Goal: Task Accomplishment & Management: Manage account settings

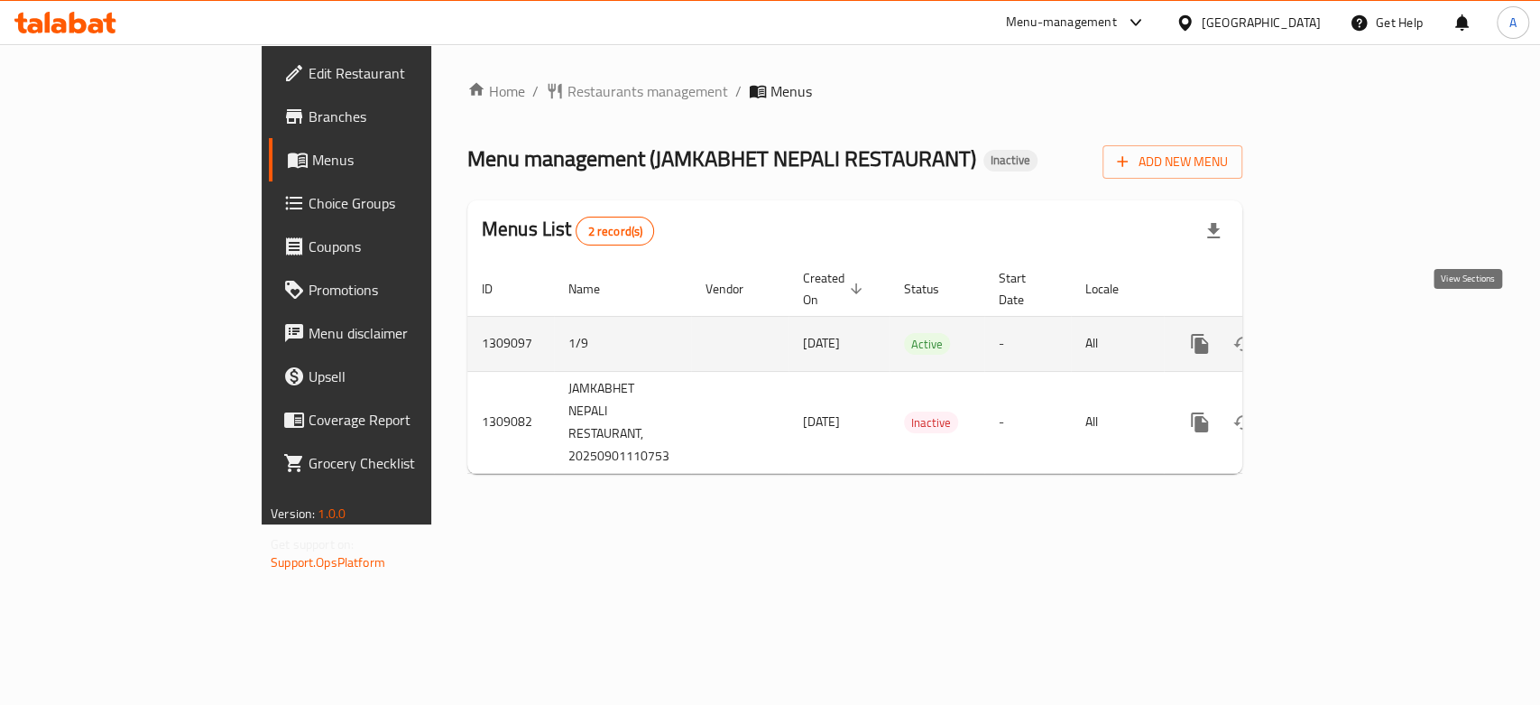
click at [1341, 333] on icon "enhanced table" at bounding box center [1330, 344] width 22 height 22
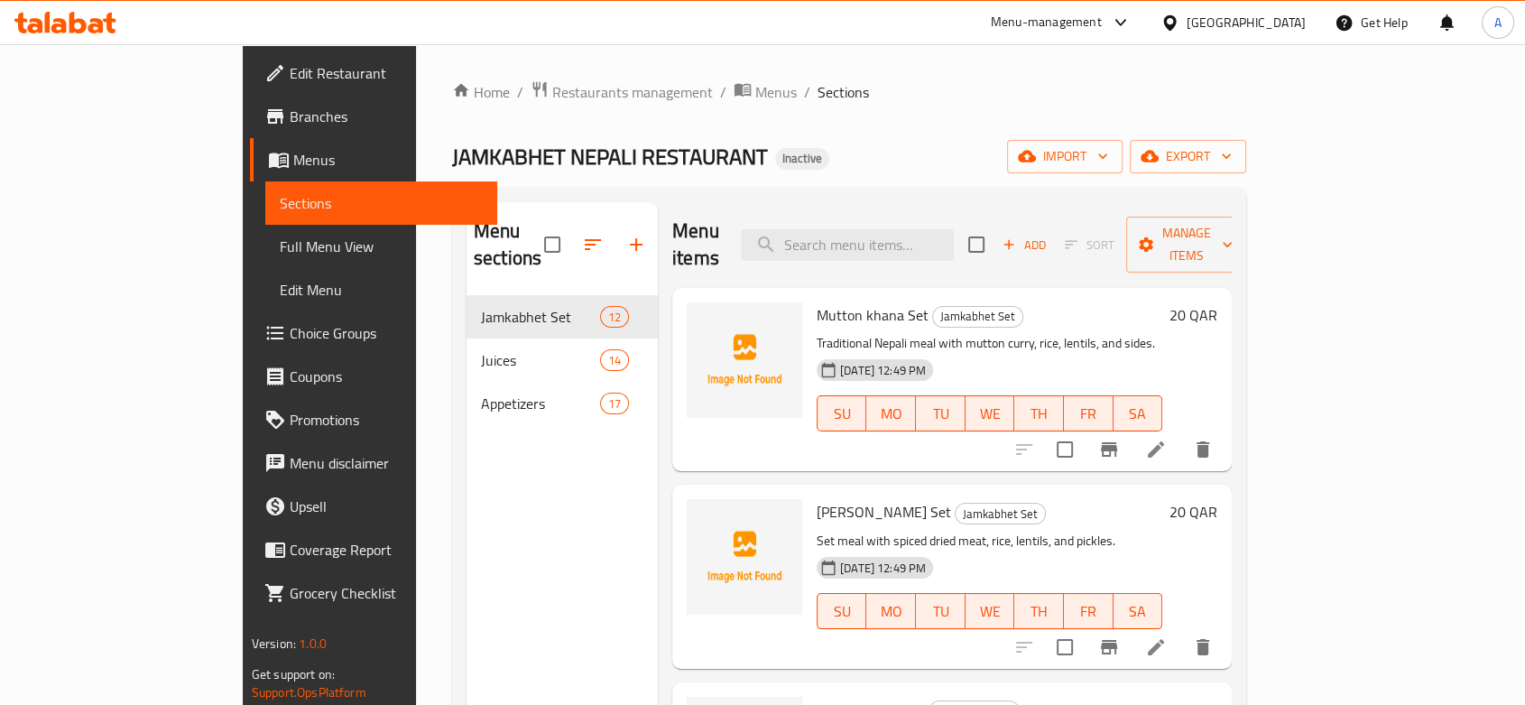
click at [543, 489] on div "Menu sections Jamkabhet Set 12 Juices 14 Appetizers 17" at bounding box center [562, 554] width 191 height 705
click at [879, 249] on div "Menu items Add Sort Manage items" at bounding box center [951, 245] width 559 height 86
click at [892, 235] on input "search" at bounding box center [847, 245] width 213 height 32
paste input "[PERSON_NAME]"
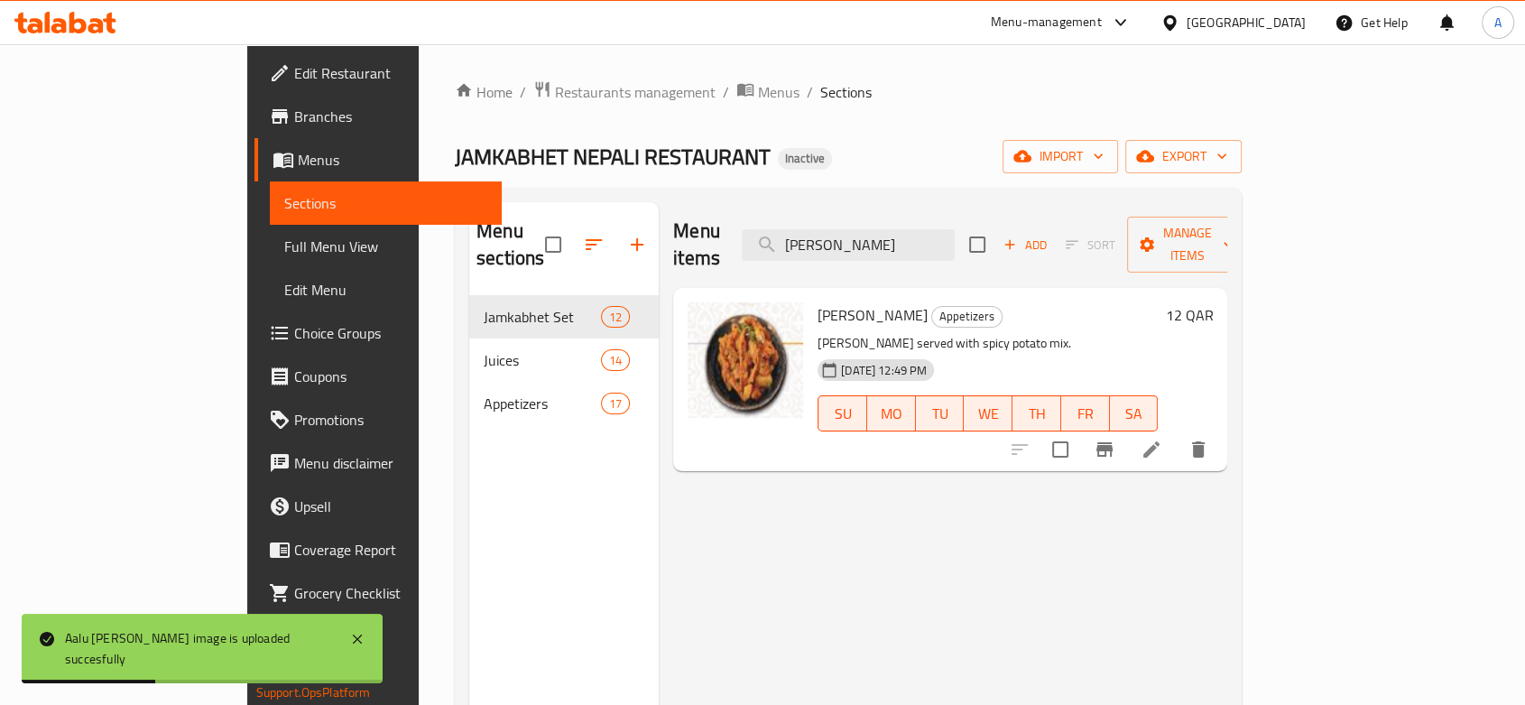
drag, startPoint x: 982, startPoint y: 229, endPoint x: 776, endPoint y: 236, distance: 205.9
click at [776, 236] on div "Menu items Aalu [PERSON_NAME] Add Sort Manage items" at bounding box center [950, 245] width 554 height 86
paste input "sadayko"
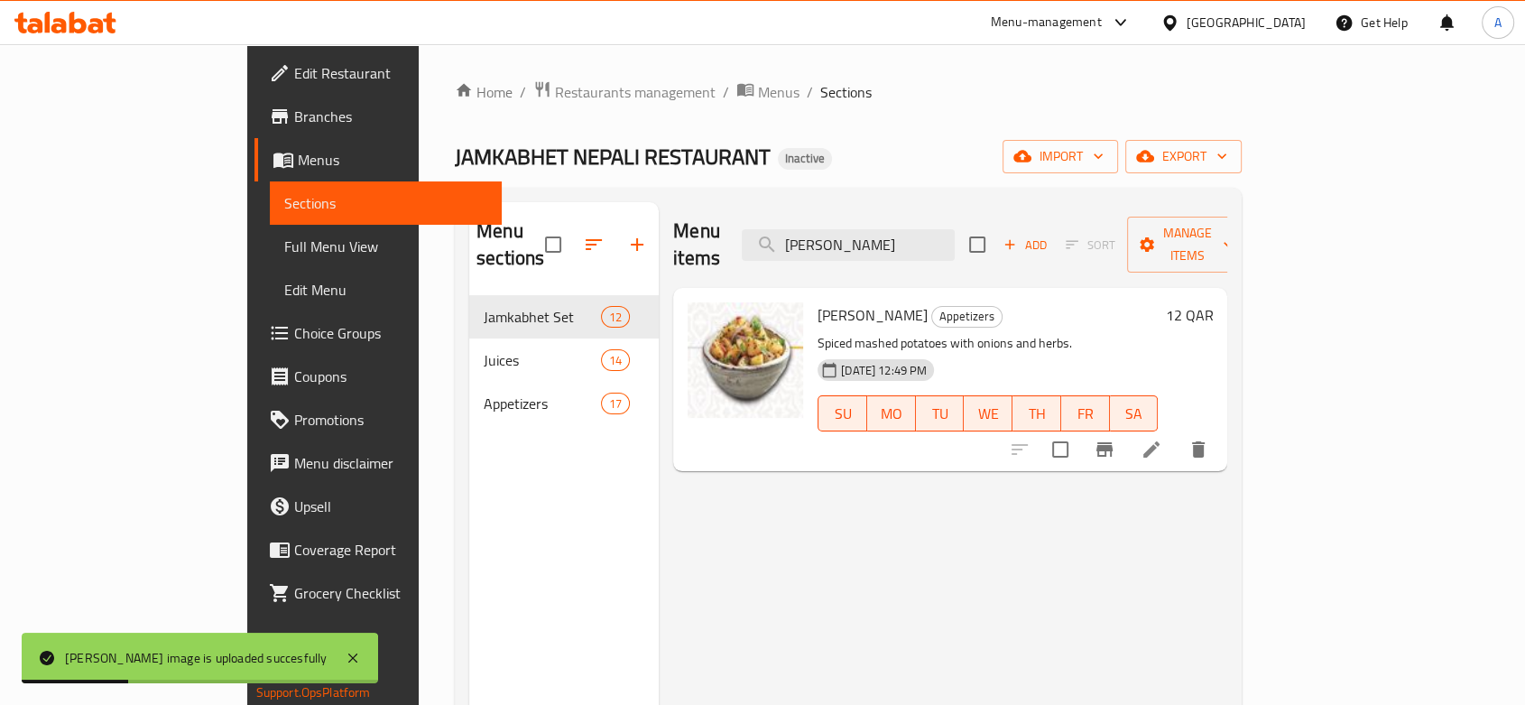
drag, startPoint x: 984, startPoint y: 231, endPoint x: 733, endPoint y: 235, distance: 250.9
click at [733, 235] on div "Menu items Aalu sadayko Add Sort Manage items" at bounding box center [950, 245] width 554 height 86
paste input "Banana"
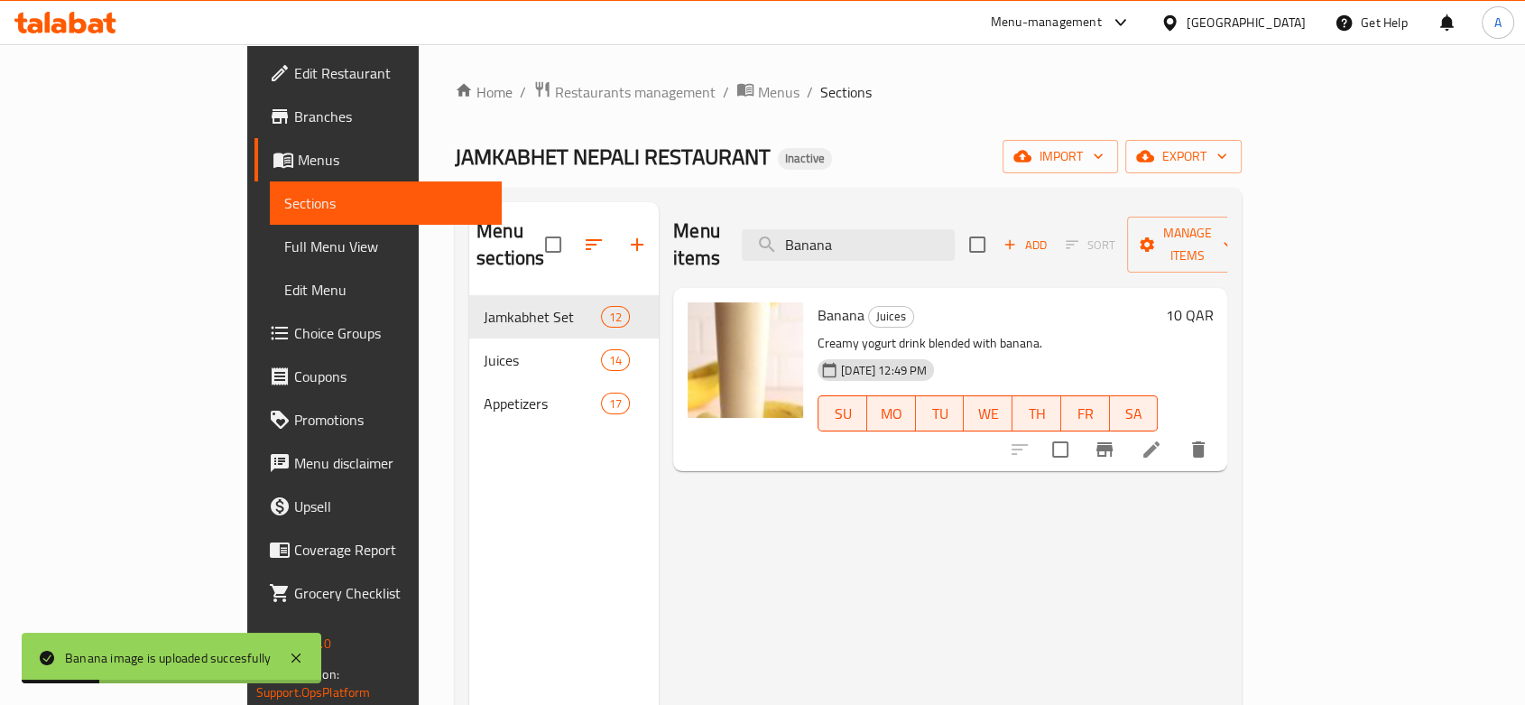
drag, startPoint x: 949, startPoint y: 236, endPoint x: 733, endPoint y: 244, distance: 216.7
click at [733, 244] on div "Menu items Banana Add Sort Manage items" at bounding box center [950, 245] width 554 height 86
paste input "bhutan Khaja set"
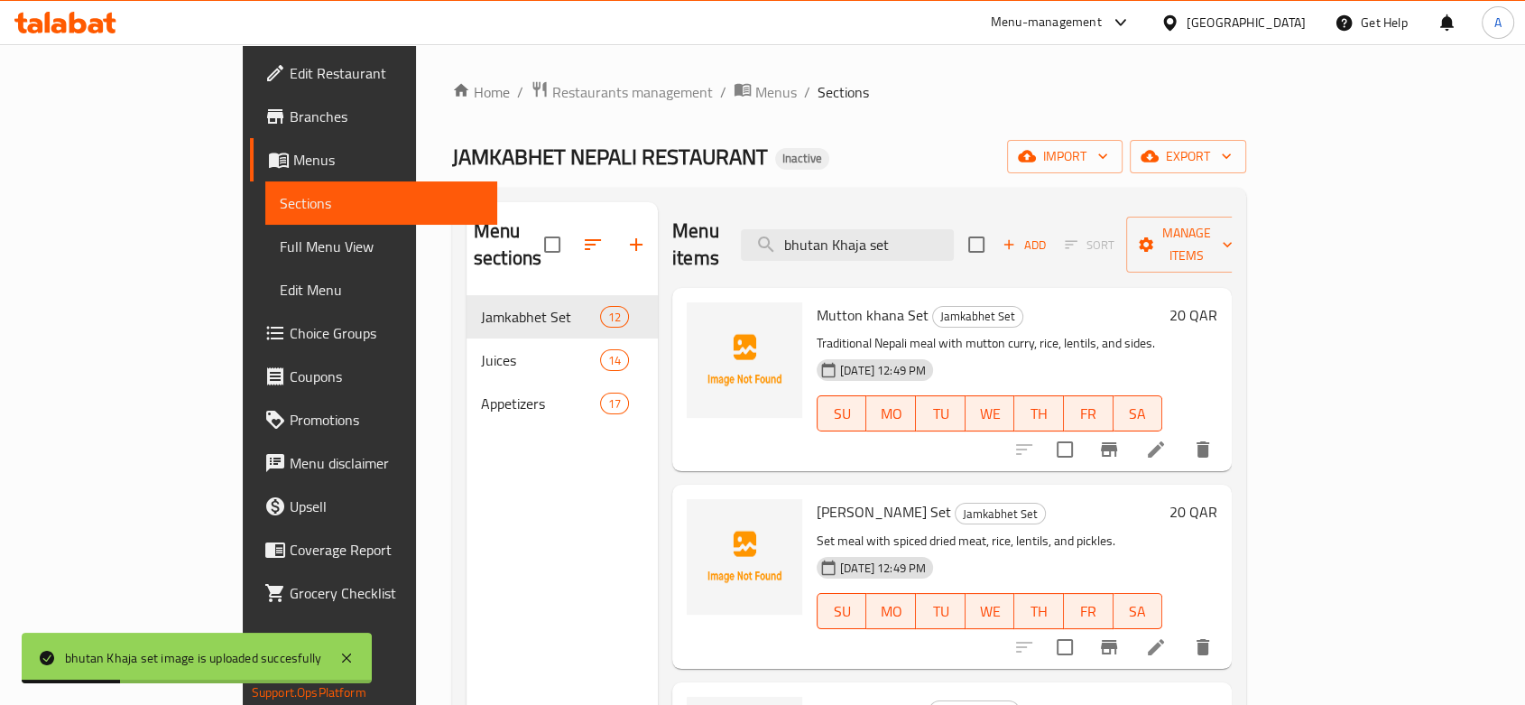
drag, startPoint x: 989, startPoint y: 227, endPoint x: 763, endPoint y: 236, distance: 226.7
click at [763, 236] on div "Menu items bhutan Khaja set Add Sort Manage items" at bounding box center [951, 245] width 559 height 86
paste input "lack tea"
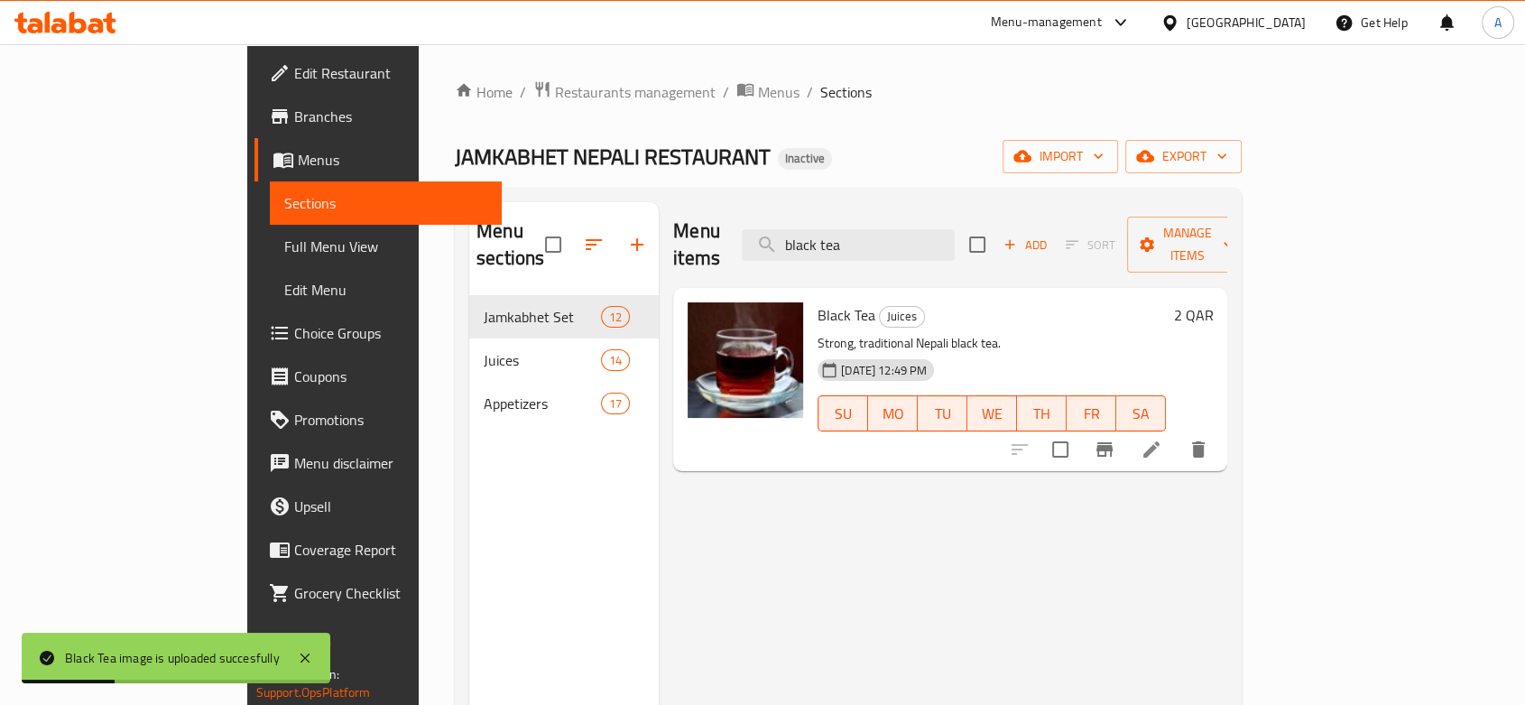
drag, startPoint x: 973, startPoint y: 228, endPoint x: 821, endPoint y: 245, distance: 152.6
click at [832, 245] on input "black tea" at bounding box center [848, 245] width 213 height 32
paste input "hutan Khaja set"
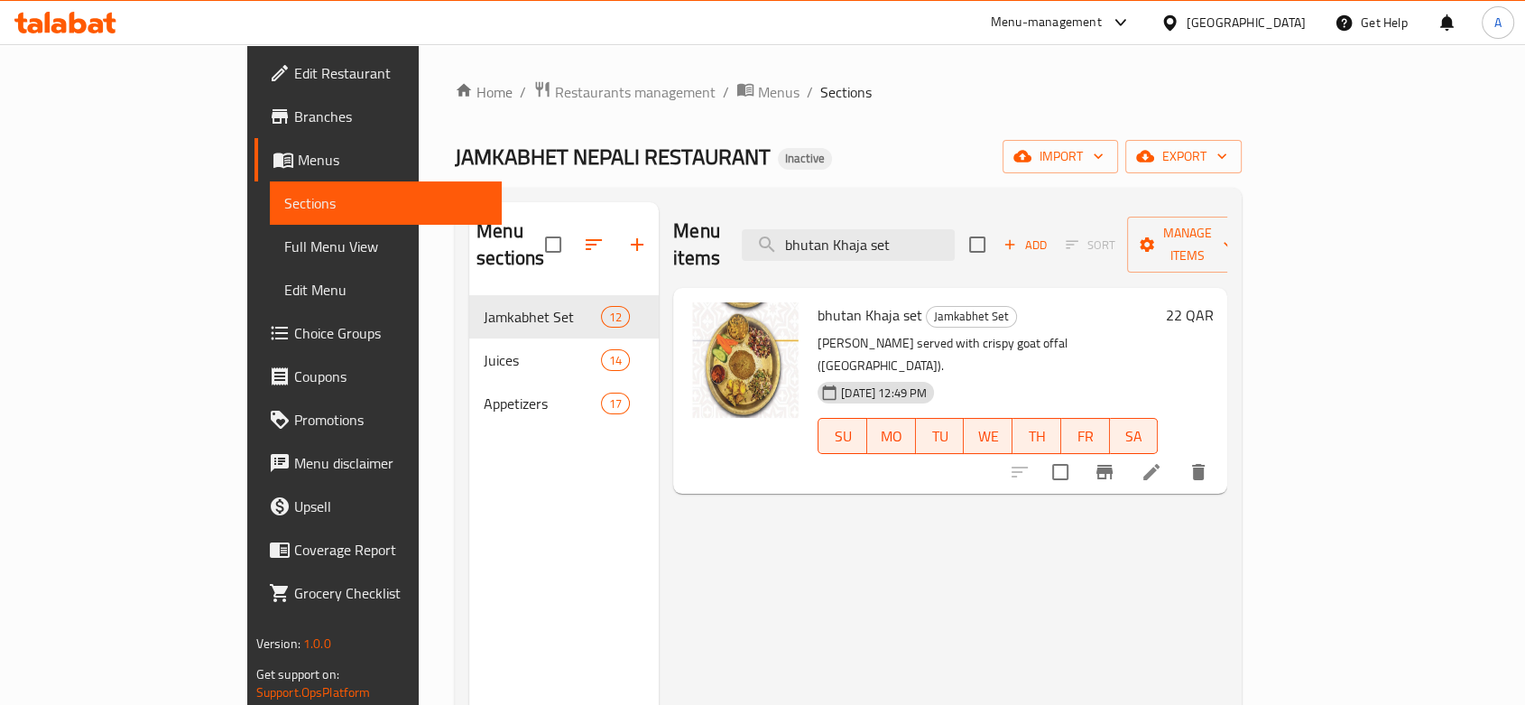
click at [912, 332] on p "[PERSON_NAME] served with crispy goat offal ([GEOGRAPHIC_DATA])." at bounding box center [988, 354] width 340 height 45
copy div "[PERSON_NAME] served with crispy goat offal ([GEOGRAPHIC_DATA])."
drag, startPoint x: 980, startPoint y: 240, endPoint x: 649, endPoint y: 236, distance: 331.2
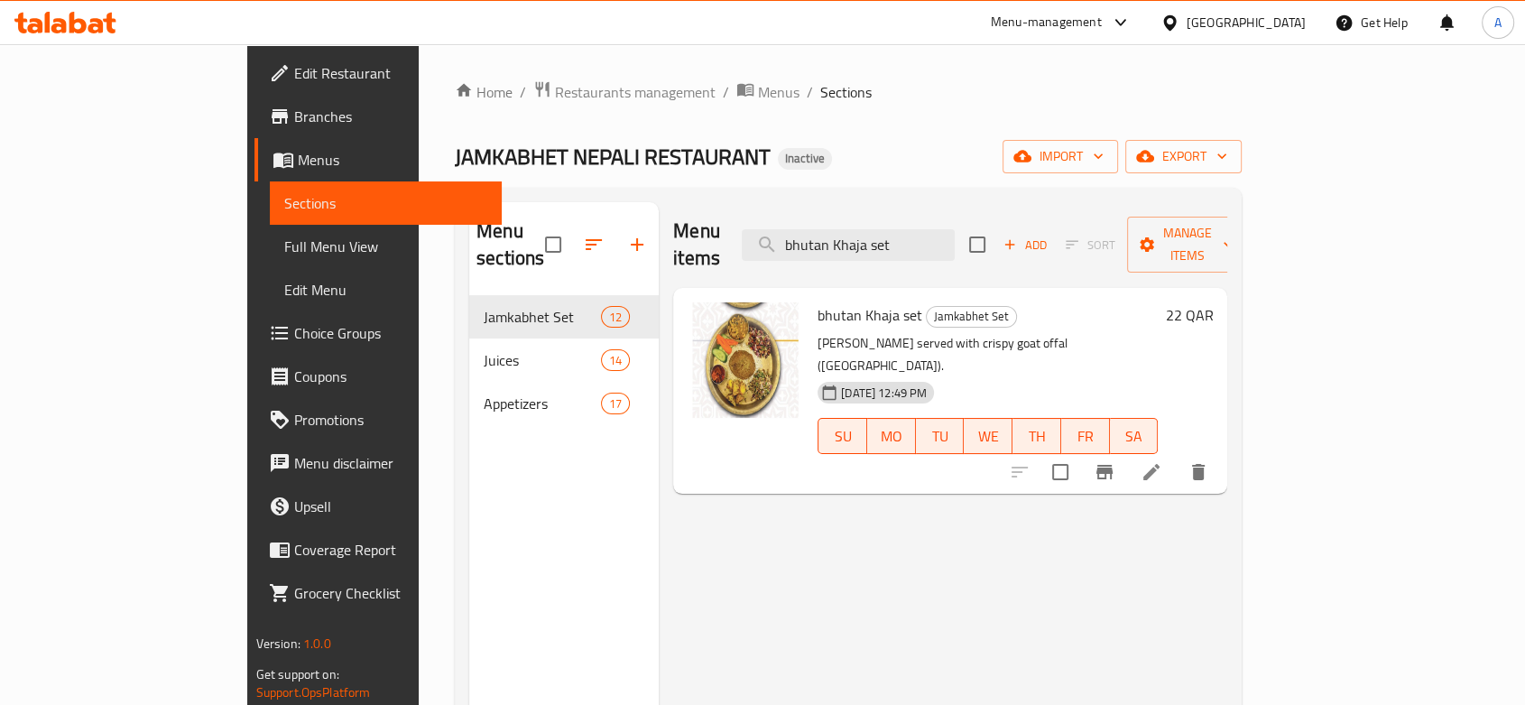
click at [673, 236] on div "Menu items bhutan Khaja set Add Sort Manage items" at bounding box center [950, 245] width 554 height 86
paste input "Buff choila"
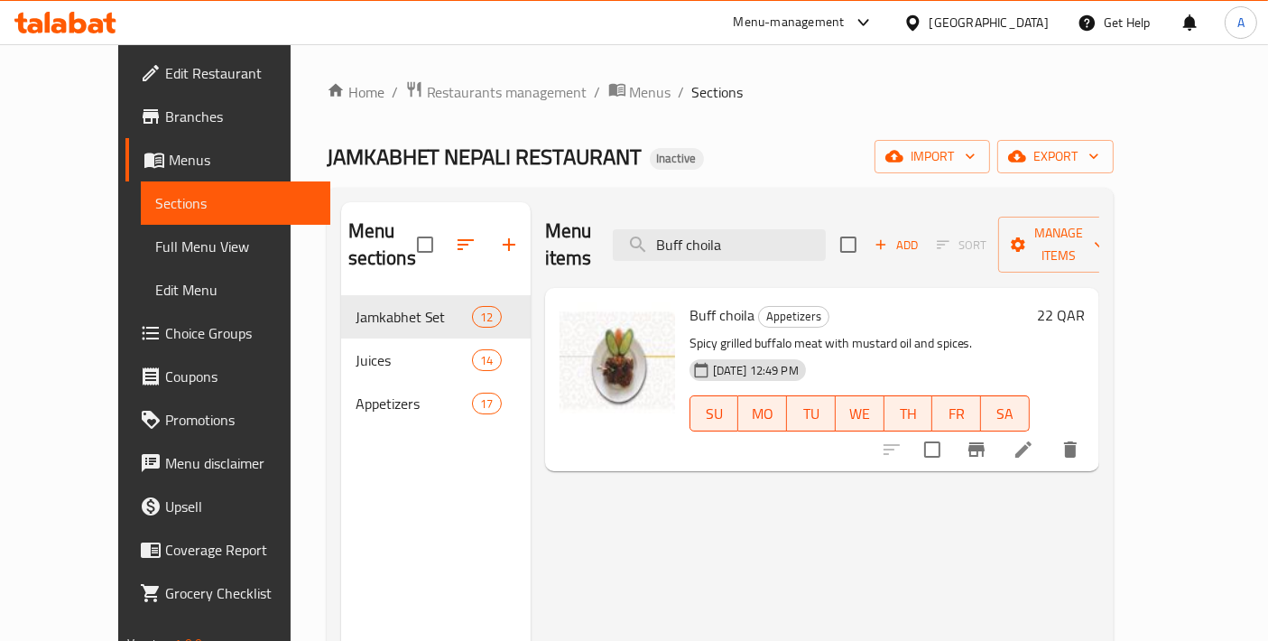
drag, startPoint x: 781, startPoint y: 238, endPoint x: 488, endPoint y: 238, distance: 293.3
click at [488, 238] on div "Menu sections Jamkabhet Set 12 Juices 14 Appetizers 17 Menu items Buff choila A…" at bounding box center [720, 522] width 758 height 641
drag, startPoint x: 797, startPoint y: 233, endPoint x: 523, endPoint y: 238, distance: 273.5
click at [545, 238] on div "Menu items Buff choila Add Sort Manage items" at bounding box center [822, 245] width 554 height 86
paste input "Khaja set"
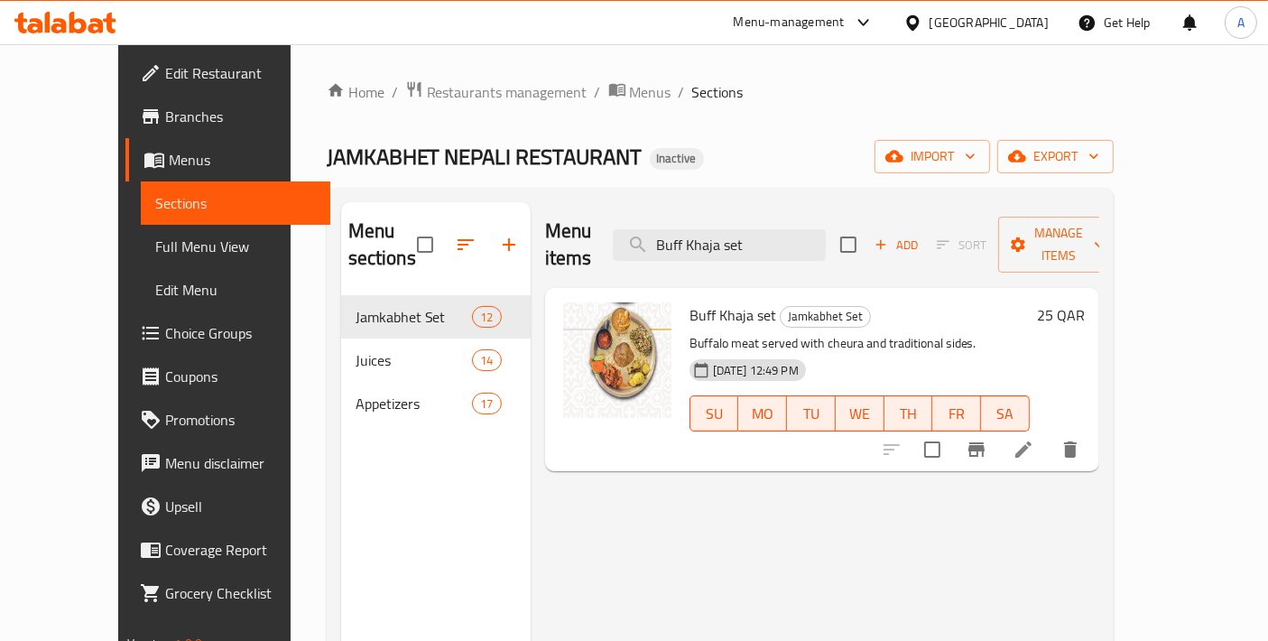
paste input "Carrot orange"
drag, startPoint x: 815, startPoint y: 229, endPoint x: 531, endPoint y: 221, distance: 284.4
click at [554, 227] on div "Menu items [PERSON_NAME] set Add Sort Manage items" at bounding box center [822, 245] width 554 height 86
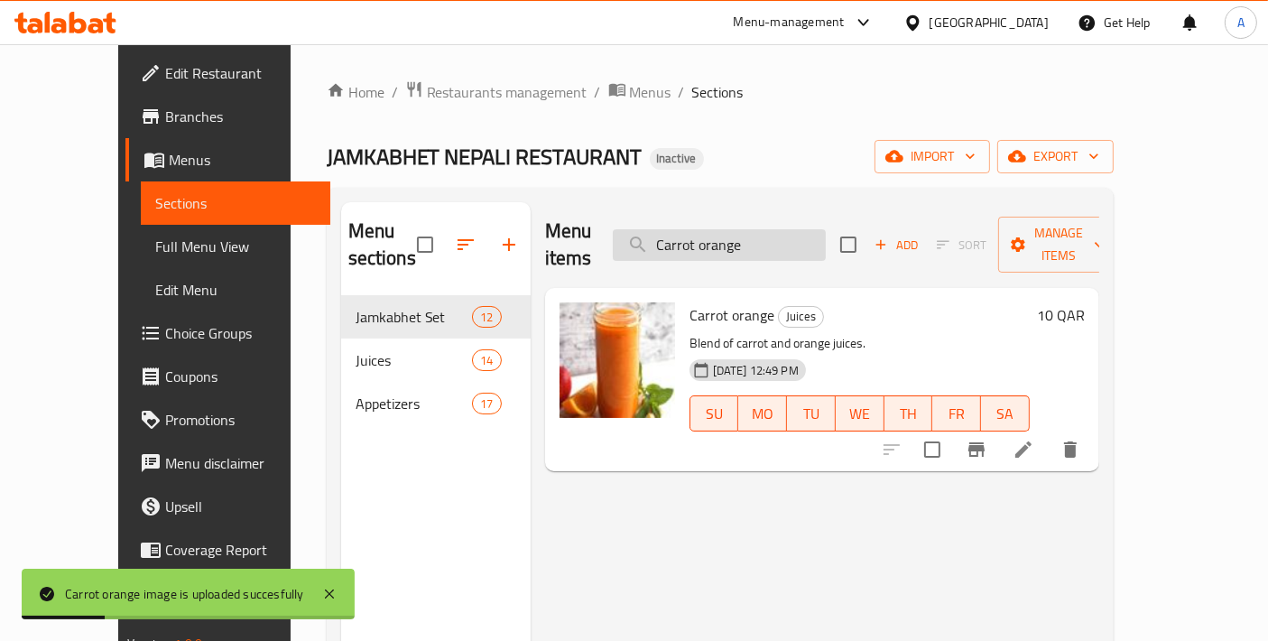
paste input "search"
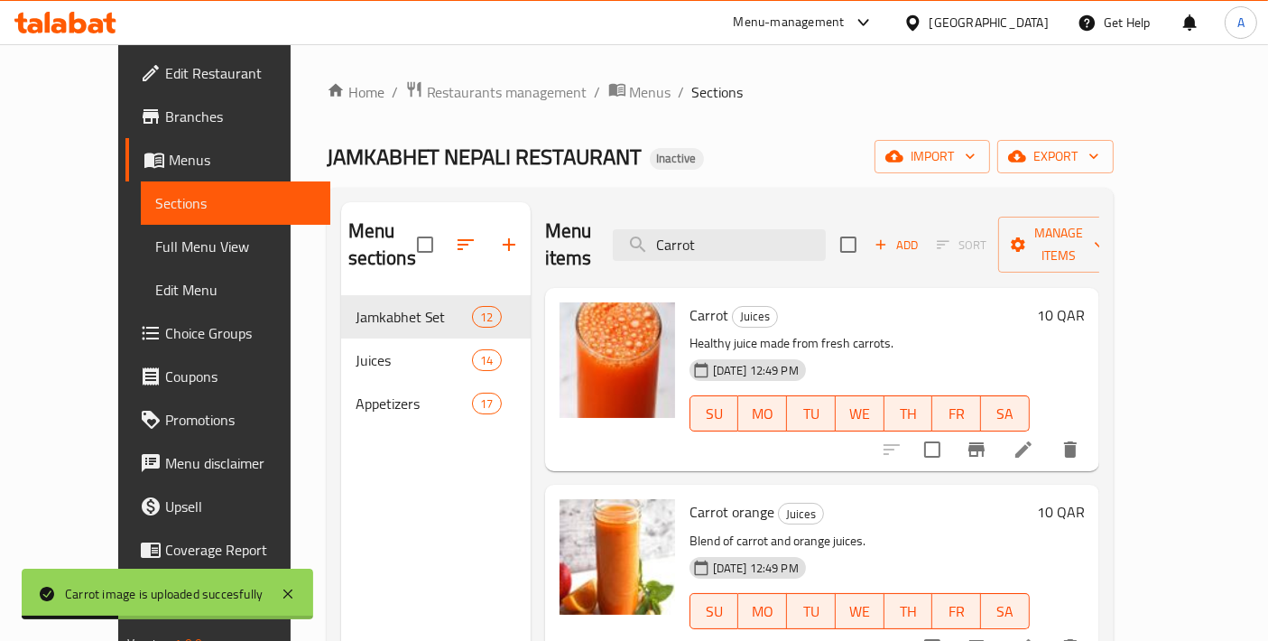
drag, startPoint x: 787, startPoint y: 223, endPoint x: 555, endPoint y: 238, distance: 232.4
click at [556, 239] on div "Menu items Carrot Add Sort Manage items" at bounding box center [822, 245] width 554 height 86
paste input "[PERSON_NAME] Dhido Se"
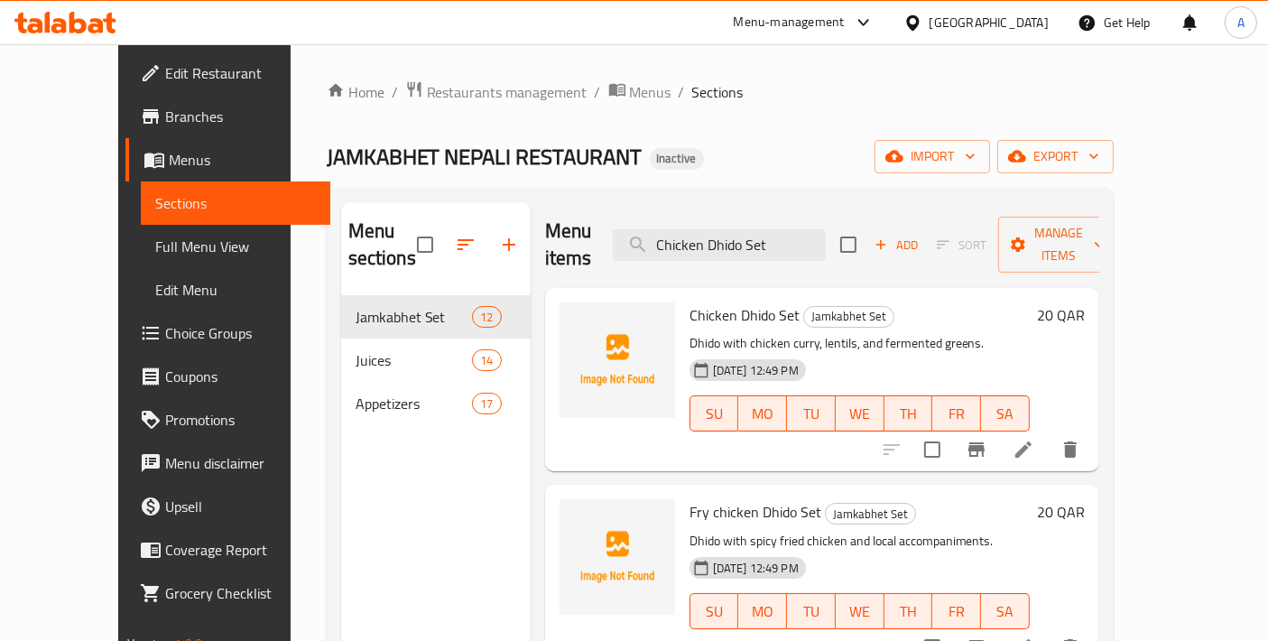
drag, startPoint x: 687, startPoint y: 395, endPoint x: 763, endPoint y: 211, distance: 199.4
click at [763, 211] on div "Menu items Chicken Dhido Set Add Sort Manage items" at bounding box center [822, 245] width 554 height 86
click at [826, 236] on input "Chicken Dhido Set" at bounding box center [719, 245] width 213 height 32
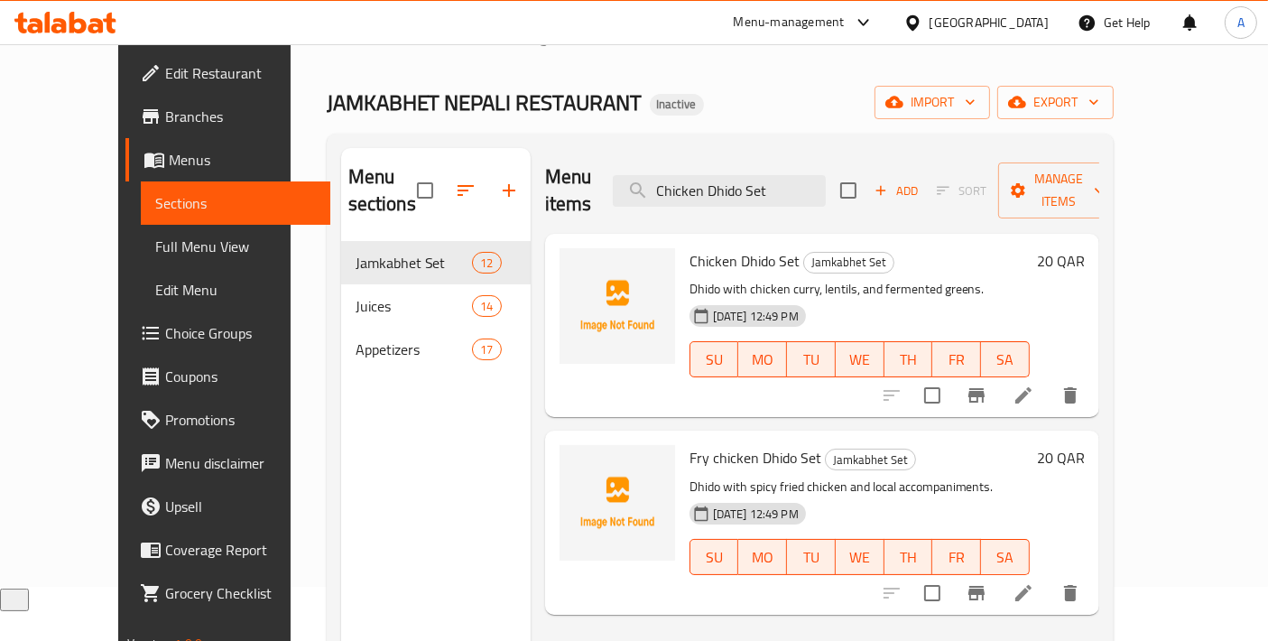
scroll to position [51, 0]
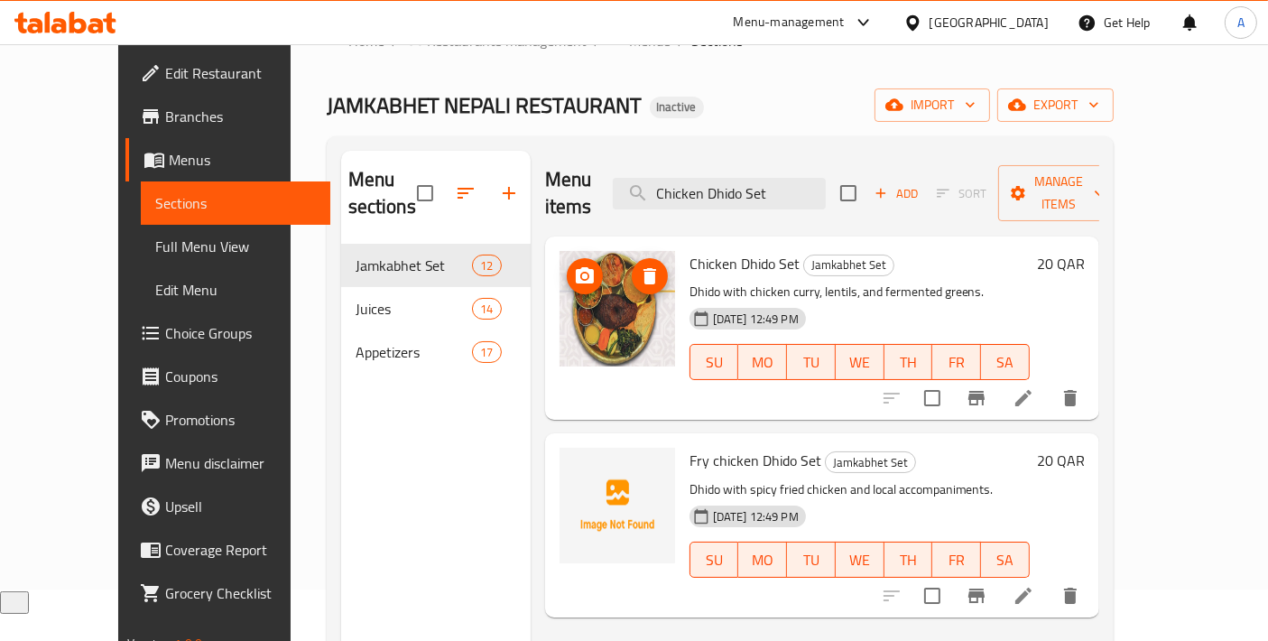
drag, startPoint x: 598, startPoint y: 316, endPoint x: 582, endPoint y: 278, distance: 41.2
drag, startPoint x: 661, startPoint y: 232, endPoint x: 768, endPoint y: 232, distance: 107.4
click at [768, 251] on h6 "Chicken Dhido Set Jamkabhet Set" at bounding box center [859, 263] width 340 height 25
copy span "Chicken Dhido Set"
click at [689, 447] on span "Fry chicken Dhido Set" at bounding box center [755, 460] width 132 height 27
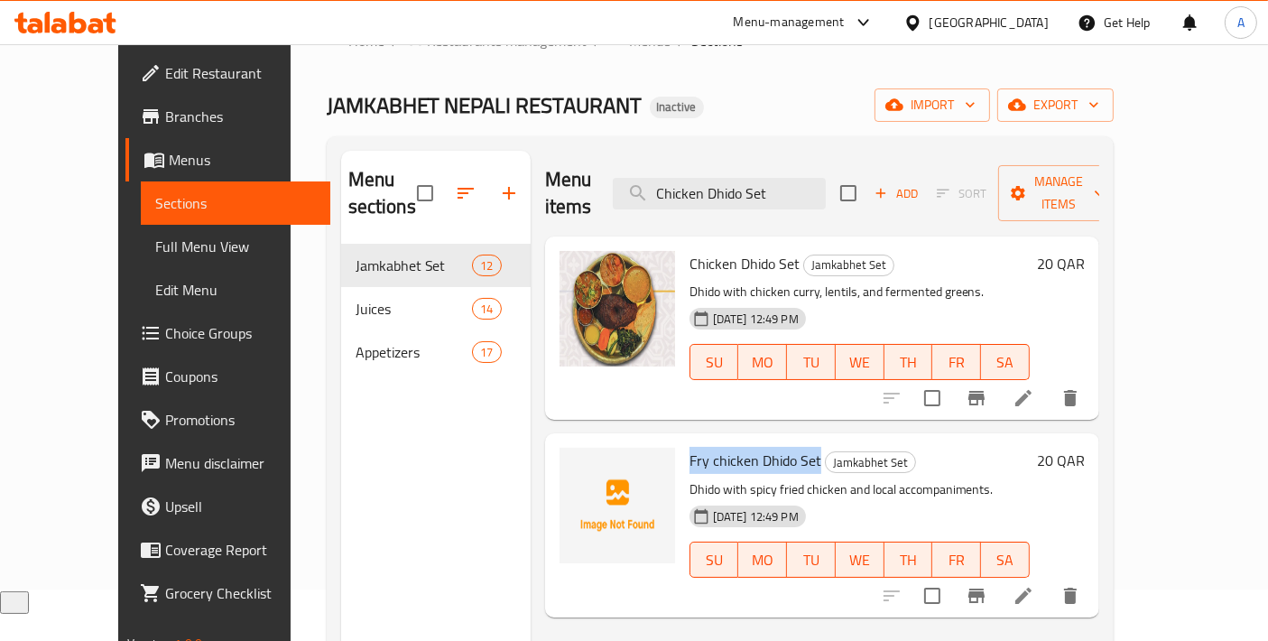
drag, startPoint x: 661, startPoint y: 426, endPoint x: 790, endPoint y: 431, distance: 129.2
click at [790, 448] on h6 "Fry chicken Dhido Set Jamkabhet Set" at bounding box center [859, 460] width 340 height 25
copy span "Fry chicken Dhido Set"
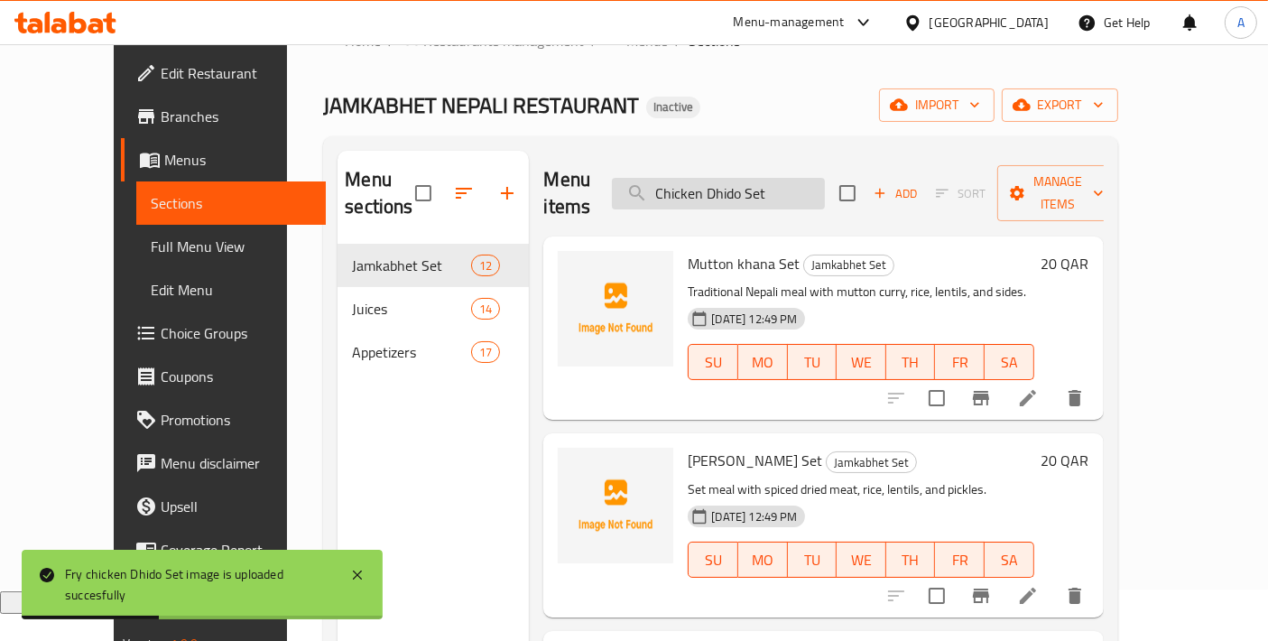
click at [825, 178] on input "Chicken Dhido Set" at bounding box center [718, 194] width 213 height 32
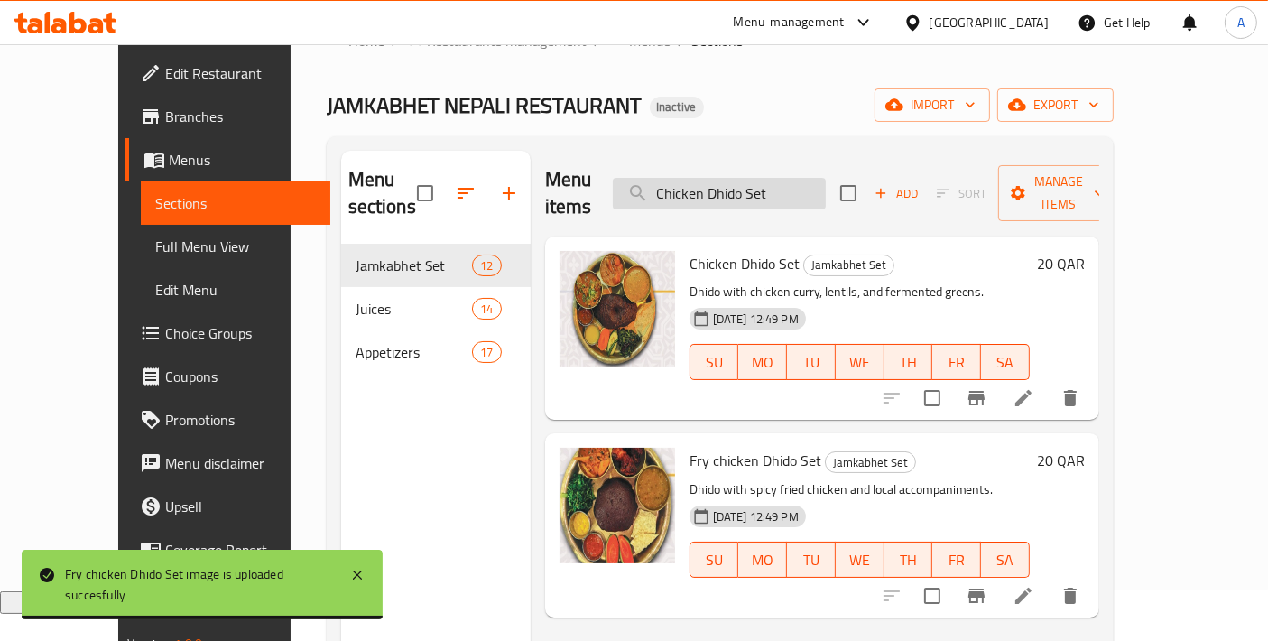
click at [760, 191] on input "Chicken Dhido Set" at bounding box center [719, 194] width 213 height 32
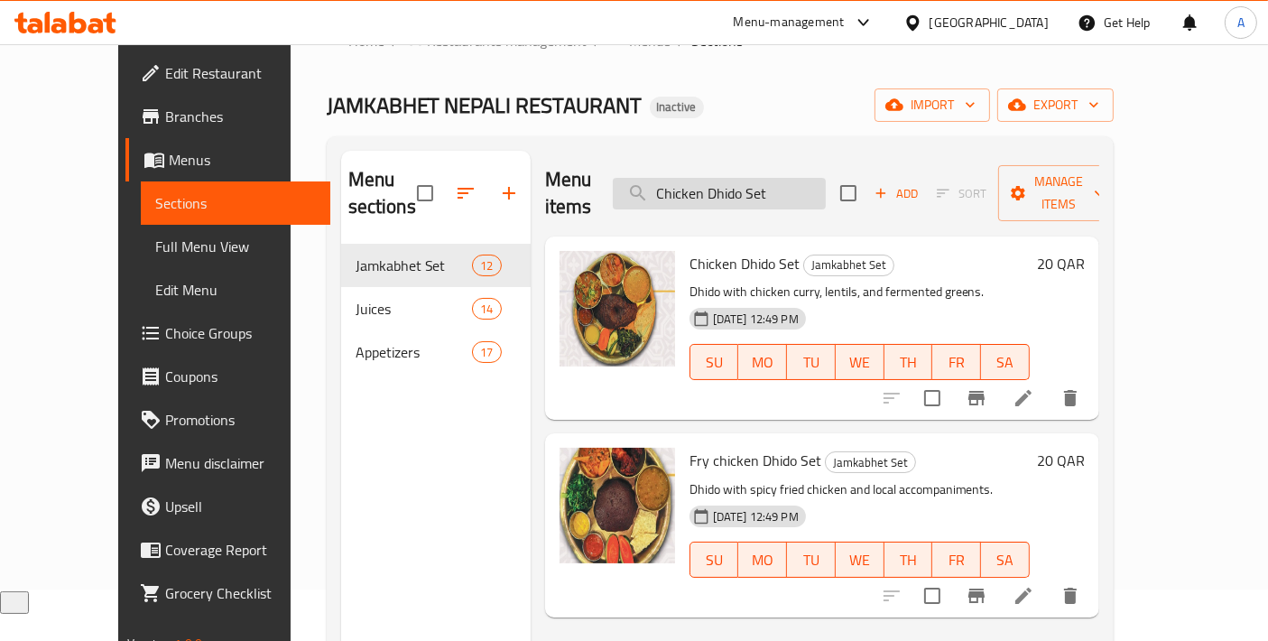
click at [760, 191] on input "Chicken Dhido Set" at bounding box center [719, 194] width 213 height 32
paste input "Keema Momo"
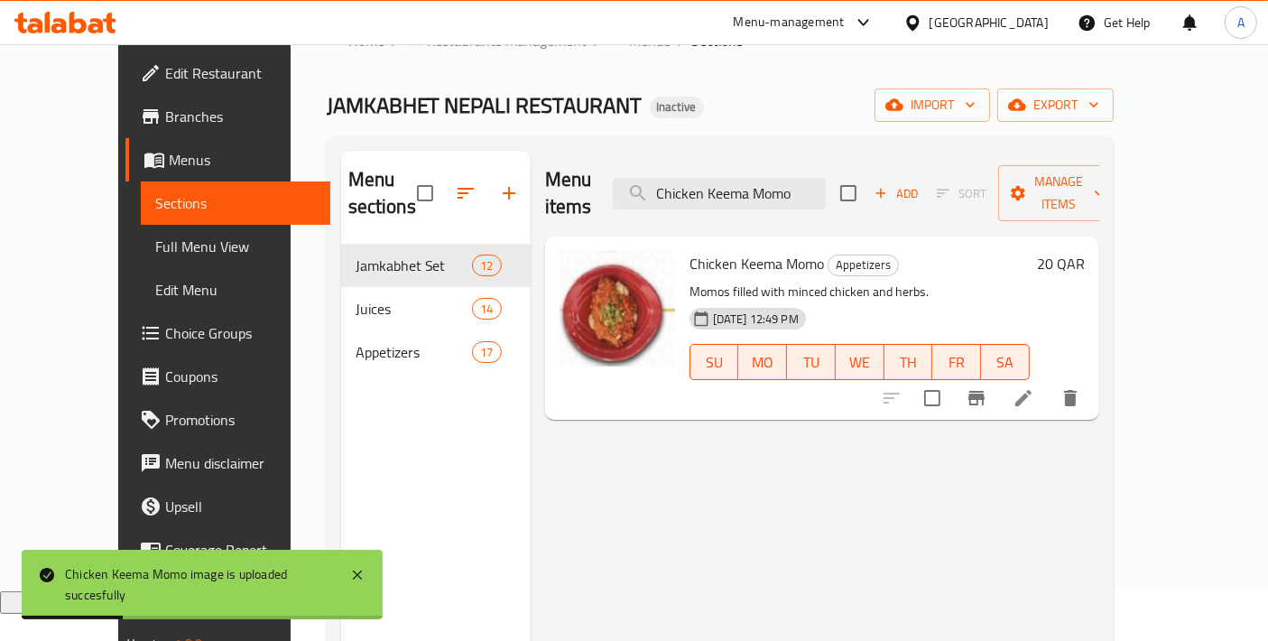
drag, startPoint x: 846, startPoint y: 173, endPoint x: 556, endPoint y: 188, distance: 290.0
click at [567, 191] on div "Menu items Chicken Keema Momo Add Sort Manage items" at bounding box center [822, 194] width 554 height 86
paste input "haja set"
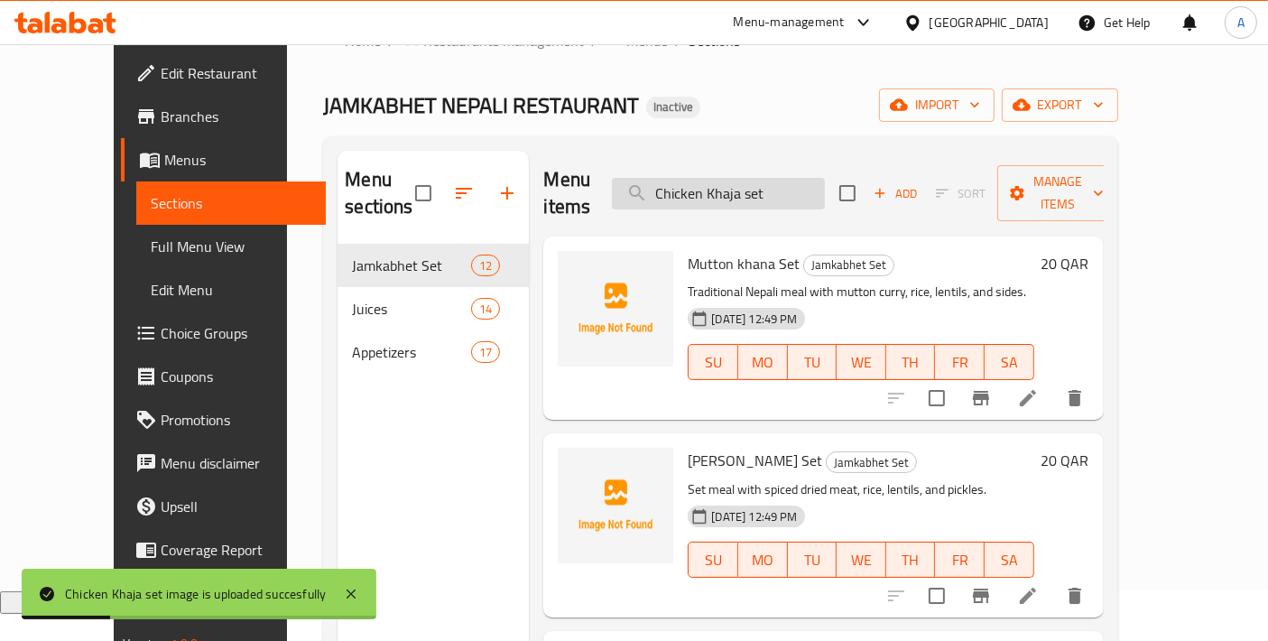
click at [822, 178] on input "Chicken Khaja set" at bounding box center [718, 194] width 213 height 32
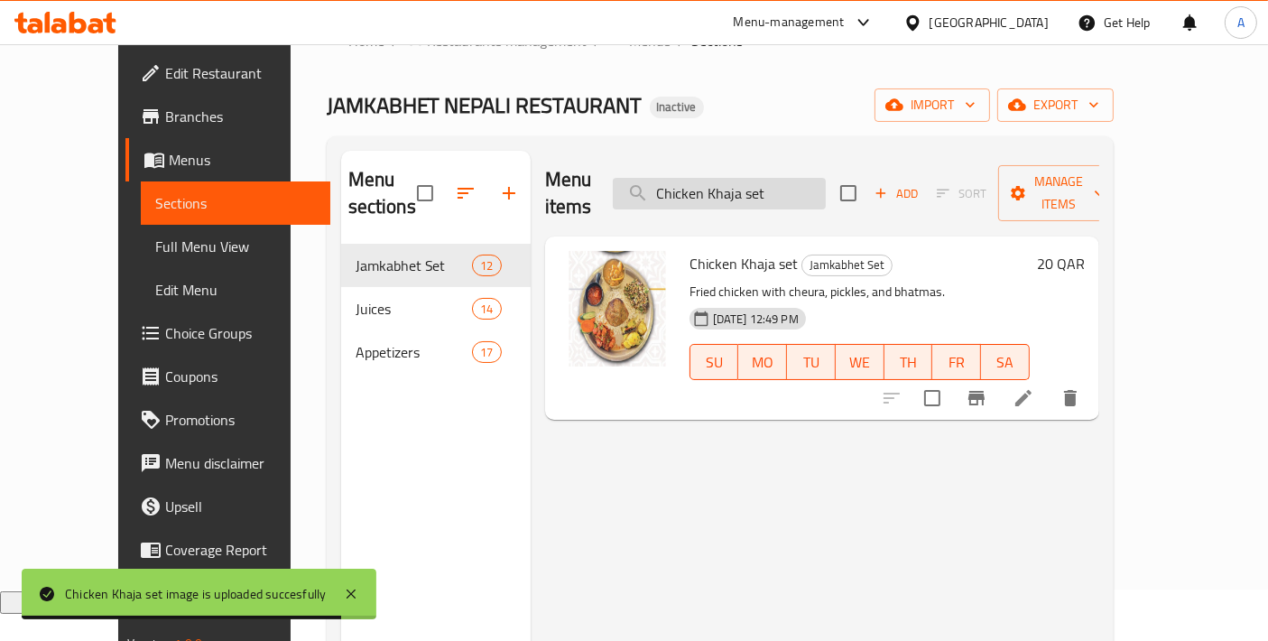
click at [744, 178] on input "Chicken Khaja set" at bounding box center [719, 194] width 213 height 32
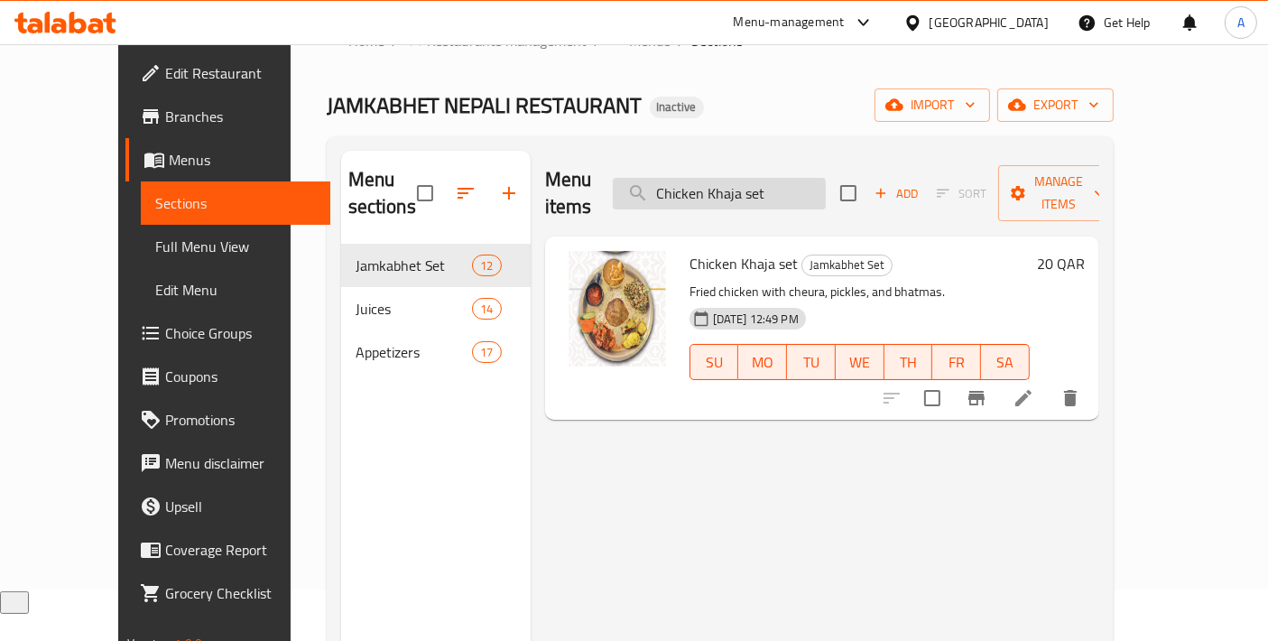
click at [744, 178] on input "Chicken Khaja set" at bounding box center [719, 194] width 213 height 32
paste input "sausage"
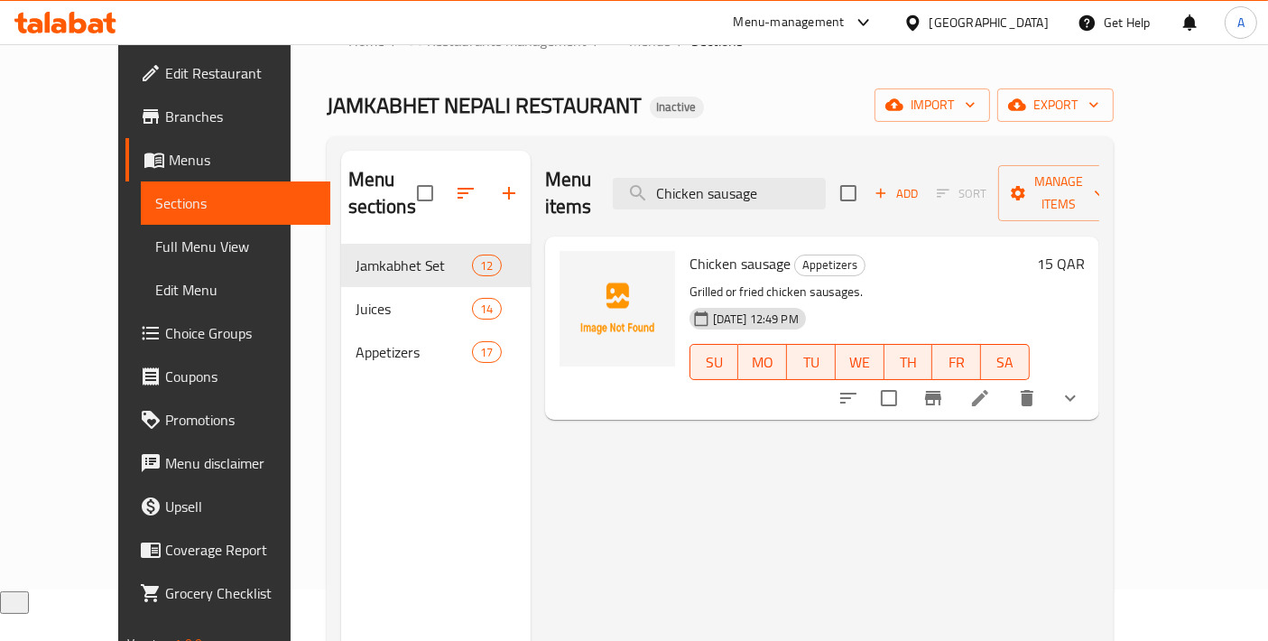
click at [706, 250] on span "Chicken sausage" at bounding box center [739, 263] width 101 height 27
copy h6 "Chicken sausage"
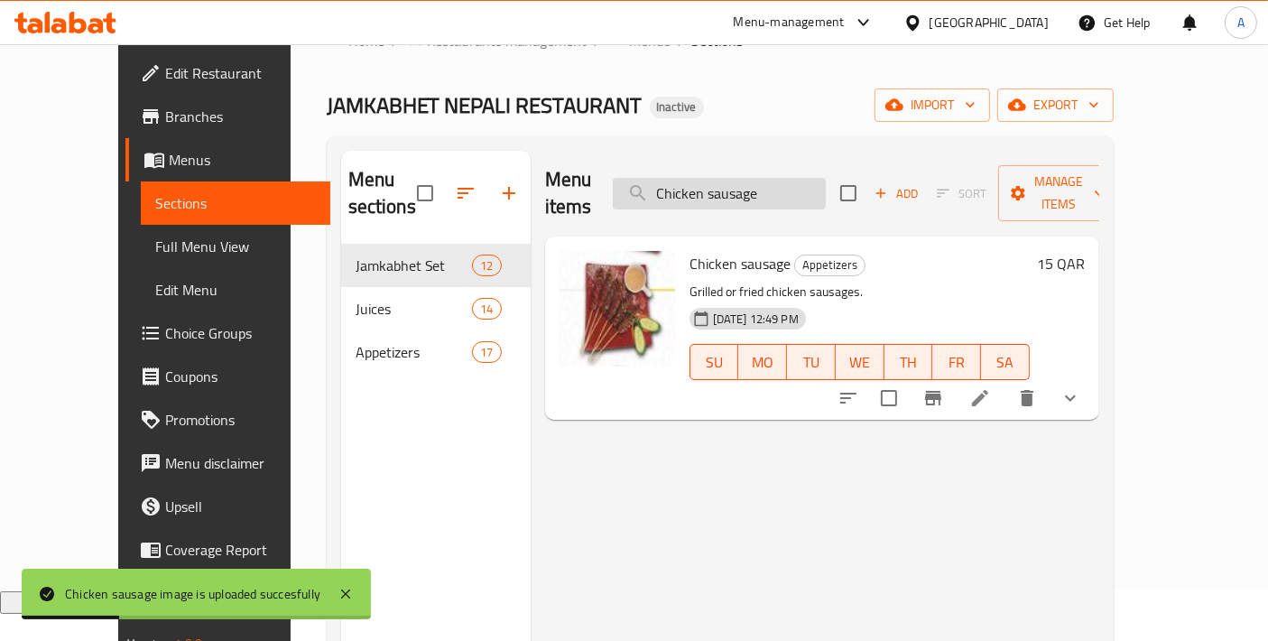
paste input "Gilo chatpat"
drag, startPoint x: 743, startPoint y: 187, endPoint x: 663, endPoint y: 181, distance: 79.6
click at [669, 184] on input "Chicken sausage" at bounding box center [719, 194] width 213 height 32
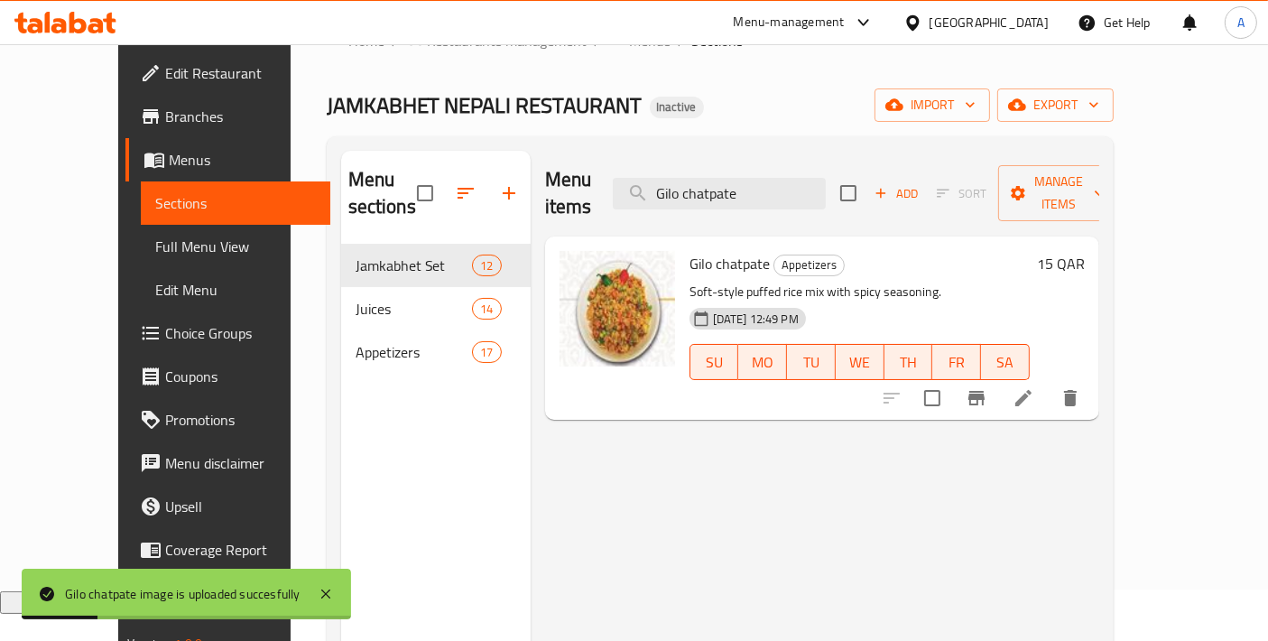
paste input "reen Salad"
drag, startPoint x: 801, startPoint y: 180, endPoint x: 542, endPoint y: 176, distance: 259.0
click at [545, 176] on div "Menu items Gilo chatpate Add Sort Manage items" at bounding box center [822, 194] width 554 height 86
paste input "green tea"
drag, startPoint x: 795, startPoint y: 180, endPoint x: 611, endPoint y: 180, distance: 184.1
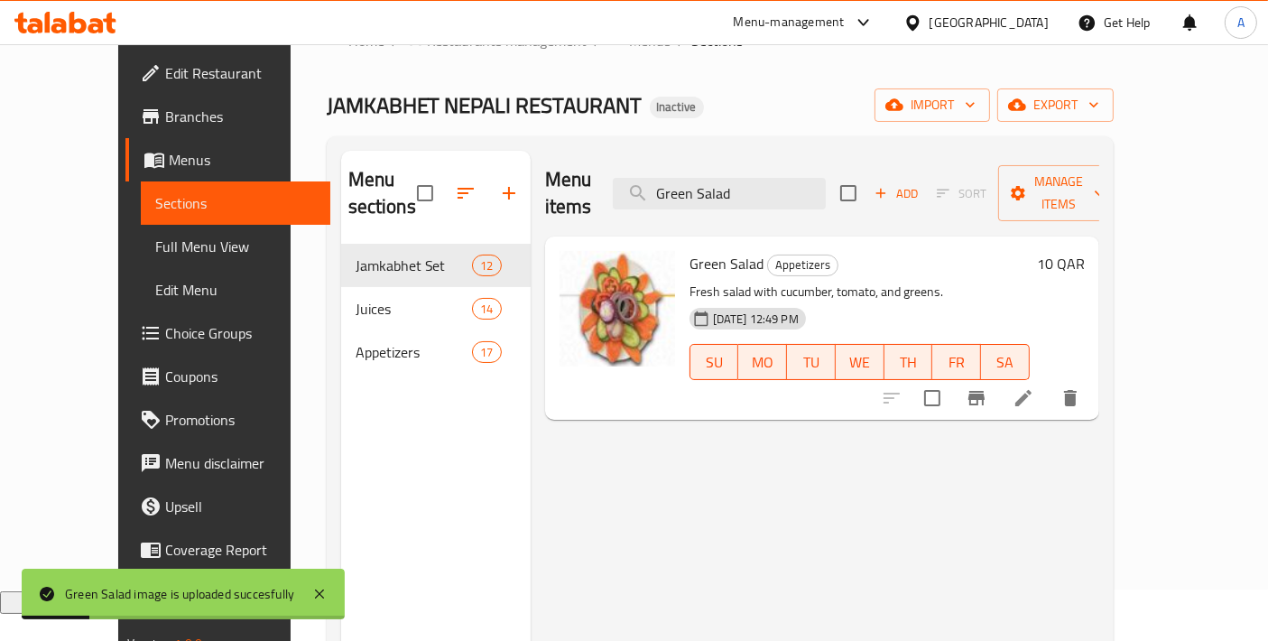
click at [621, 182] on div "Menu items Green Salad Add Sort Manage items" at bounding box center [822, 194] width 554 height 86
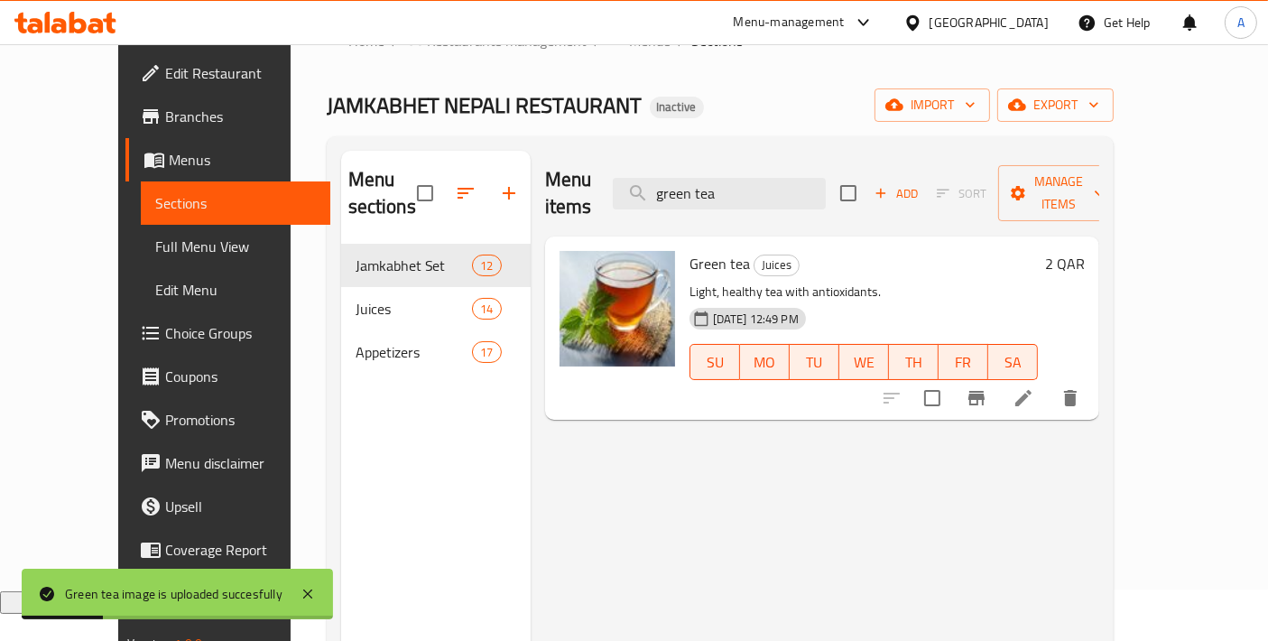
drag, startPoint x: 772, startPoint y: 179, endPoint x: 547, endPoint y: 166, distance: 225.1
click at [549, 166] on div "Menu items green tea Add Sort Manage items" at bounding box center [822, 194] width 554 height 86
paste input "Hot Lemon"
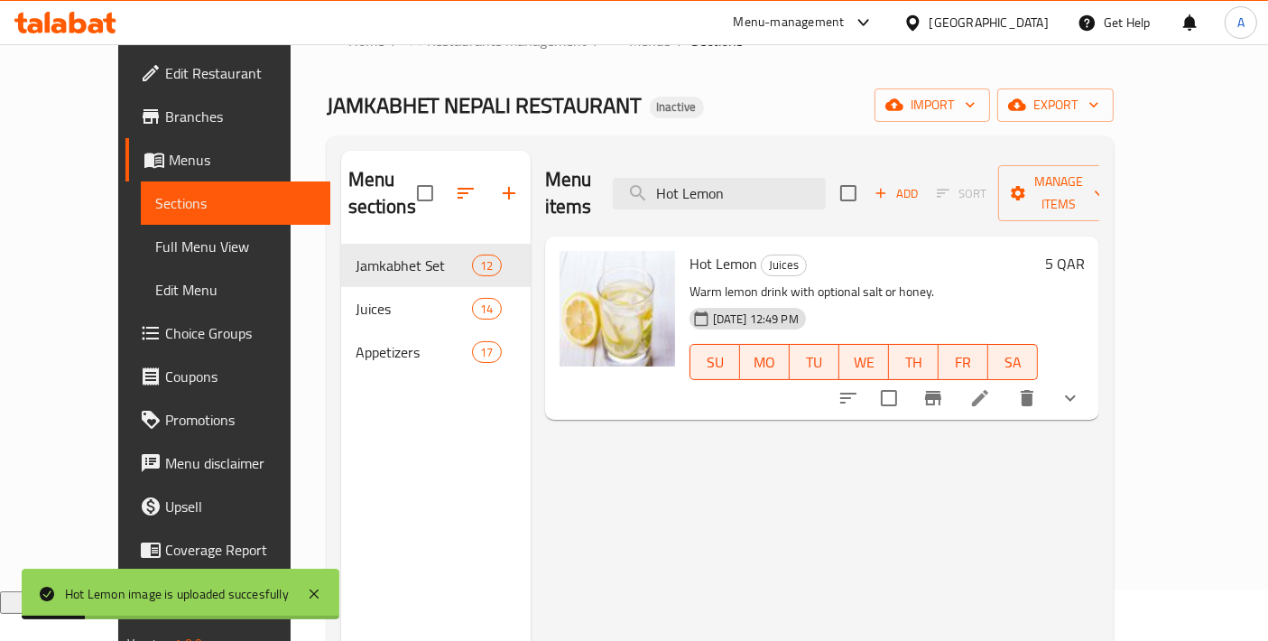
paste input "Lemon mint"
drag, startPoint x: 779, startPoint y: 168, endPoint x: 532, endPoint y: 163, distance: 246.4
click at [545, 163] on div "Menu items Hot Lemon Add Sort Manage items" at bounding box center [822, 194] width 554 height 86
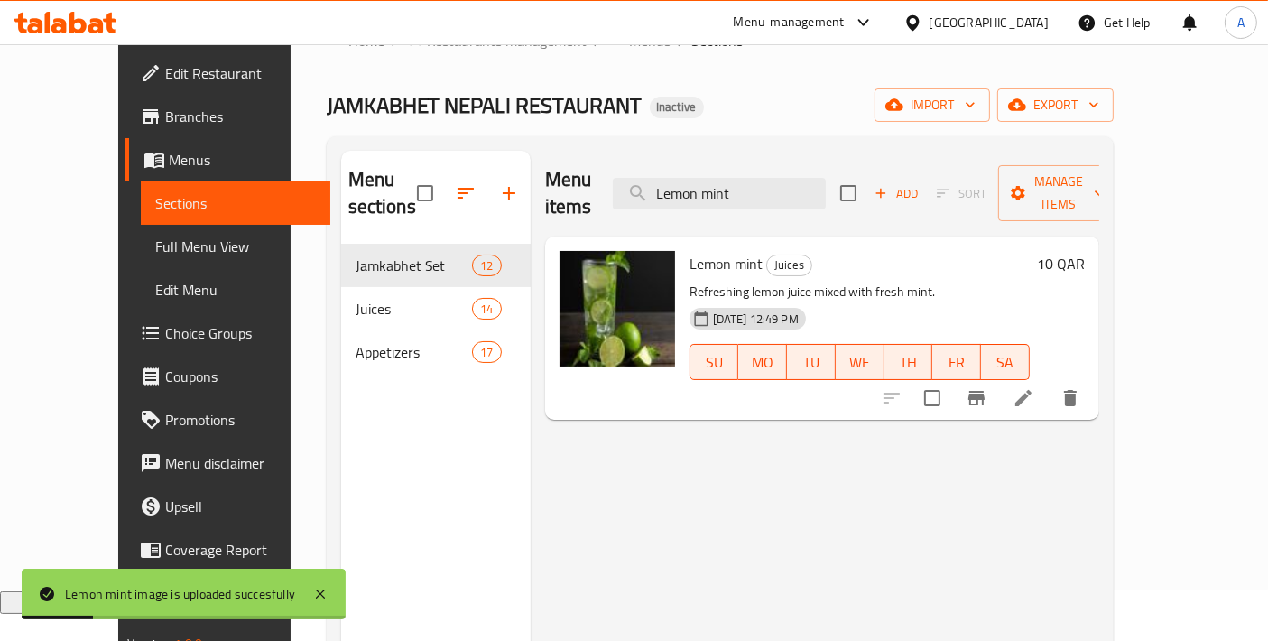
drag, startPoint x: 781, startPoint y: 189, endPoint x: 500, endPoint y: 158, distance: 283.2
click at [531, 159] on div "Menu items Lemon mint Add Sort Manage items Lemon mint Juices Refreshing lemon …" at bounding box center [815, 471] width 569 height 641
paste input "Mango lassi"
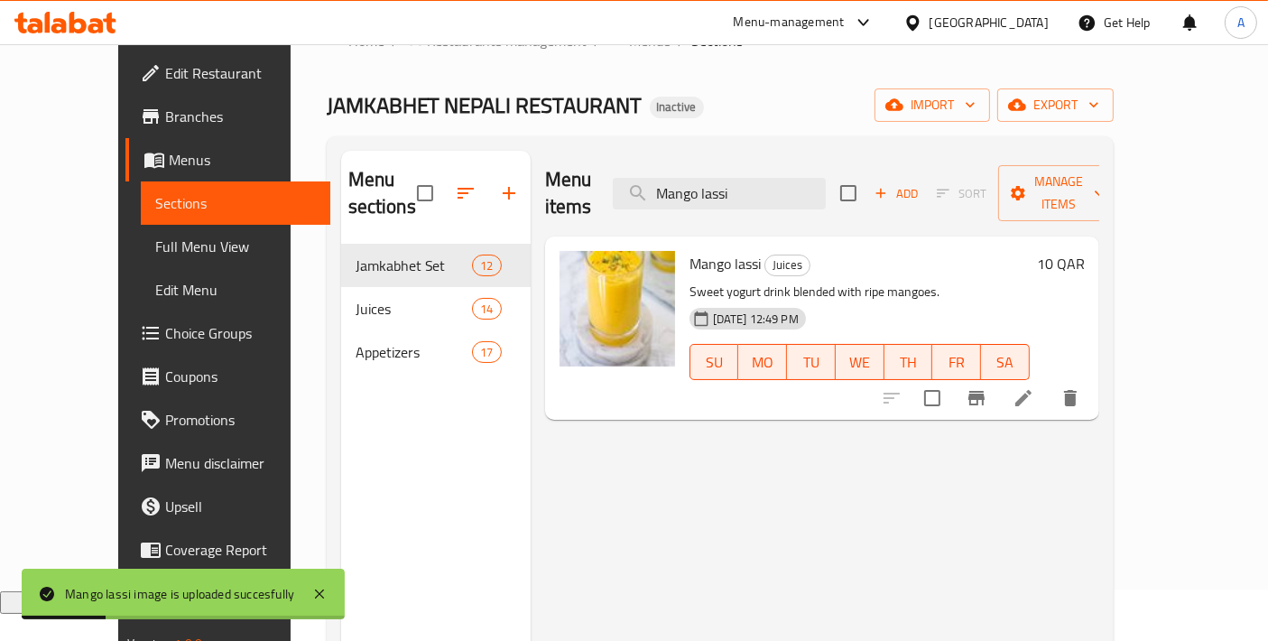
click at [573, 176] on div "Menu items Mango lassi Add Sort Manage items" at bounding box center [822, 194] width 554 height 86
paste input "sala Tea"
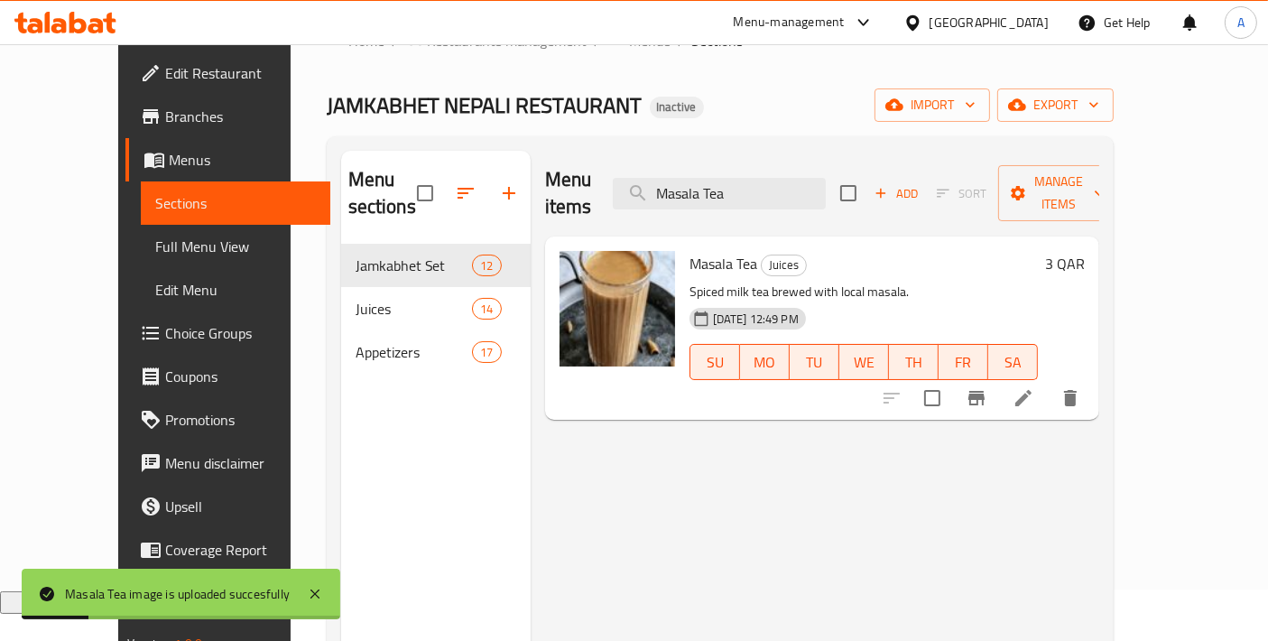
drag, startPoint x: 816, startPoint y: 176, endPoint x: 583, endPoint y: 164, distance: 233.1
click at [589, 166] on div "Menu items Masala Tea Add Sort Manage items" at bounding box center [822, 194] width 554 height 86
paste input "ix juice"
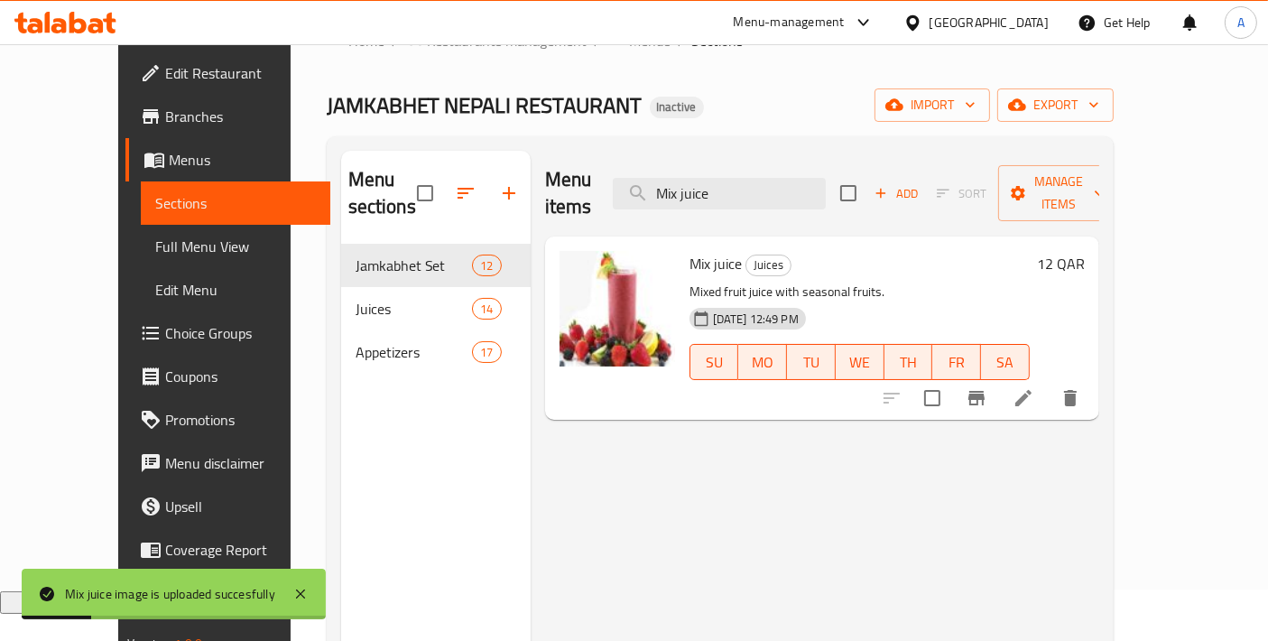
drag, startPoint x: 794, startPoint y: 180, endPoint x: 599, endPoint y: 176, distance: 195.0
click at [604, 179] on div "Menu items Mix juice Add Sort Manage items" at bounding box center [822, 194] width 554 height 86
paste input "[PERSON_NAME] Dhido Set 1"
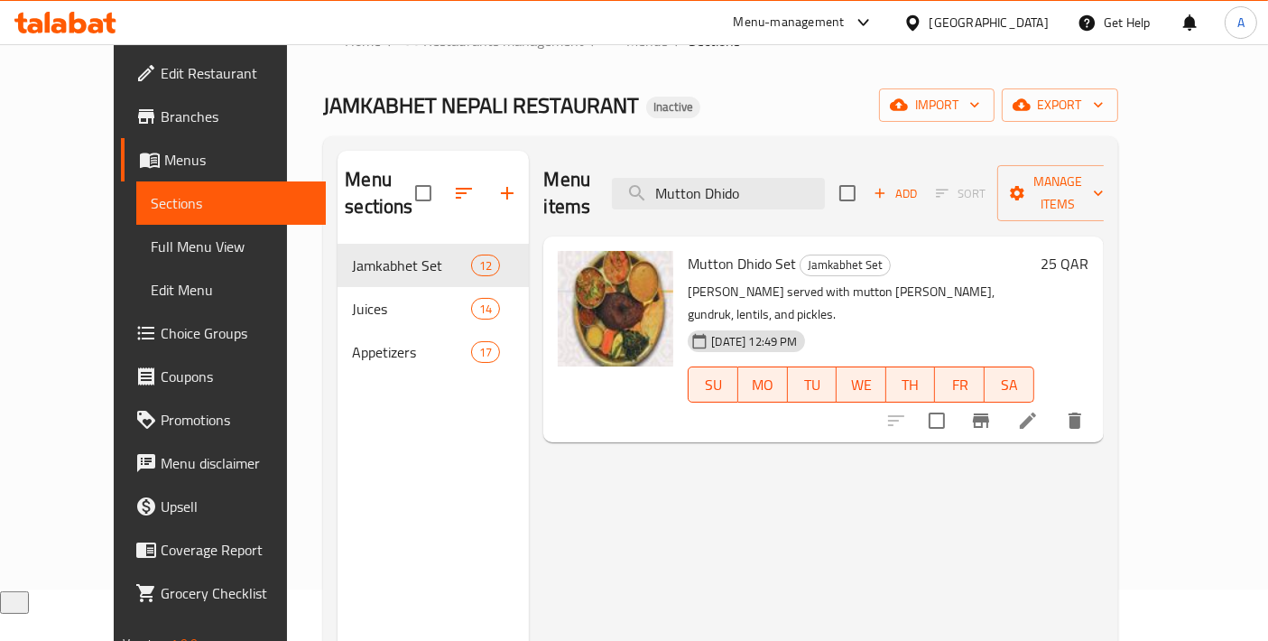
type input "Mutton Dhido"
click at [743, 250] on span "Mutton Dhido Set" at bounding box center [742, 263] width 108 height 27
copy h6 "Mutton Dhido Set"
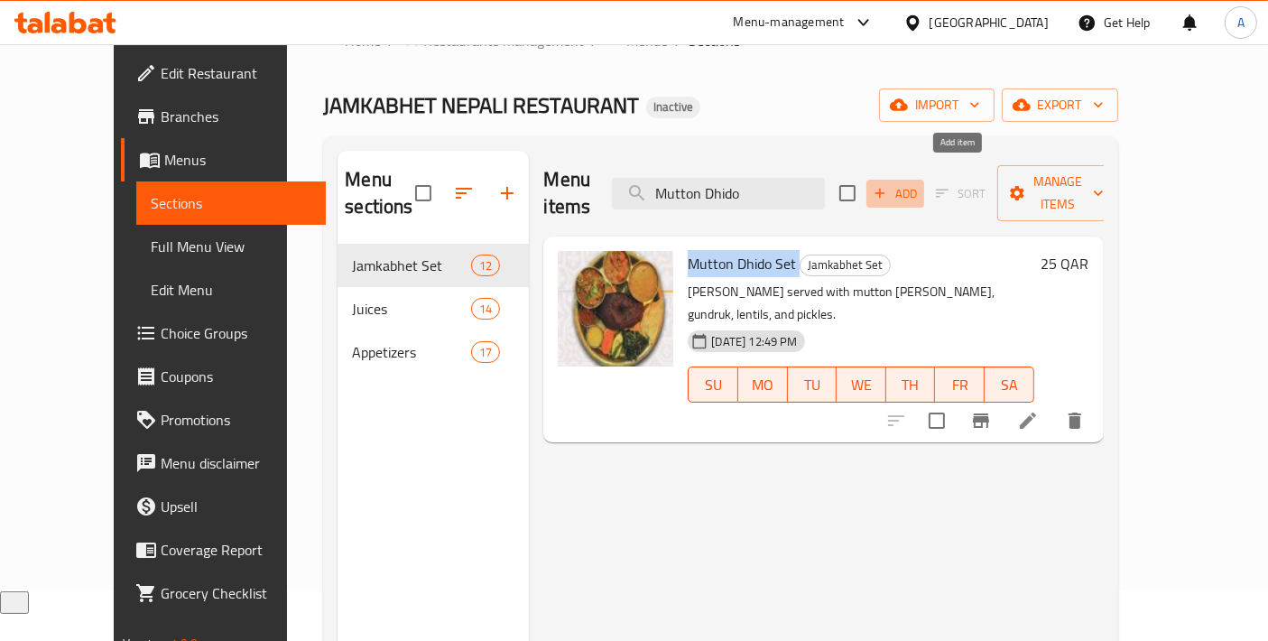
click at [888, 185] on icon "button" at bounding box center [880, 193] width 16 height 16
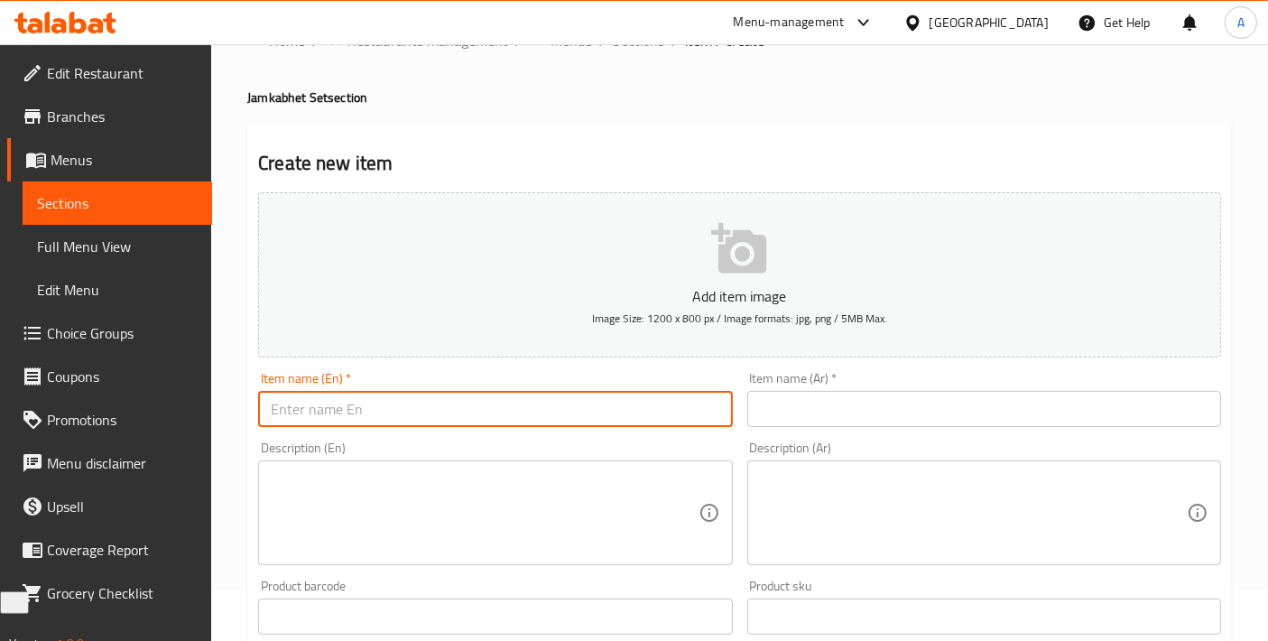
click at [544, 393] on input "text" at bounding box center [495, 409] width 474 height 36
paste input "Mutton Dhido Set"
type input "Mutton Dhido Set"
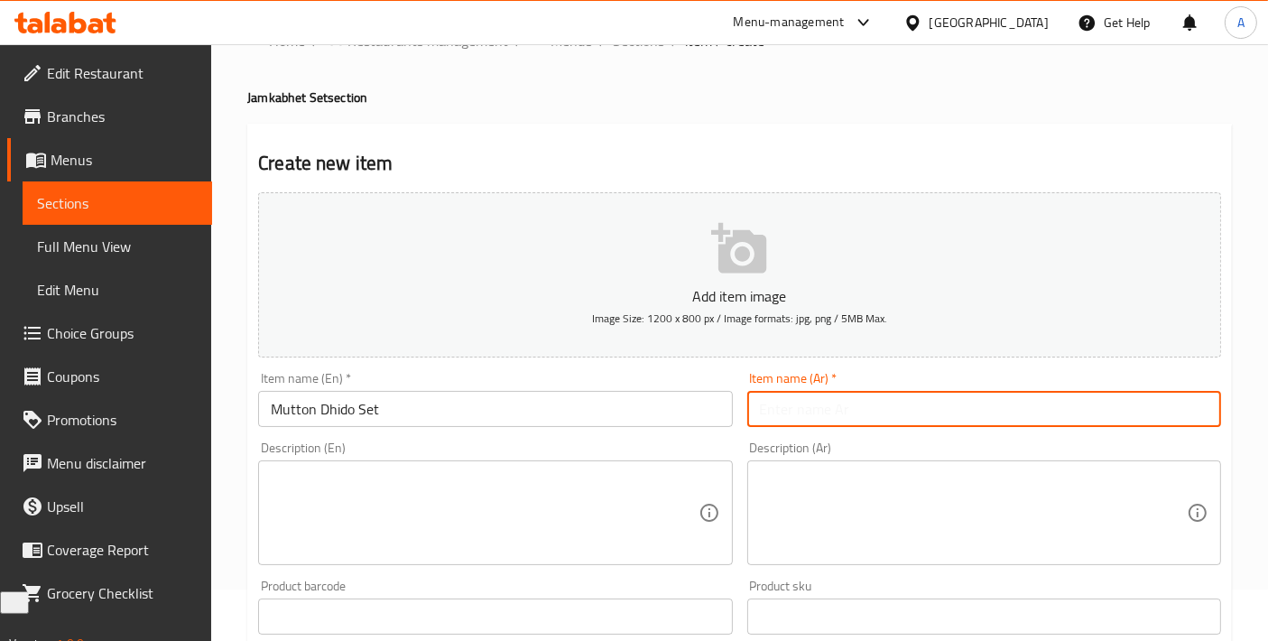
drag, startPoint x: 858, startPoint y: 403, endPoint x: 845, endPoint y: 398, distance: 14.6
click at [858, 403] on input "text" at bounding box center [984, 409] width 474 height 36
paste input "سيت لحم الضأن ديدو"
type input "سيت لحم الضأن ديدو"
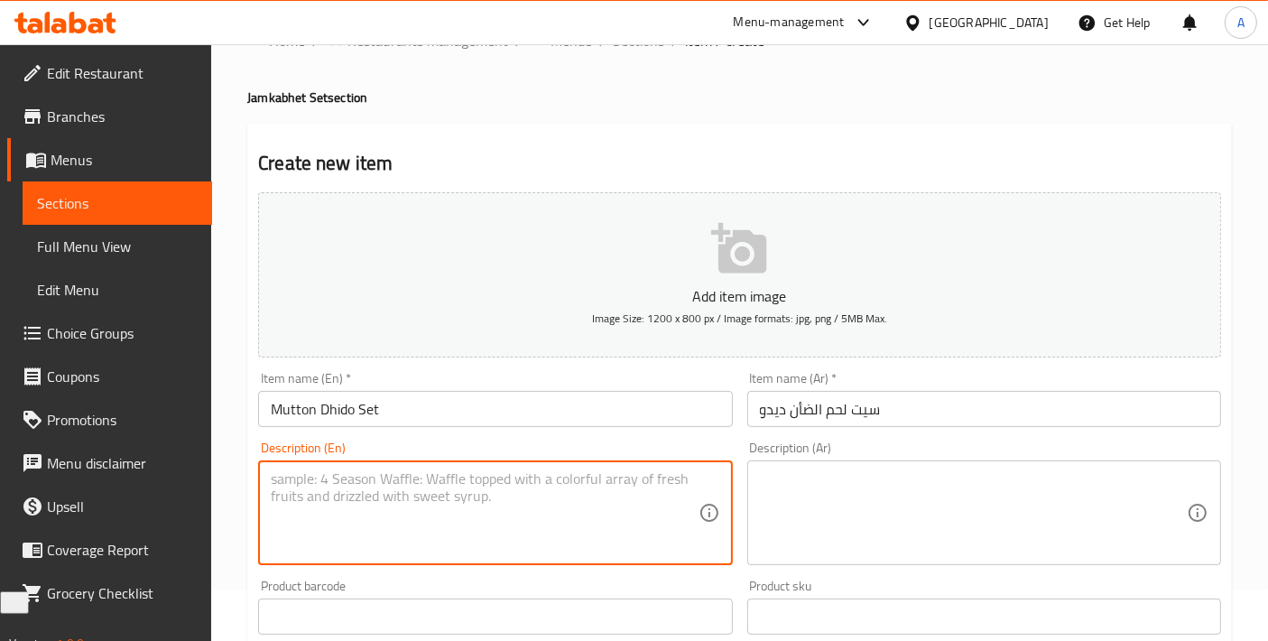
click at [572, 522] on textarea at bounding box center [484, 513] width 427 height 86
paste textarea "[PERSON_NAME] served with mutton [PERSON_NAME], gundruk, lentils, and pickles."
type textarea "[PERSON_NAME] served with mutton [PERSON_NAME], gundruk, lentils, and pickles."
click at [821, 473] on textarea at bounding box center [973, 513] width 427 height 86
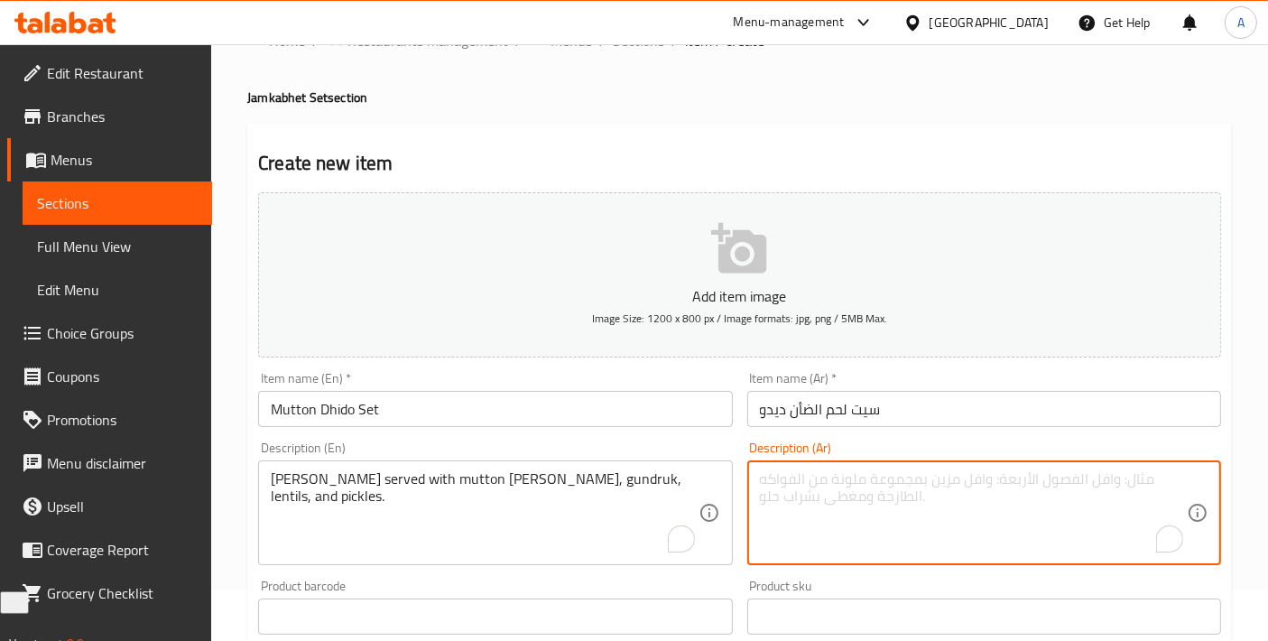
paste textarea "يقدم الديدو مع كاري لحم الضأن، والجوندروك، والعدس، والمخللات."
type textarea "يقدم الديدو مع كاري لحم الضأن، والجوندروك، والعدس، والمخللات."
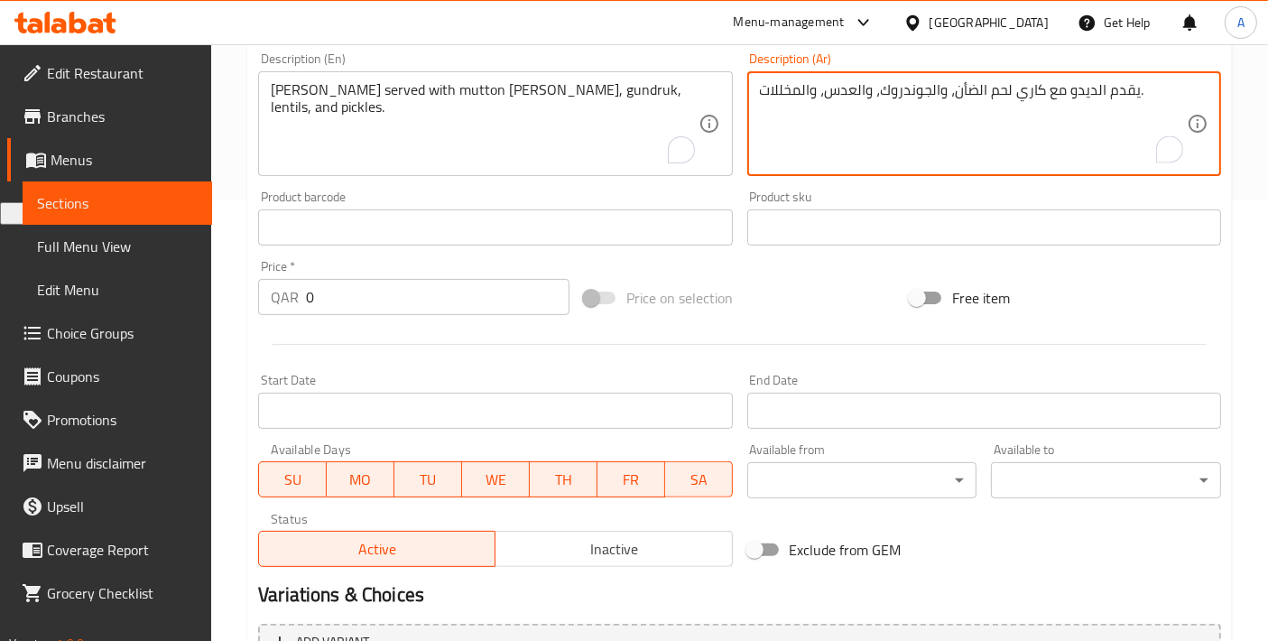
scroll to position [452, 0]
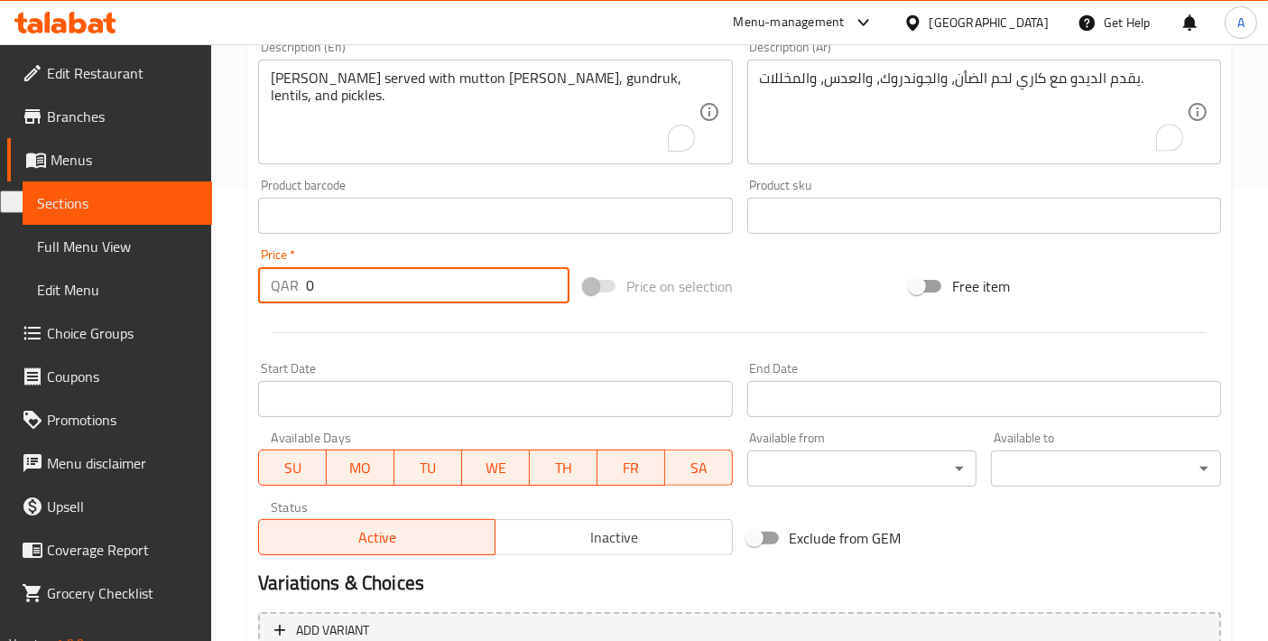
drag, startPoint x: 363, startPoint y: 287, endPoint x: 194, endPoint y: 302, distance: 169.4
click at [194, 302] on div "Edit Restaurant Branches Menus Sections Full Menu View Edit Menu Choice Groups …" at bounding box center [634, 207] width 1268 height 1231
paste input "25"
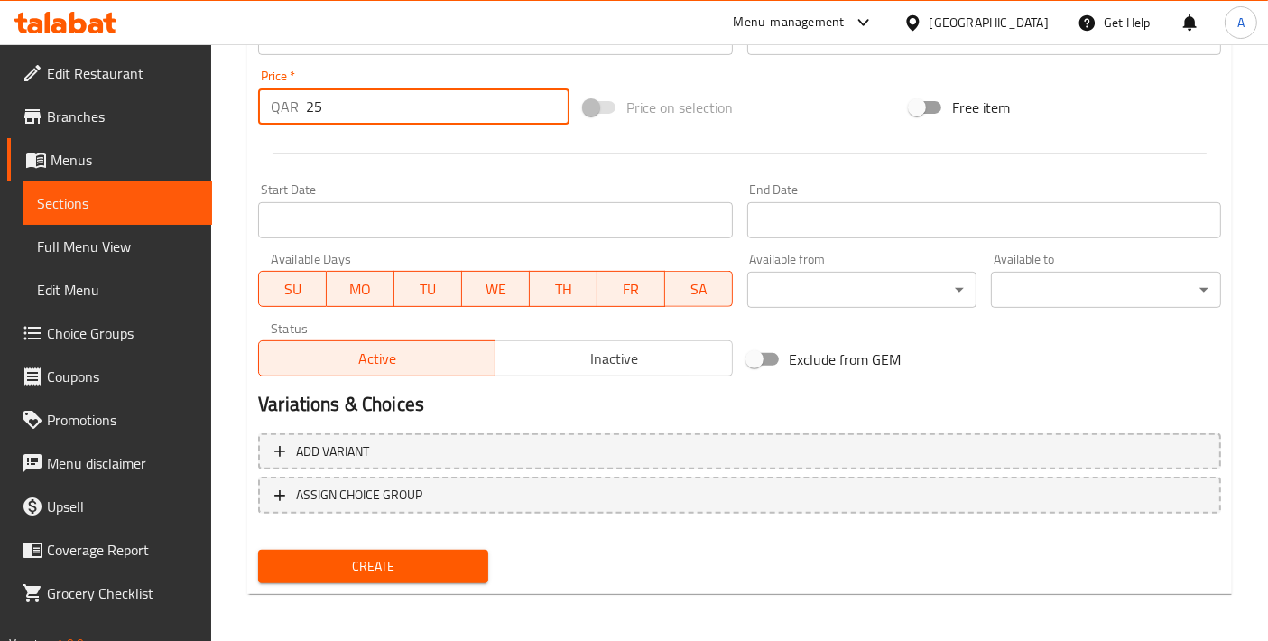
type input "25"
click at [375, 573] on span "Create" at bounding box center [373, 566] width 201 height 23
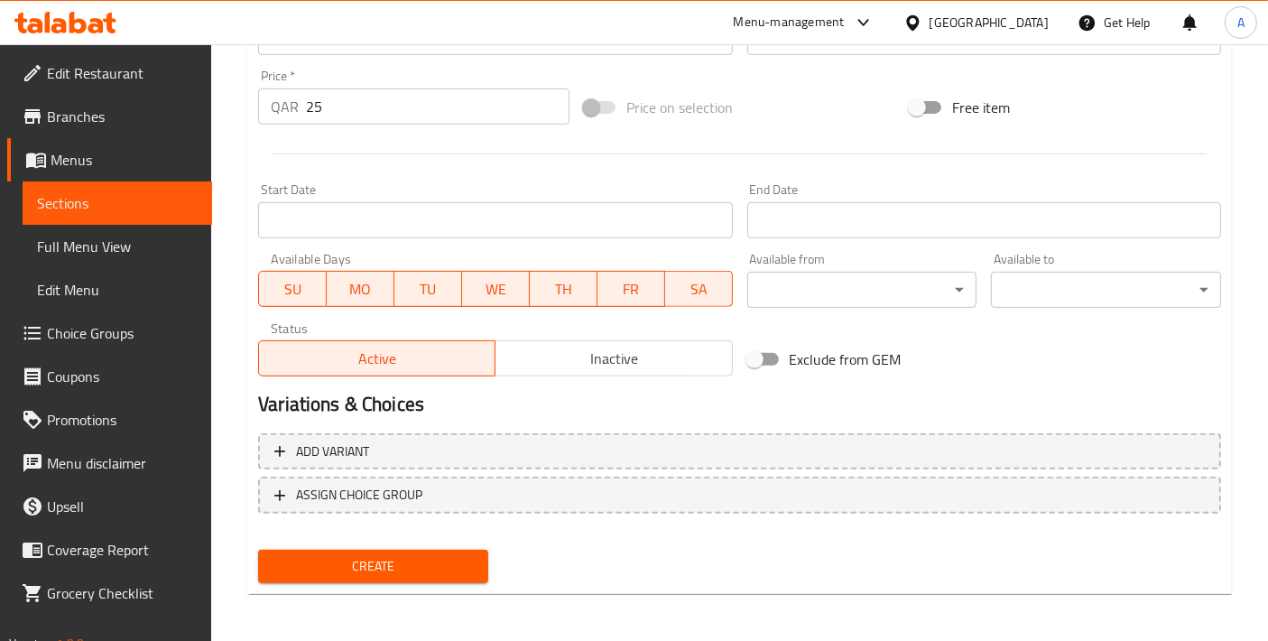
click at [349, 550] on button "Create" at bounding box center [373, 566] width 230 height 33
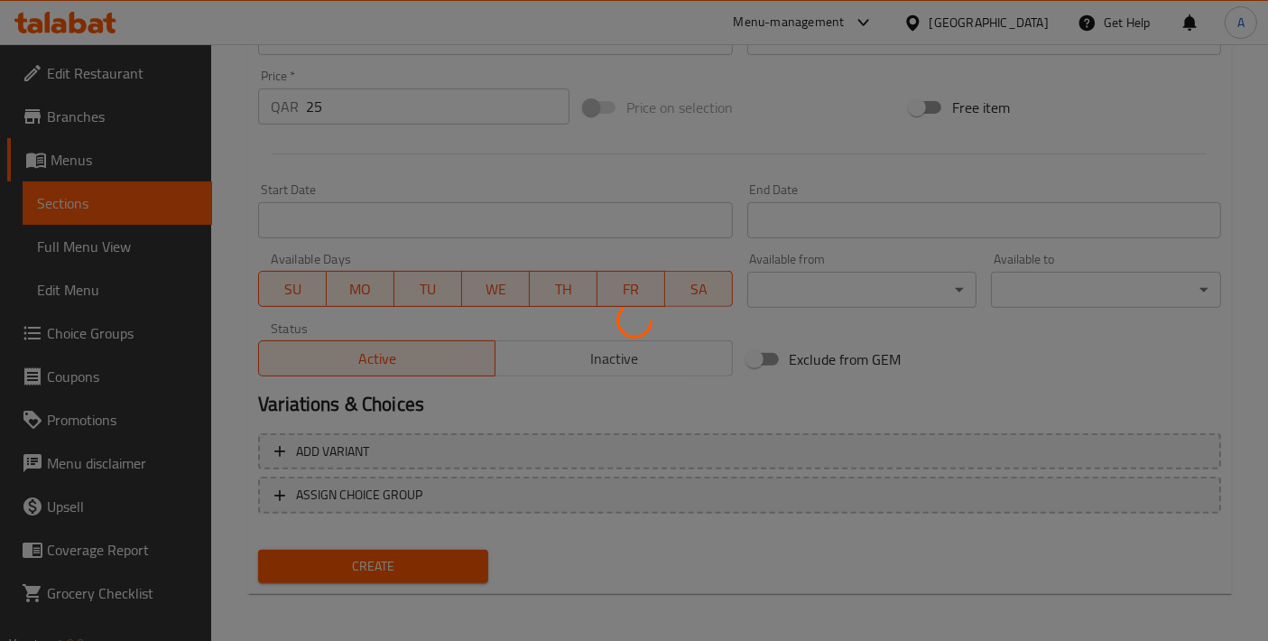
type input "0"
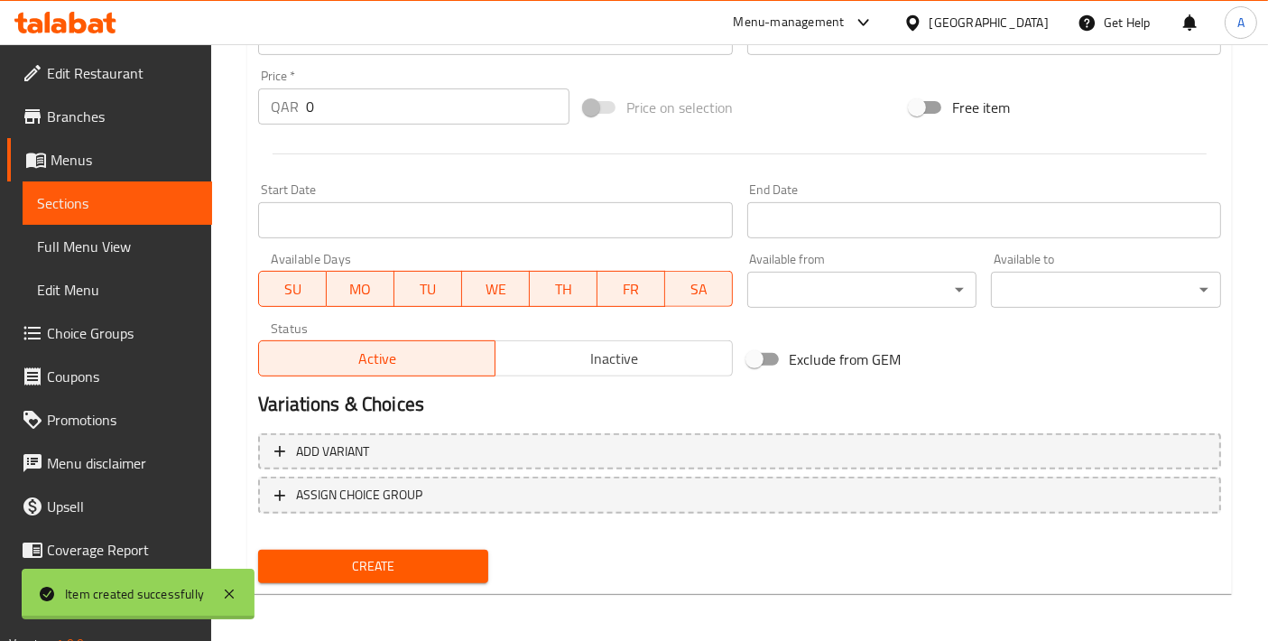
scroll to position [29, 0]
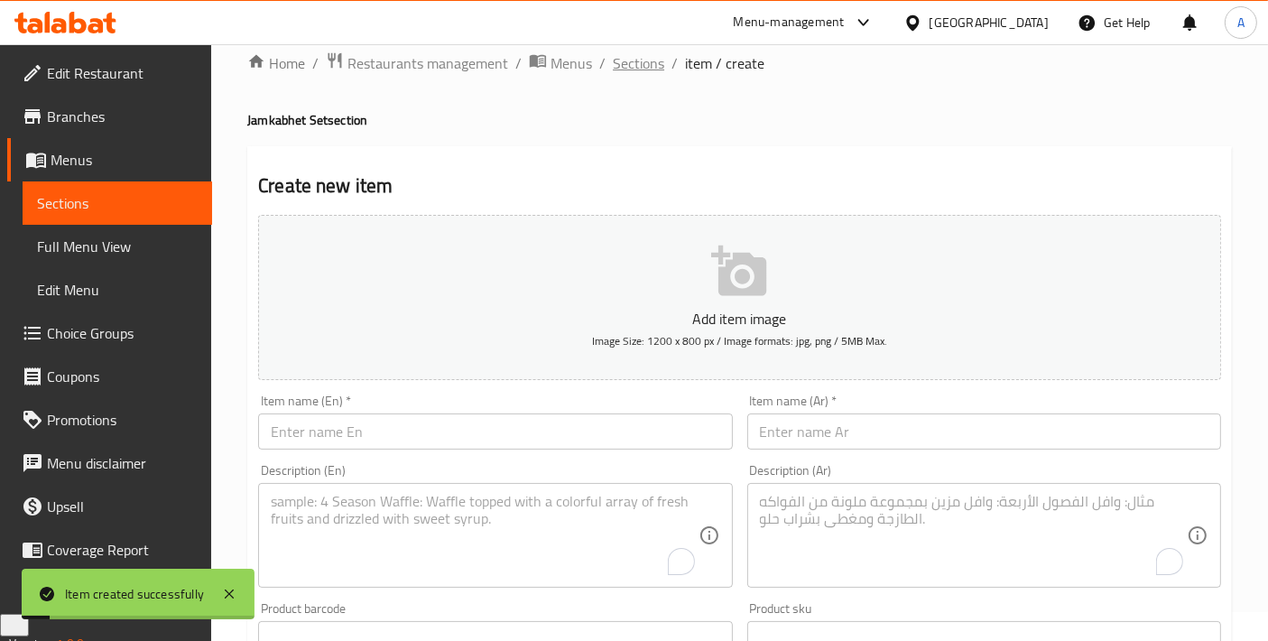
click at [643, 69] on span "Sections" at bounding box center [638, 63] width 51 height 22
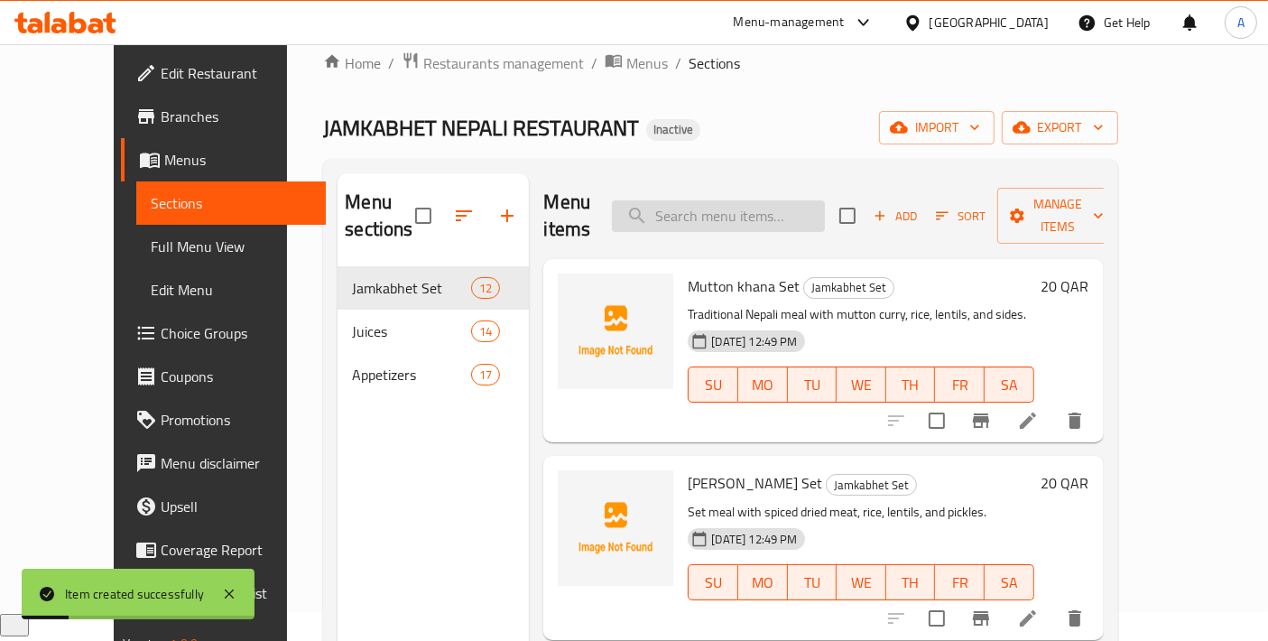
click at [747, 208] on input "search" at bounding box center [718, 216] width 213 height 32
paste input "MAtrix@12JKP2"
type input "MAtrix@12JKP2"
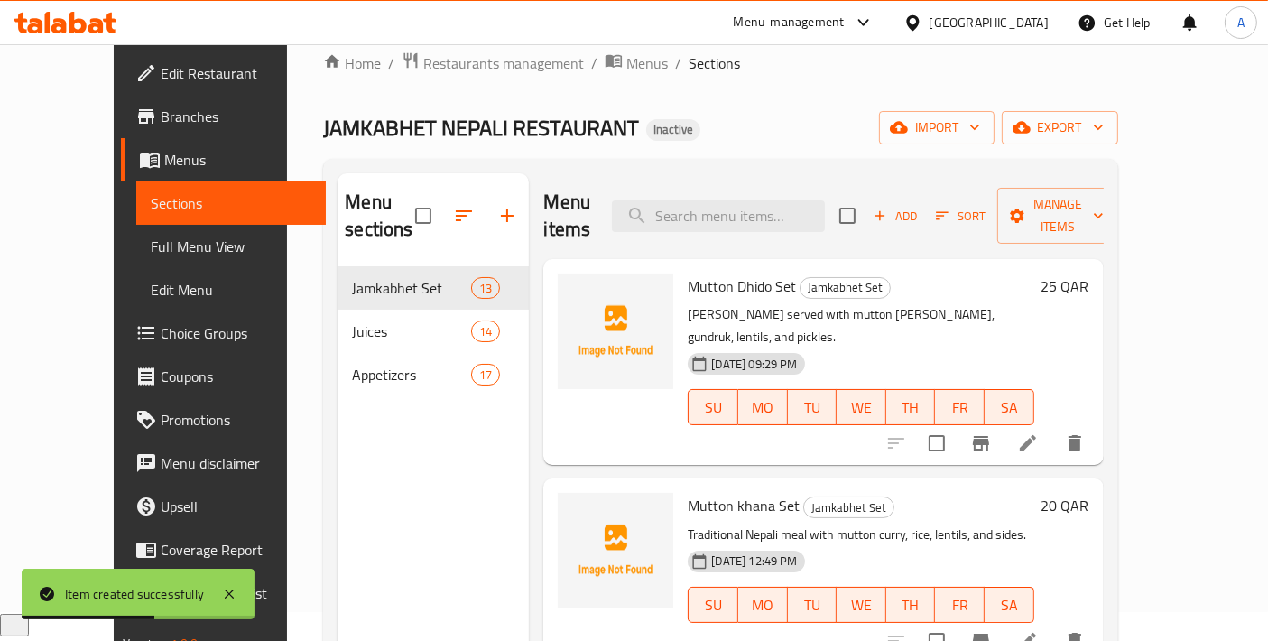
click at [744, 492] on span "Mutton khana Set" at bounding box center [744, 505] width 112 height 27
copy h6 "Mutton khana Set"
click at [756, 206] on input "search" at bounding box center [718, 216] width 213 height 32
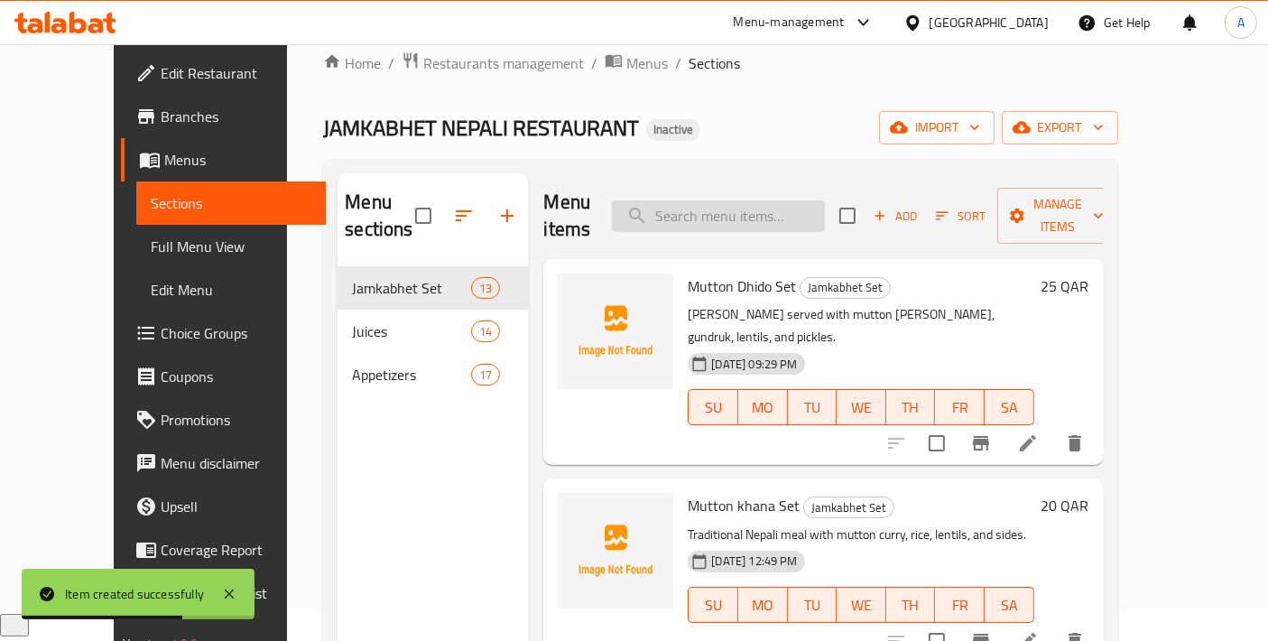
paste input "Mutton khana Set"
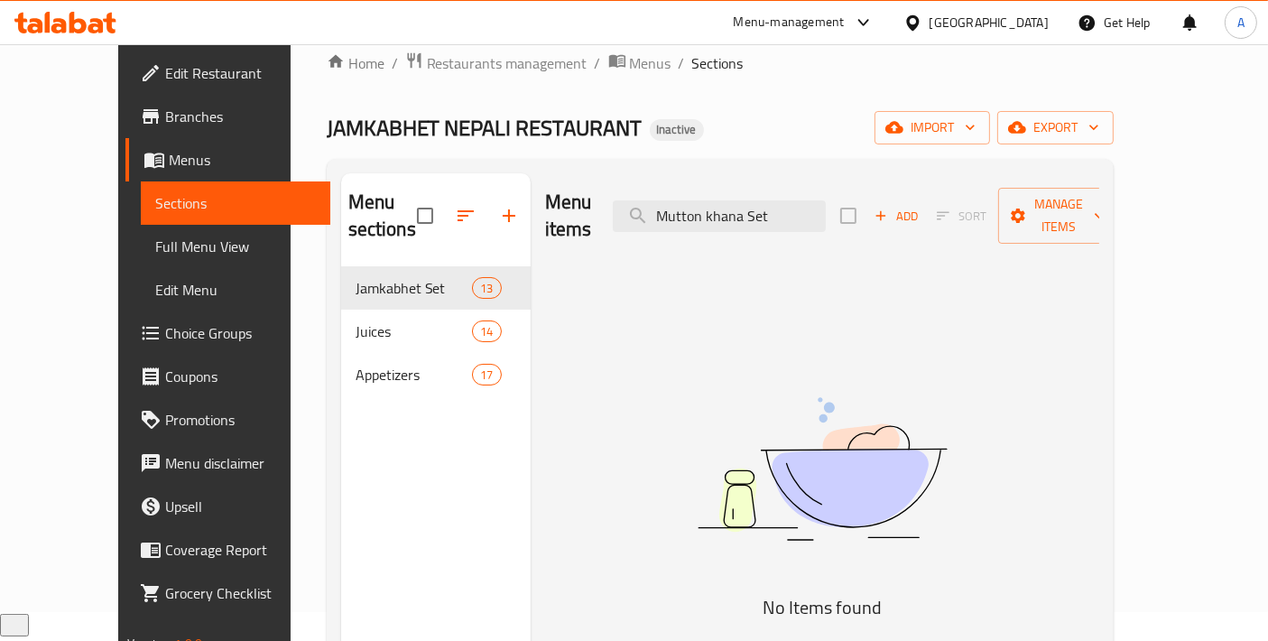
drag, startPoint x: 835, startPoint y: 199, endPoint x: 582, endPoint y: 199, distance: 252.7
click at [585, 199] on div "Menu items Mutton khana Set Add Sort Manage items" at bounding box center [822, 216] width 554 height 86
paste input "Dhido Set"
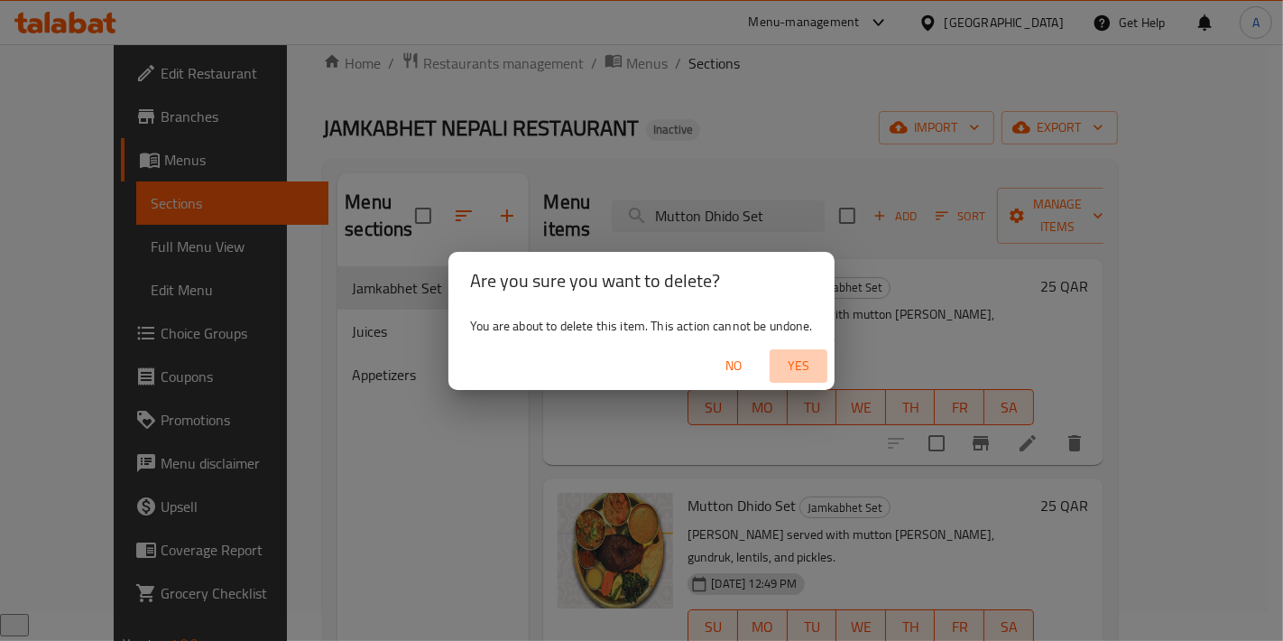
click at [795, 359] on span "Yes" at bounding box center [798, 366] width 43 height 23
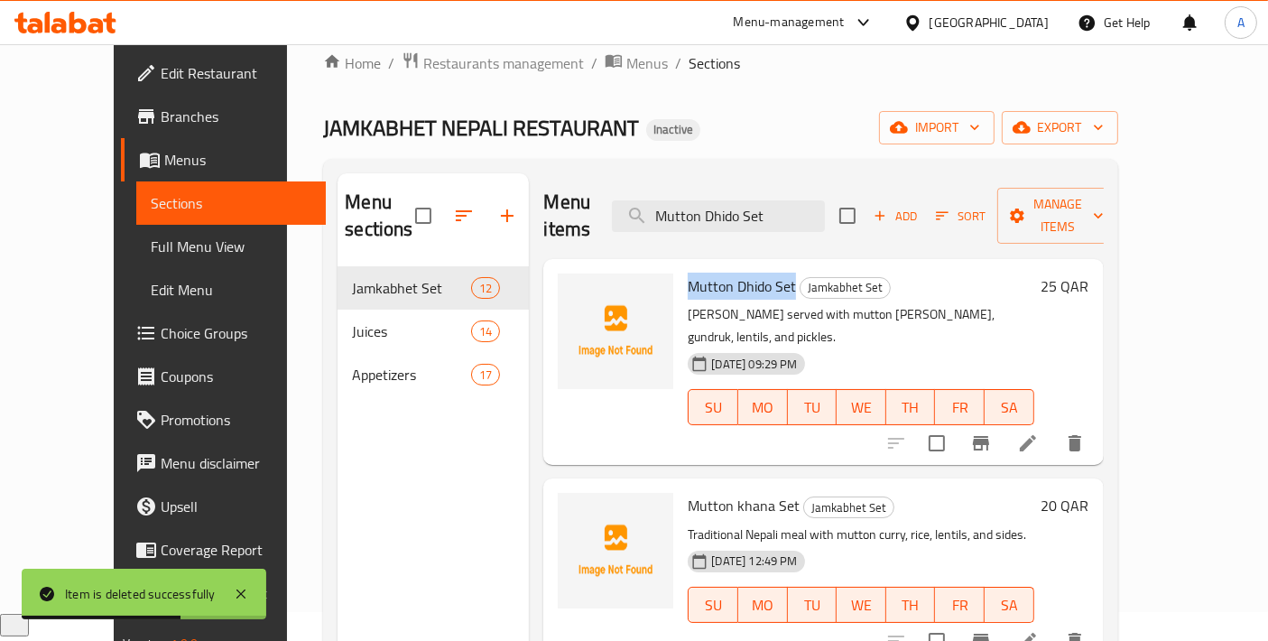
drag, startPoint x: 664, startPoint y: 250, endPoint x: 765, endPoint y: 253, distance: 101.1
click at [765, 273] on span "Mutton Dhido Set" at bounding box center [742, 286] width 108 height 27
copy span "Mutton Dhido Set"
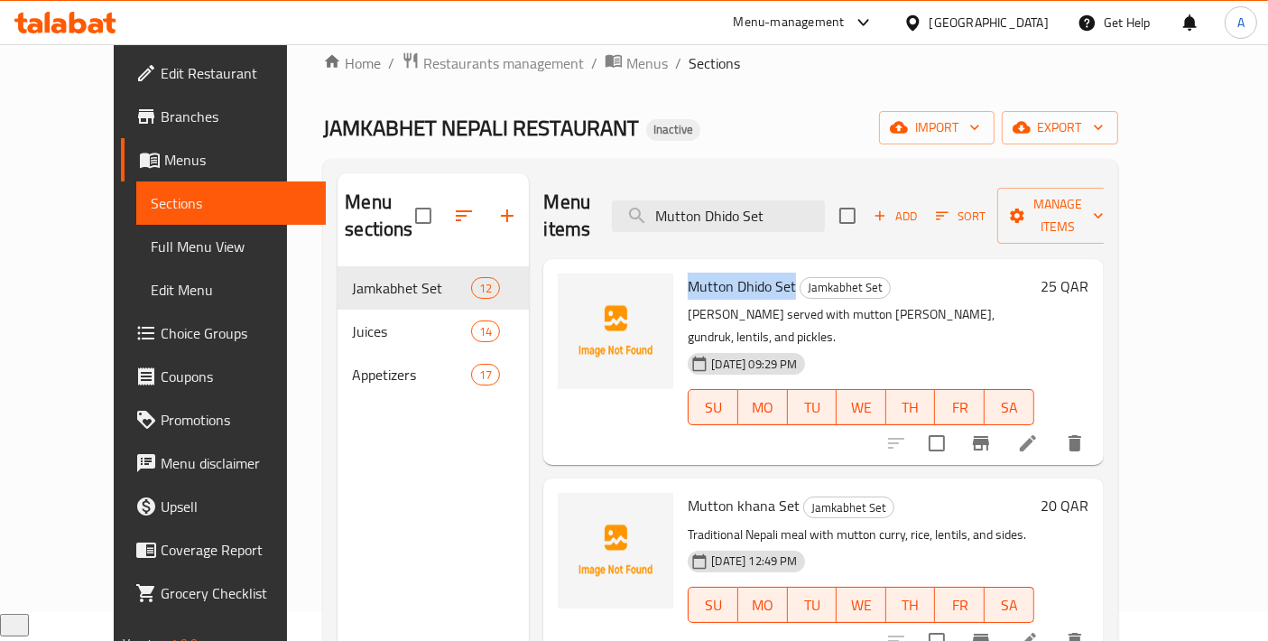
copy span "Mutton Dhido Set"
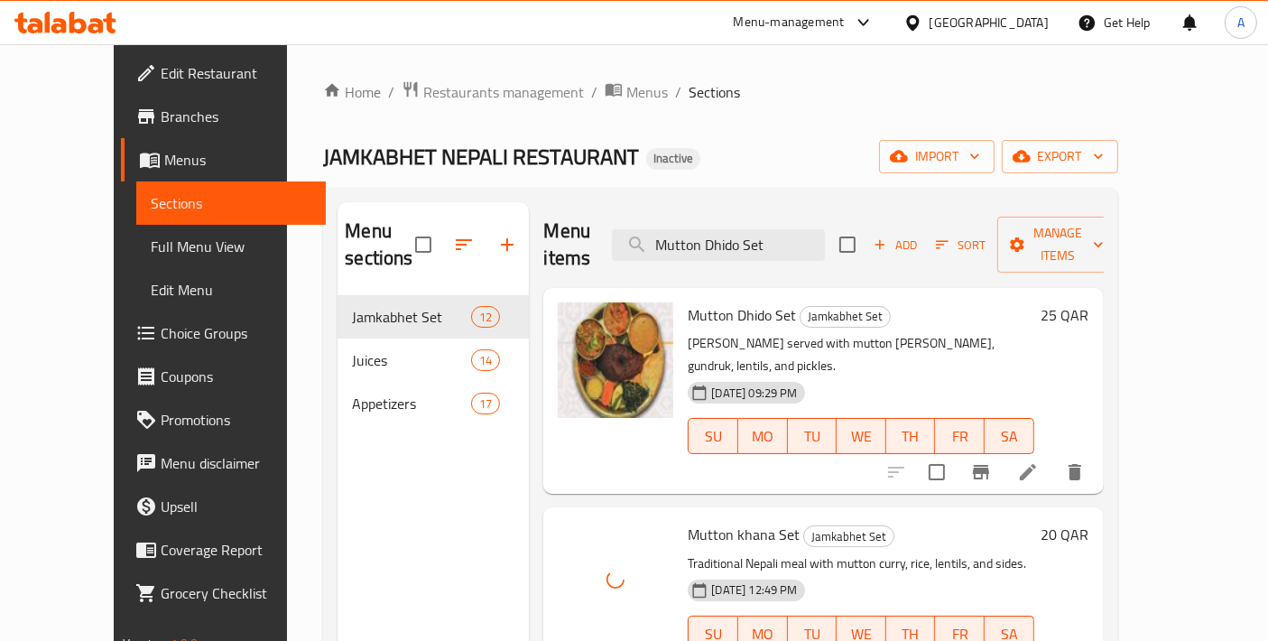
drag, startPoint x: 803, startPoint y: 226, endPoint x: 582, endPoint y: 215, distance: 221.4
click at [590, 216] on div "Menu items Mutton Dhido Set Add Sort Manage items" at bounding box center [822, 245] width 559 height 86
paste input "Orange"
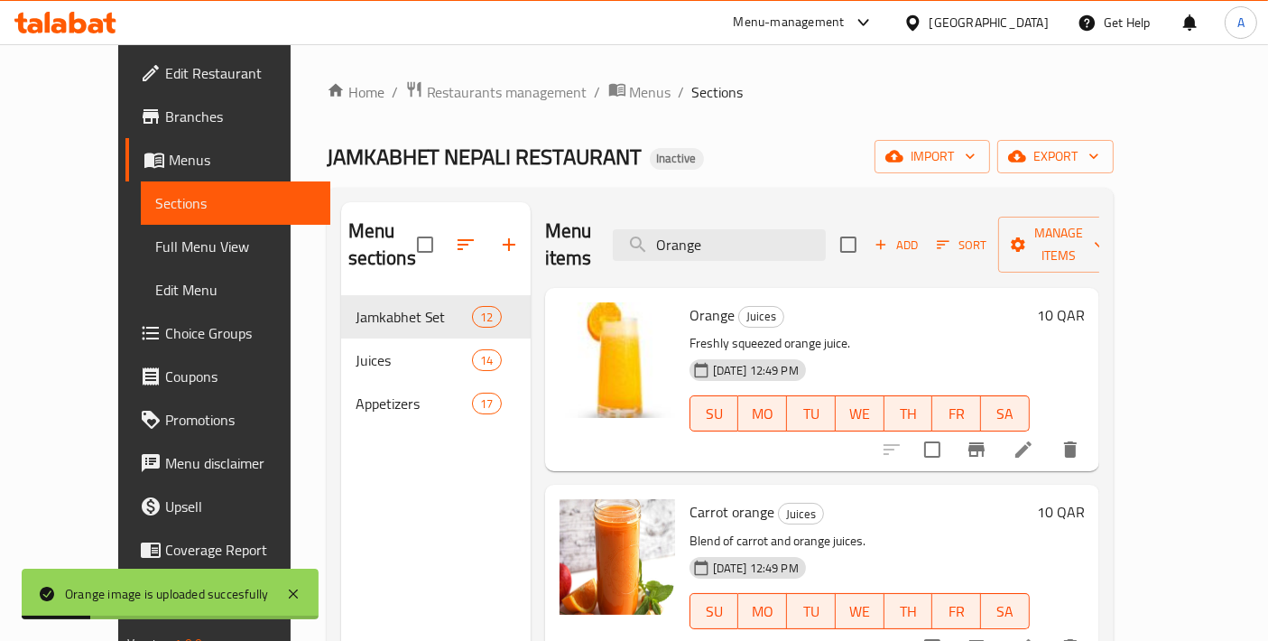
paste input "Pani puri"
drag, startPoint x: 769, startPoint y: 215, endPoint x: 619, endPoint y: 233, distance: 150.9
click at [619, 233] on div "Menu items Orange Add Sort Manage items" at bounding box center [822, 245] width 554 height 86
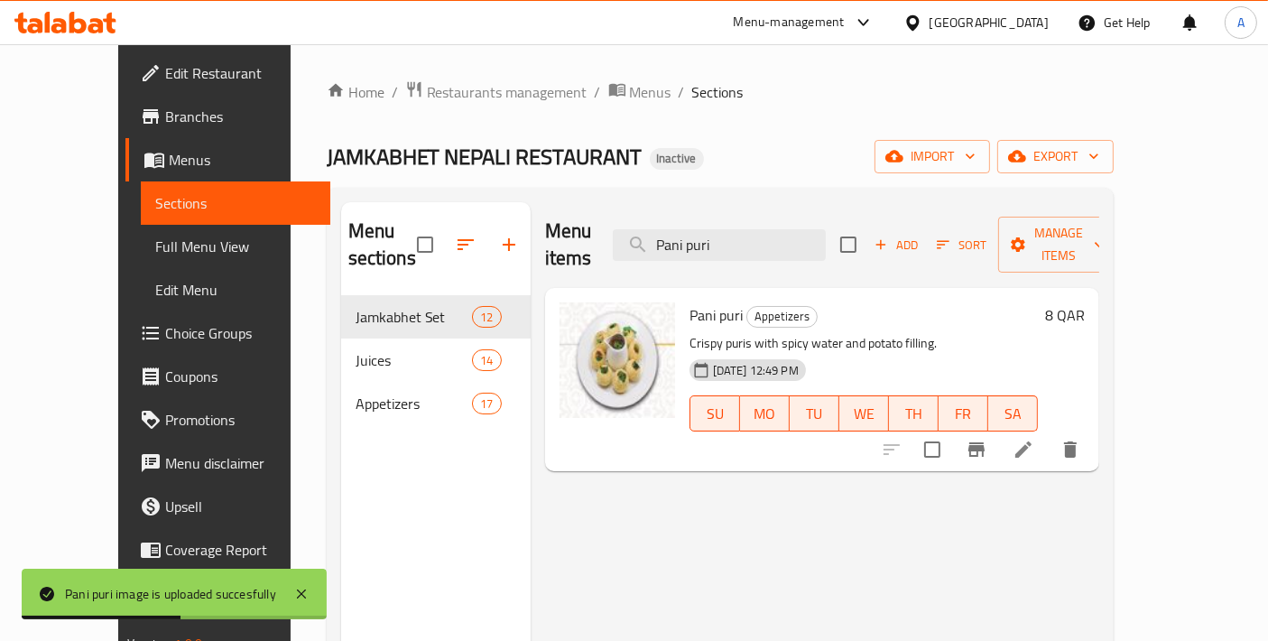
drag, startPoint x: 797, startPoint y: 239, endPoint x: 536, endPoint y: 227, distance: 261.1
click at [545, 227] on div "Menu items Pani puri Add Sort Manage items" at bounding box center [822, 245] width 554 height 86
paste input "ineapple"
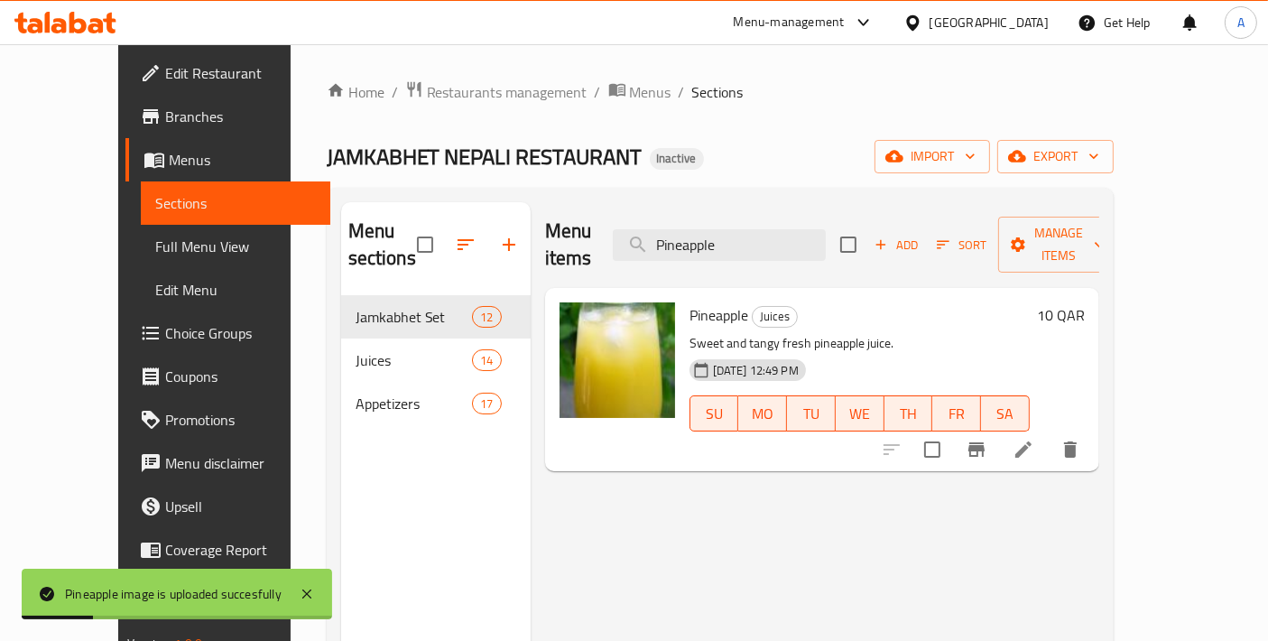
drag, startPoint x: 794, startPoint y: 231, endPoint x: 587, endPoint y: 244, distance: 207.9
click at [603, 245] on div "Menu items Pineapple Add Sort Manage items" at bounding box center [822, 245] width 554 height 86
paste input "piro aalu"
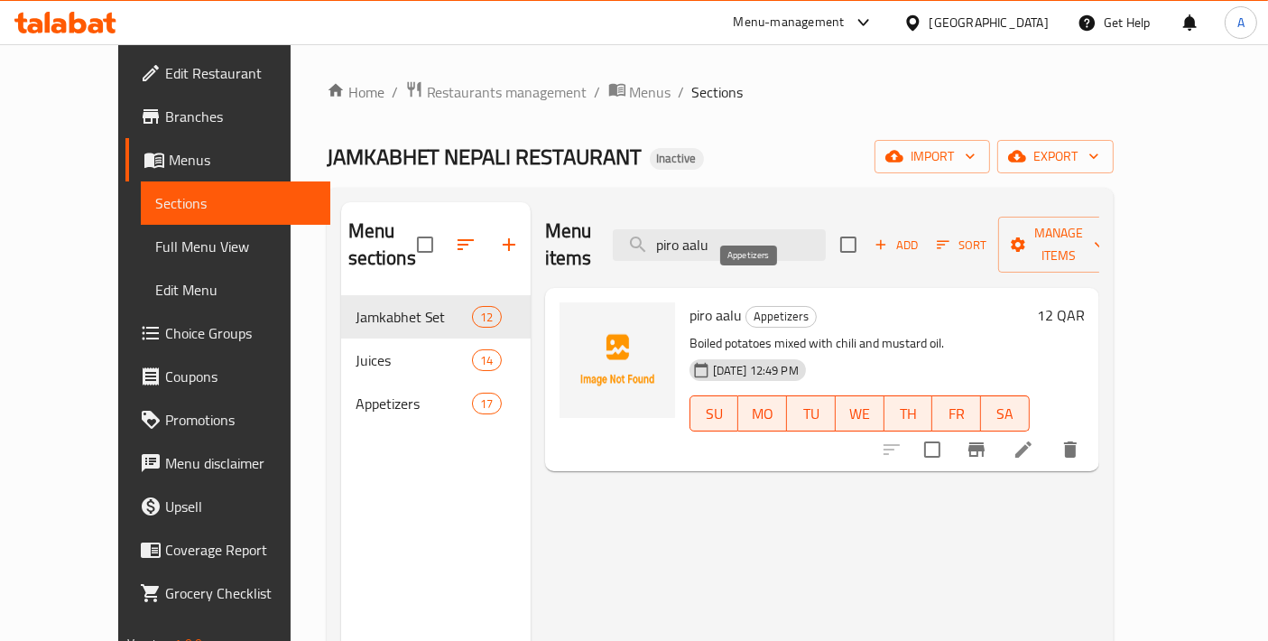
click at [689, 301] on span "piro aalu" at bounding box center [715, 314] width 52 height 27
copy h6 "piro aalu"
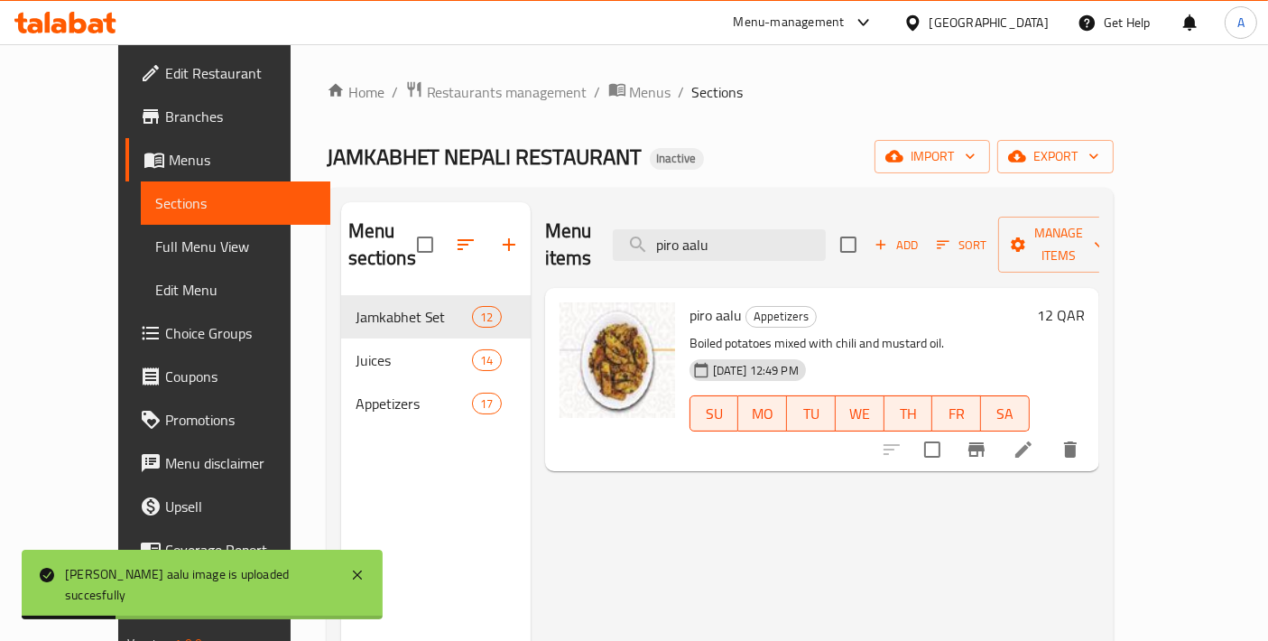
drag, startPoint x: 768, startPoint y: 239, endPoint x: 643, endPoint y: 238, distance: 124.5
click at [643, 238] on div "Menu items [PERSON_NAME] aalu Add Sort Manage items" at bounding box center [822, 245] width 554 height 86
paste input "Sukuti chatpate"
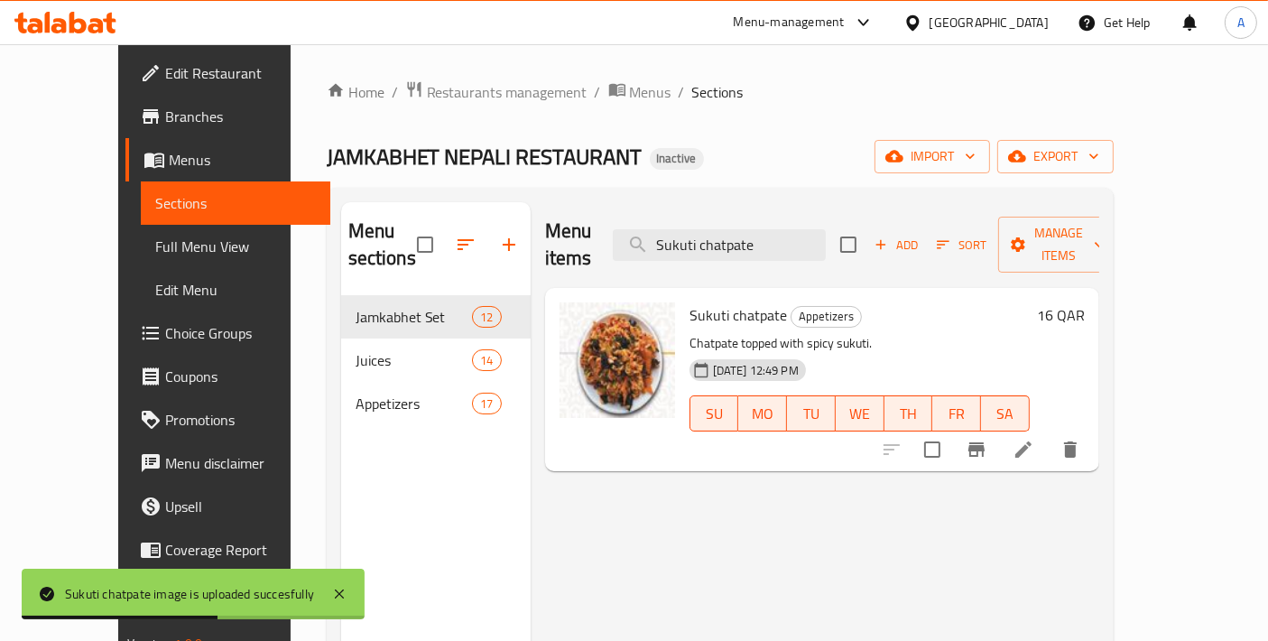
drag, startPoint x: 800, startPoint y: 240, endPoint x: 605, endPoint y: 236, distance: 195.9
click at [606, 236] on div "Menu items Sukuti chatpate Add Sort Manage items" at bounding box center [822, 245] width 554 height 86
paste input "[PERSON_NAME]"
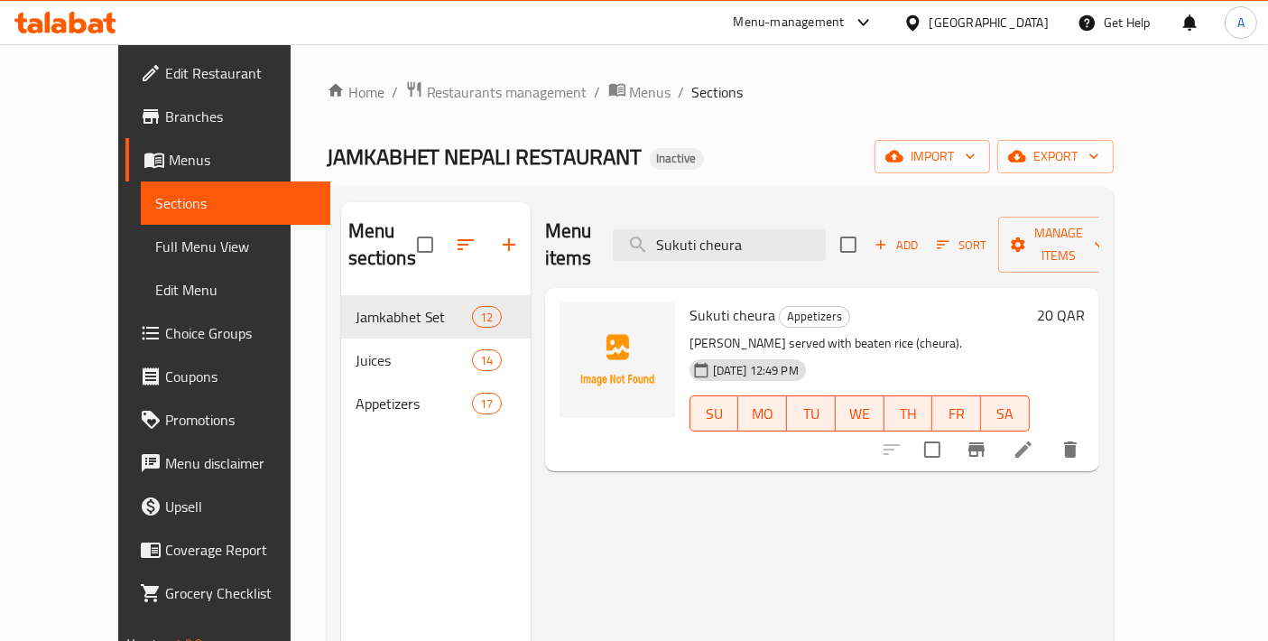
click at [691, 300] on div "Sukuti cheura Appetizers Sukuti served with beaten rice (cheura). [DATE] 12:49 …" at bounding box center [859, 379] width 355 height 169
click at [691, 301] on span "Sukuti cheura" at bounding box center [732, 314] width 86 height 27
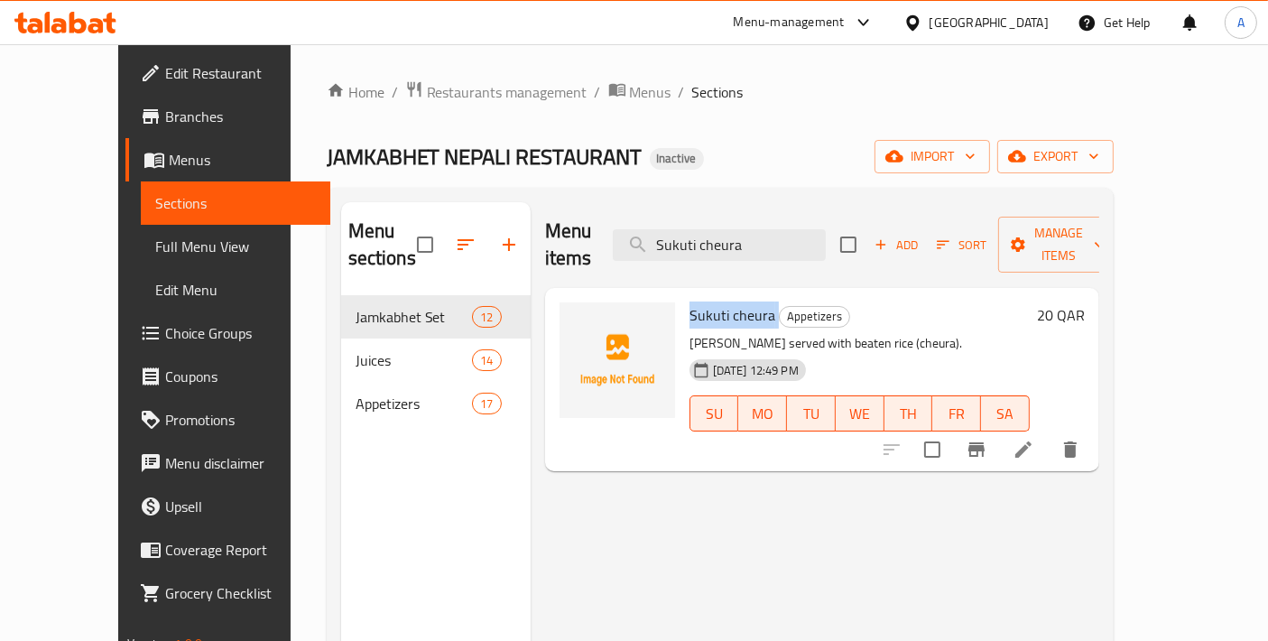
click at [691, 301] on span "Sukuti cheura" at bounding box center [732, 314] width 86 height 27
copy h6 "Sukuti cheura"
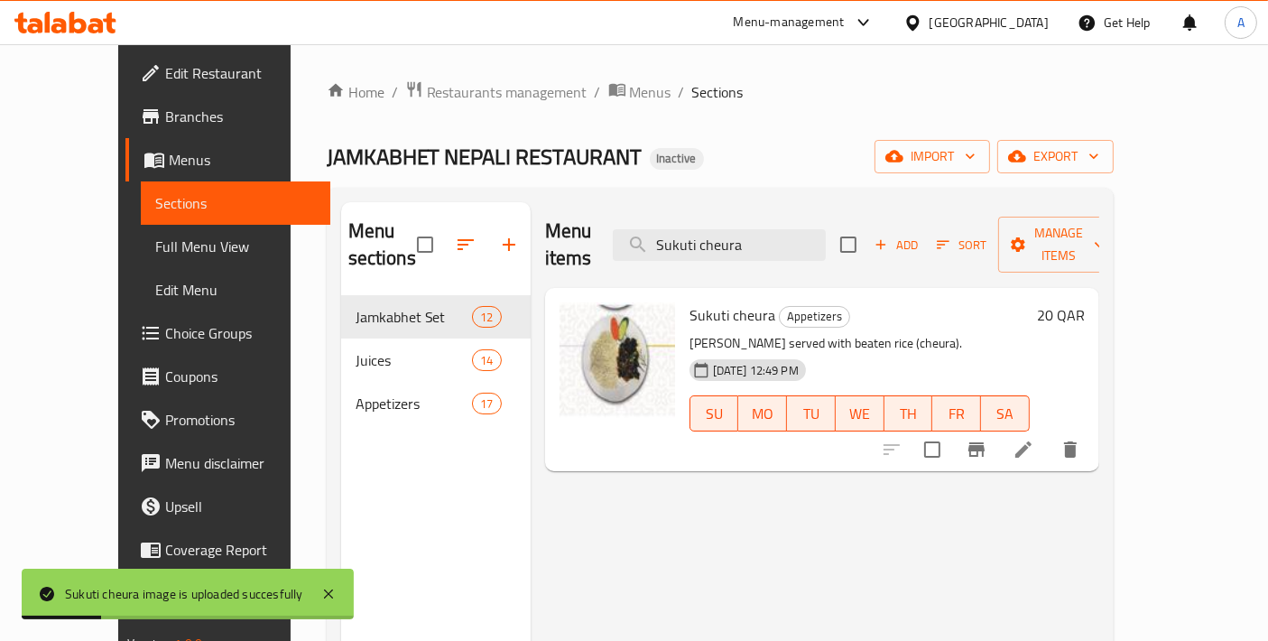
paste input "Dhido Set"
drag, startPoint x: 837, startPoint y: 230, endPoint x: 619, endPoint y: 244, distance: 217.9
click at [632, 248] on div "Menu items Sukuti Dhido Set Add Sort Manage items" at bounding box center [822, 245] width 554 height 86
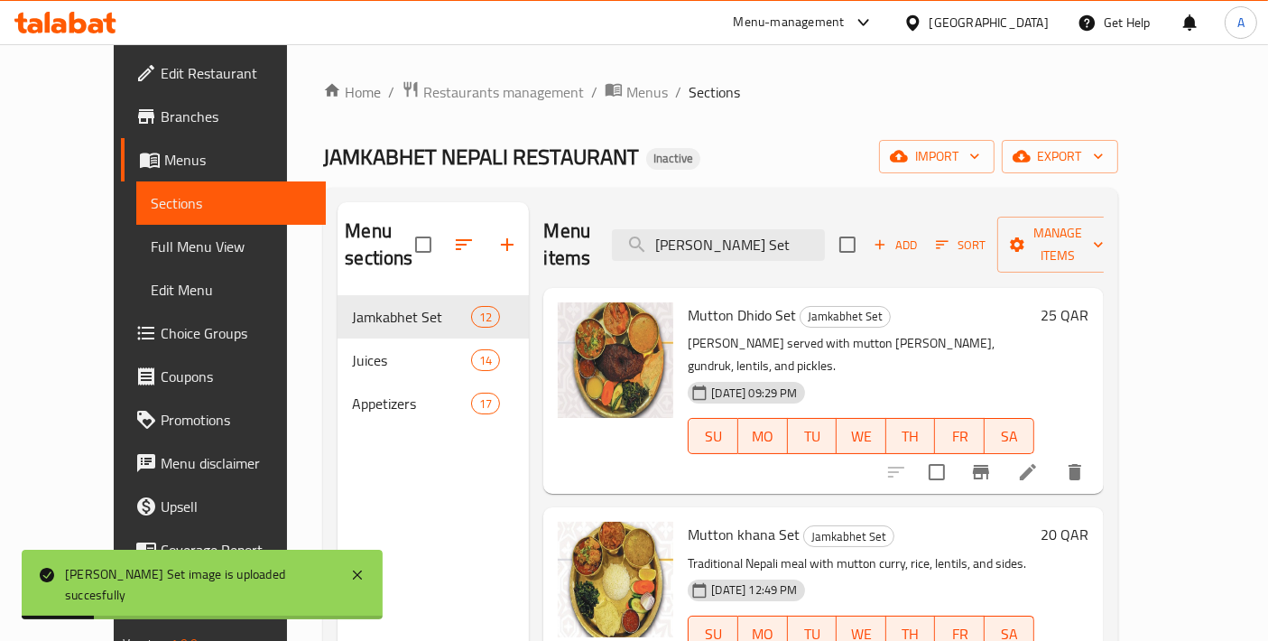
drag, startPoint x: 818, startPoint y: 218, endPoint x: 572, endPoint y: 229, distance: 245.7
click at [572, 229] on div "Menu items Sukuti Dhido Set Add Sort Manage items" at bounding box center [822, 245] width 559 height 86
paste input "fry"
drag, startPoint x: 768, startPoint y: 223, endPoint x: 591, endPoint y: 235, distance: 177.3
click at [591, 235] on div "Menu items Sukuti Add Sort Manage items" at bounding box center [822, 245] width 559 height 86
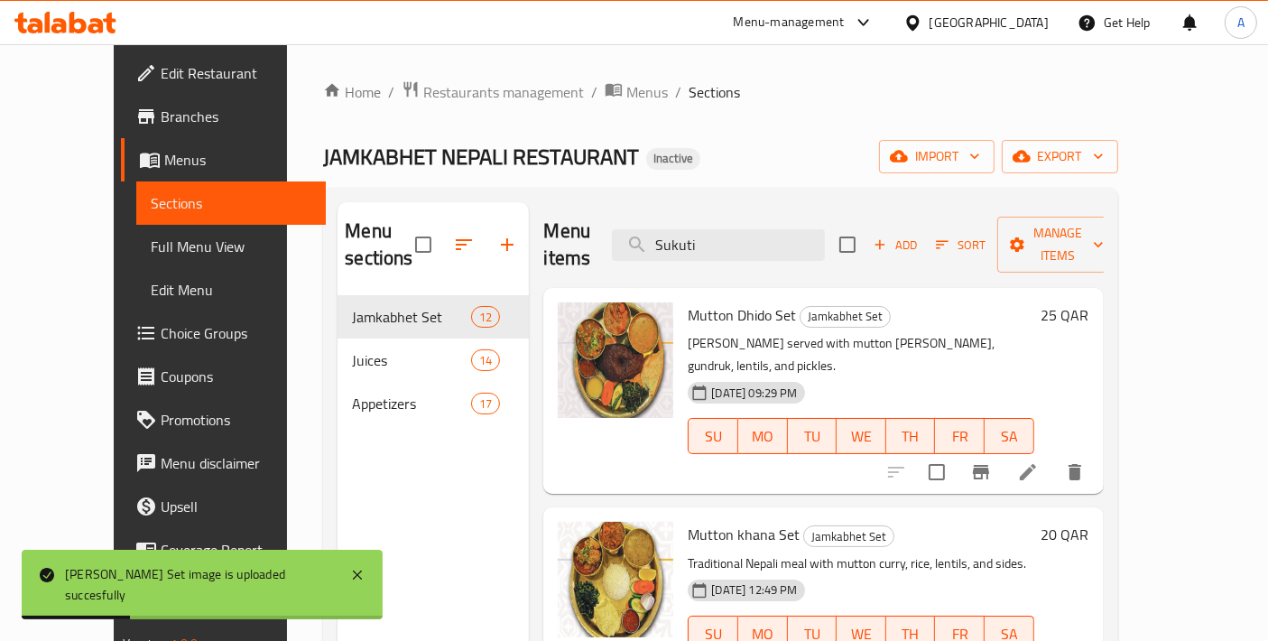
paste input "sadyko"
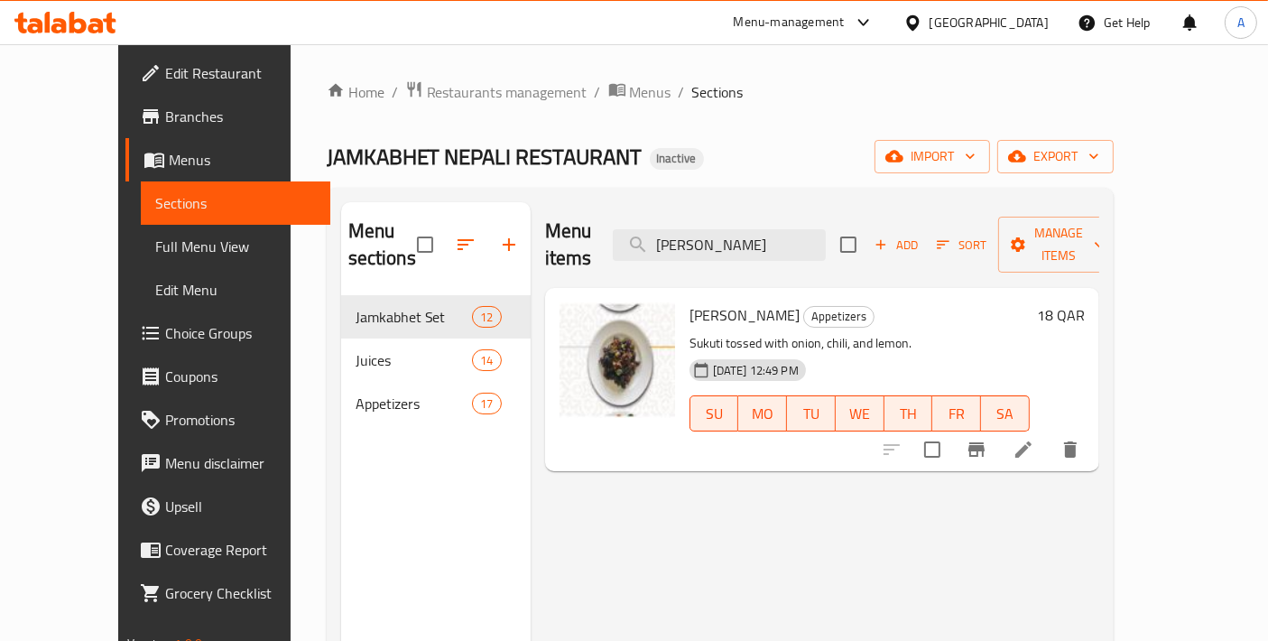
paste input "fry"
drag, startPoint x: 796, startPoint y: 228, endPoint x: 504, endPoint y: 209, distance: 292.1
click at [531, 209] on div "Menu items Sukuti fry Add Sort Manage items Sukuti sadyko Appetizers Sukuti tos…" at bounding box center [815, 522] width 569 height 641
click at [791, 229] on input "Sukuti fry" at bounding box center [719, 245] width 213 height 32
drag, startPoint x: 791, startPoint y: 229, endPoint x: 562, endPoint y: 244, distance: 229.7
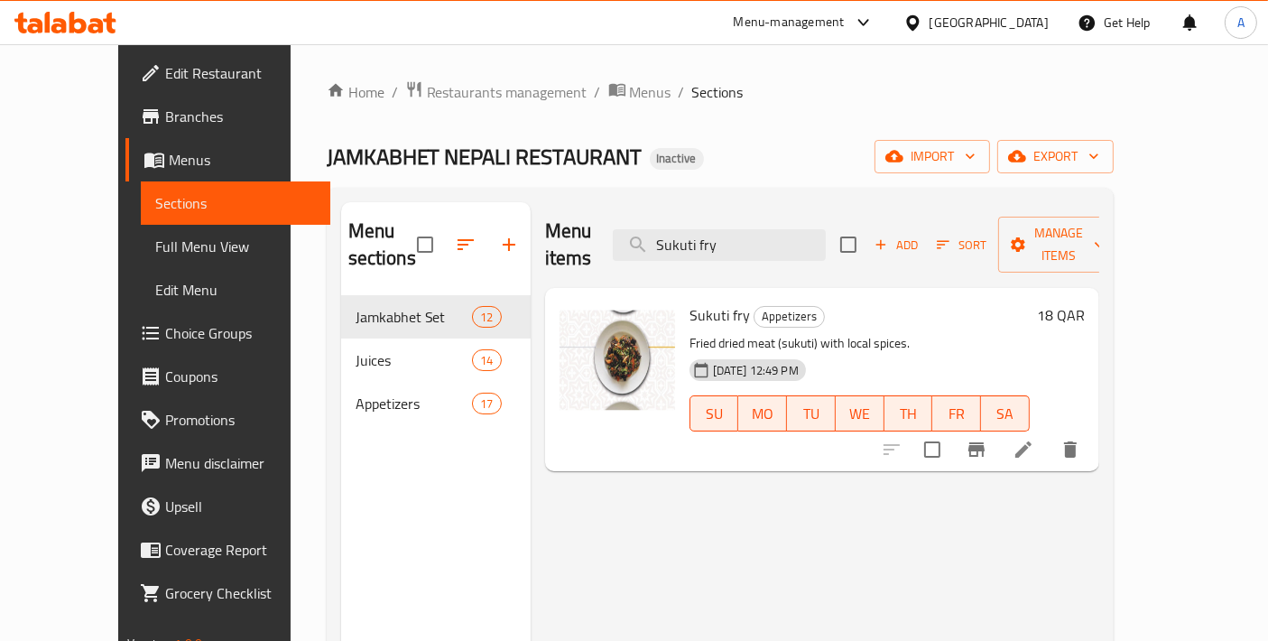
click at [562, 244] on div "Menu items Sukuti fry Add Sort Manage items" at bounding box center [822, 245] width 554 height 86
paste input "Veg Dhido Set"
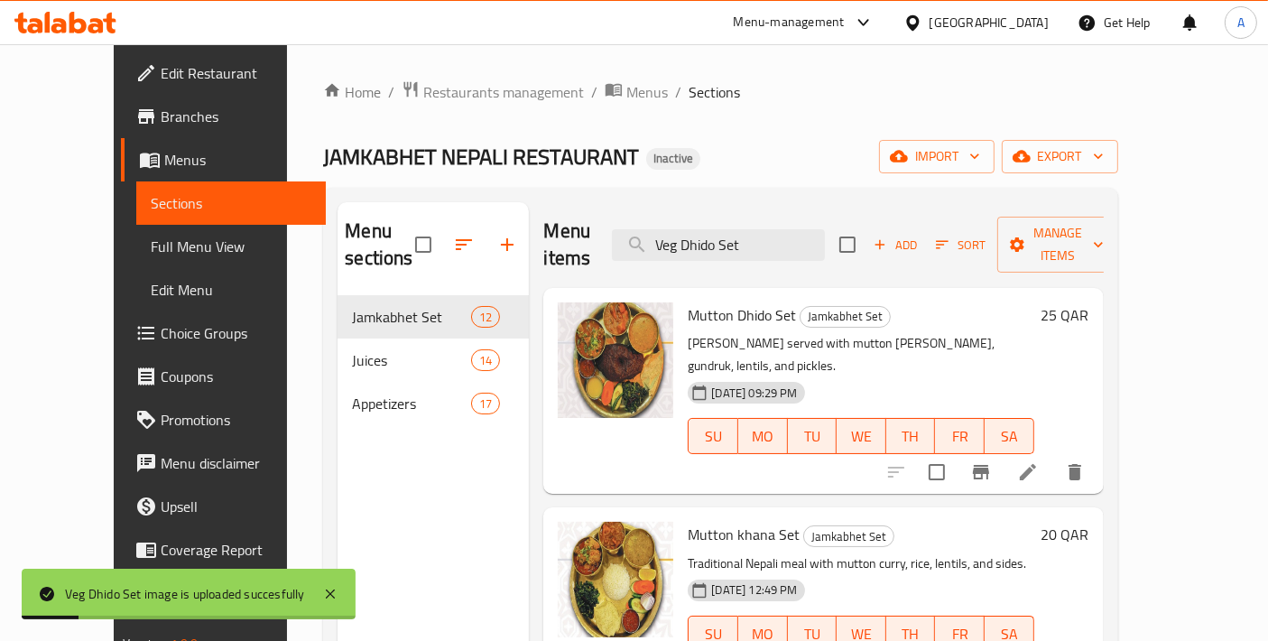
drag, startPoint x: 819, startPoint y: 236, endPoint x: 578, endPoint y: 251, distance: 241.4
click at [578, 251] on div "Menu items Veg Dhido Set Add Sort Manage items" at bounding box center [822, 245] width 559 height 86
paste input "Khaja s"
drag, startPoint x: 825, startPoint y: 226, endPoint x: 580, endPoint y: 234, distance: 244.7
click at [585, 234] on div "Menu items Veg Khaja set Add Sort Manage items" at bounding box center [822, 245] width 559 height 86
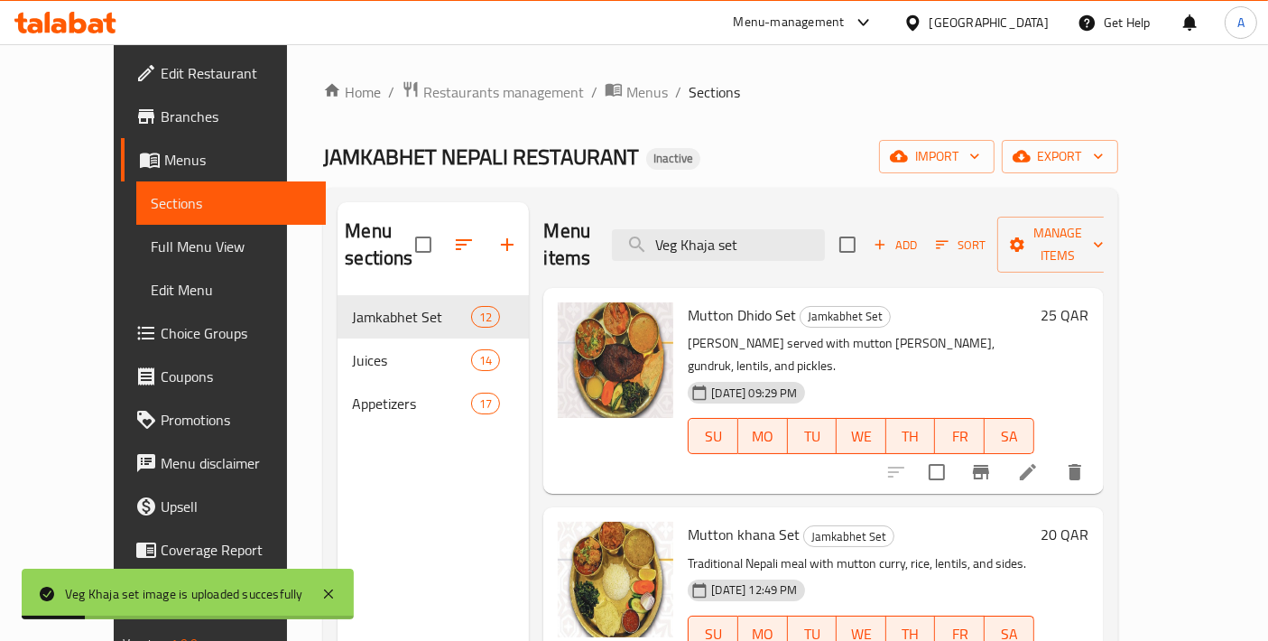
paste input "vhutan Dhido S"
paste input "Wai wai chatpate"
drag, startPoint x: 816, startPoint y: 220, endPoint x: 559, endPoint y: 244, distance: 257.4
click at [559, 244] on div "Menu items vhutan Dhido Set Add Sort Manage items" at bounding box center [822, 245] width 559 height 86
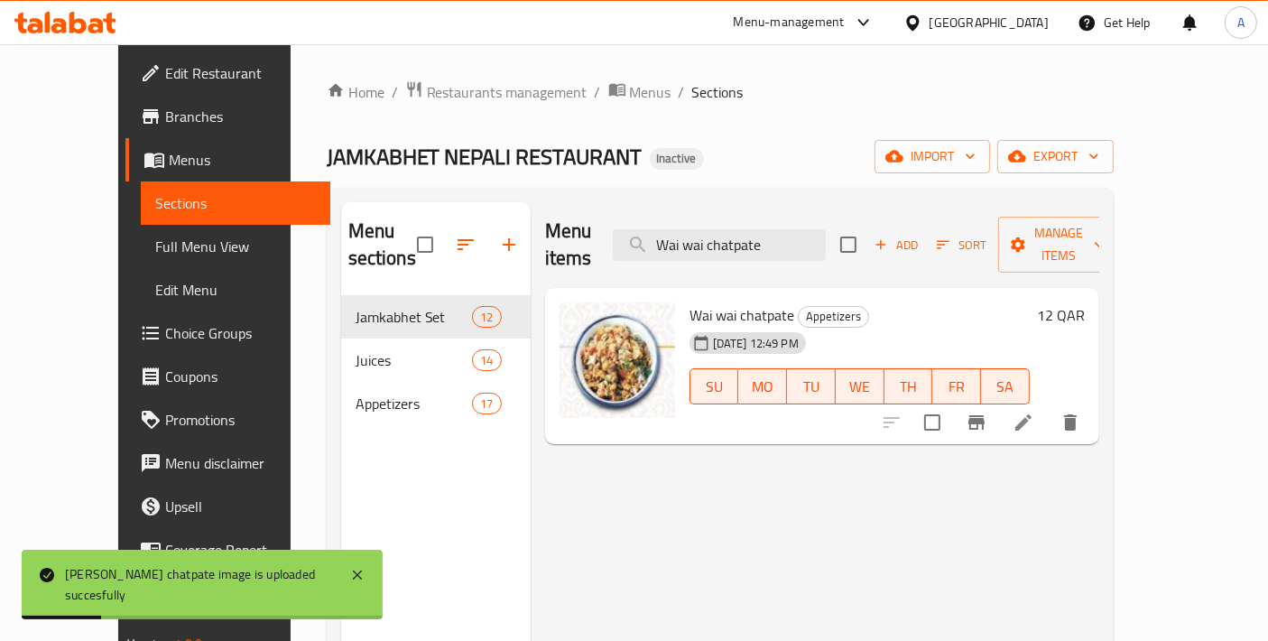
drag, startPoint x: 828, startPoint y: 222, endPoint x: 464, endPoint y: 228, distance: 363.7
click at [464, 228] on div "Menu sections Jamkabhet Set 12 Juices 14 Appetizers 17 Menu items [PERSON_NAME]…" at bounding box center [720, 522] width 758 height 641
paste input "termelon"
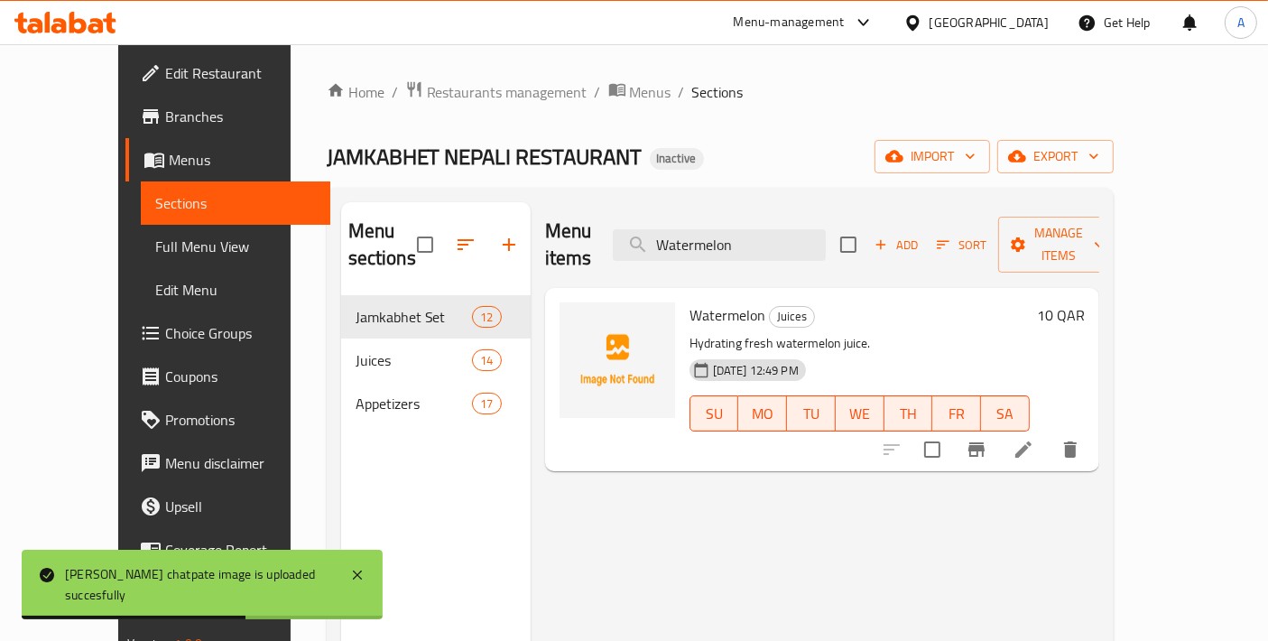
type input "Watermelon"
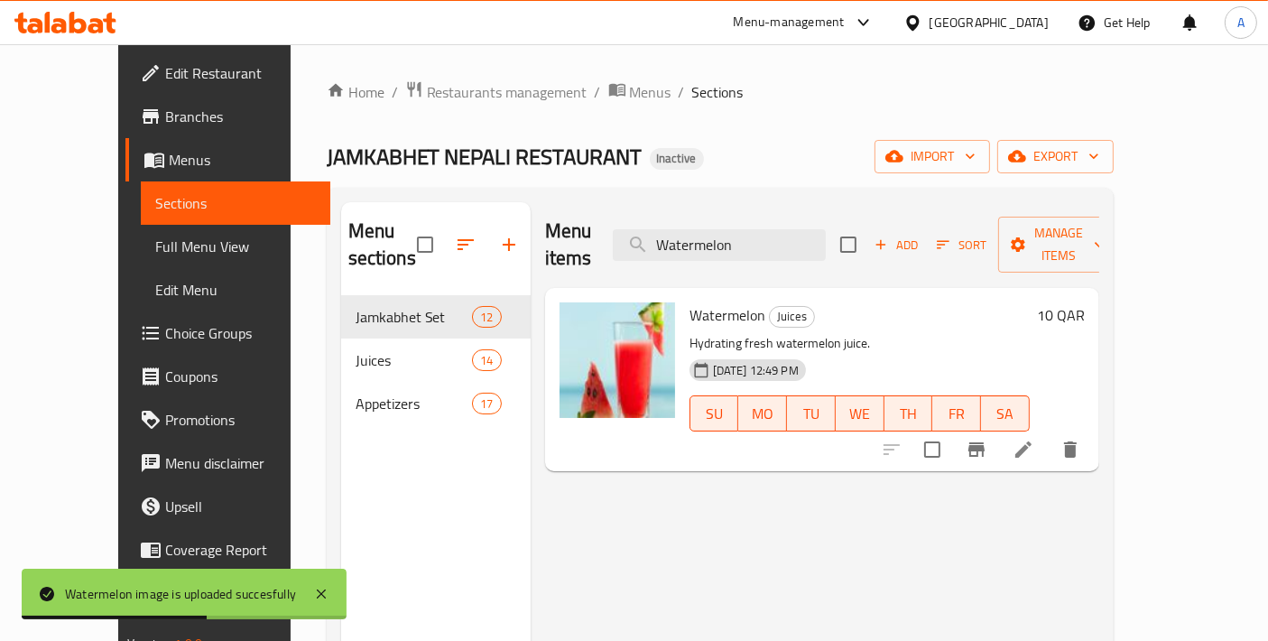
click at [135, 89] on link "Edit Restaurant" at bounding box center [227, 72] width 205 height 43
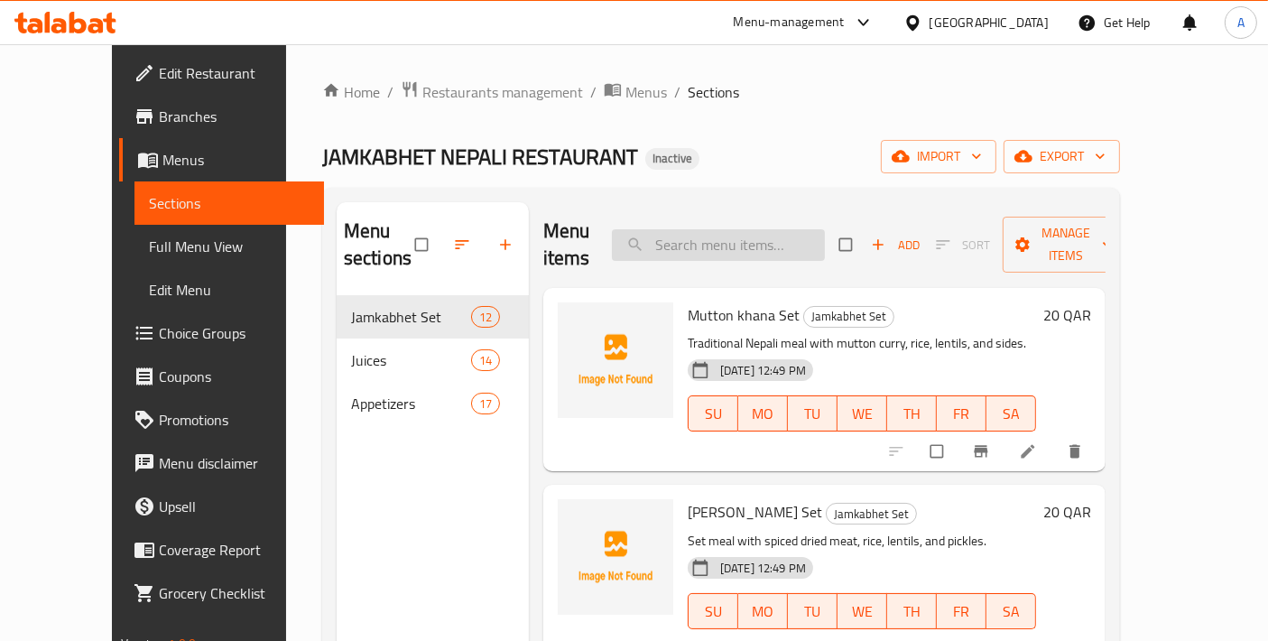
click at [761, 230] on input "search" at bounding box center [718, 245] width 213 height 32
paste input "Mutton Dhido Set"
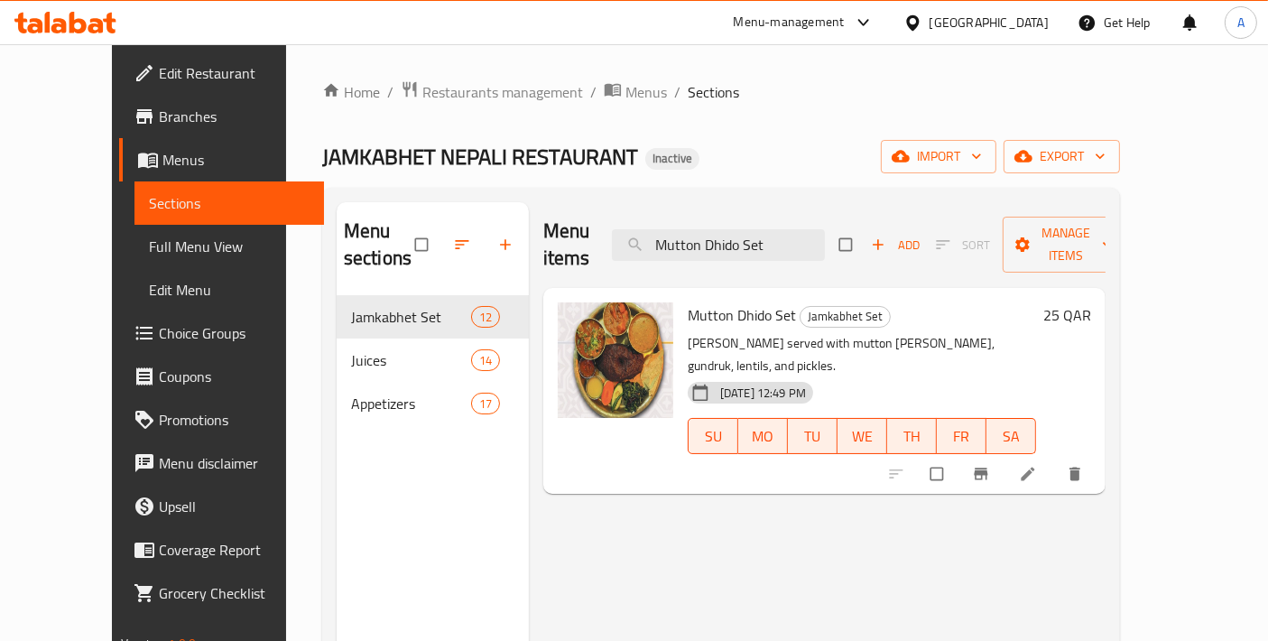
type input "Mutton Dhido Set"
click at [1055, 459] on li at bounding box center [1029, 473] width 51 height 29
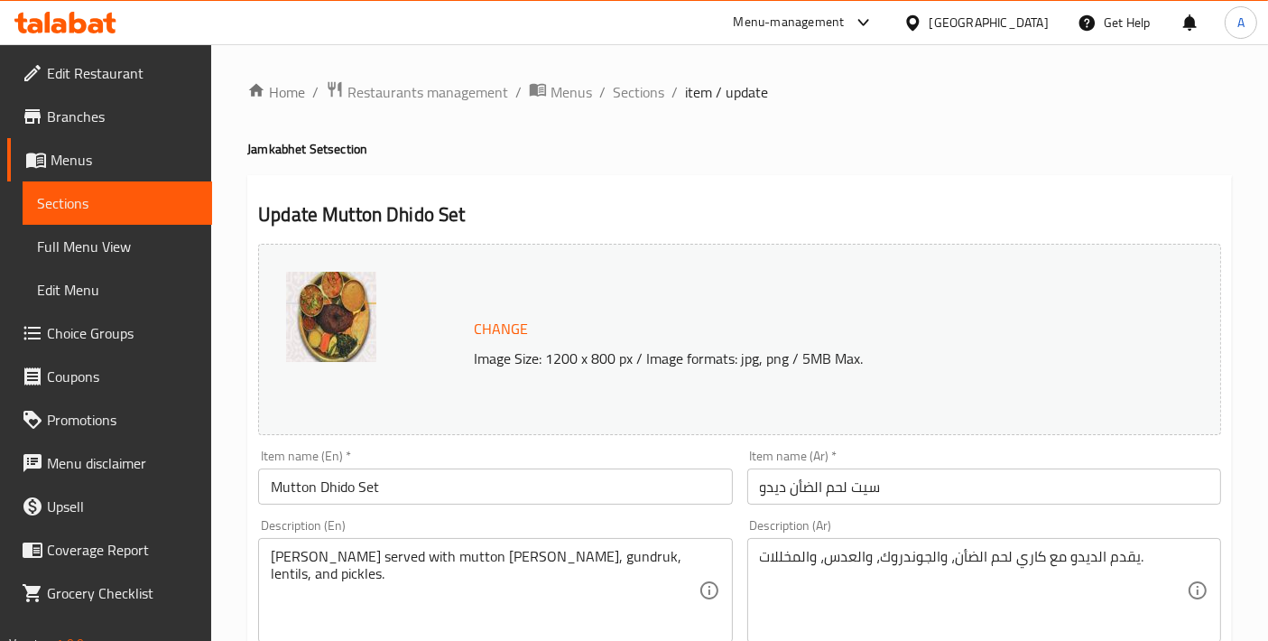
click at [578, 480] on input "Mutton Dhido Set" at bounding box center [495, 486] width 474 height 36
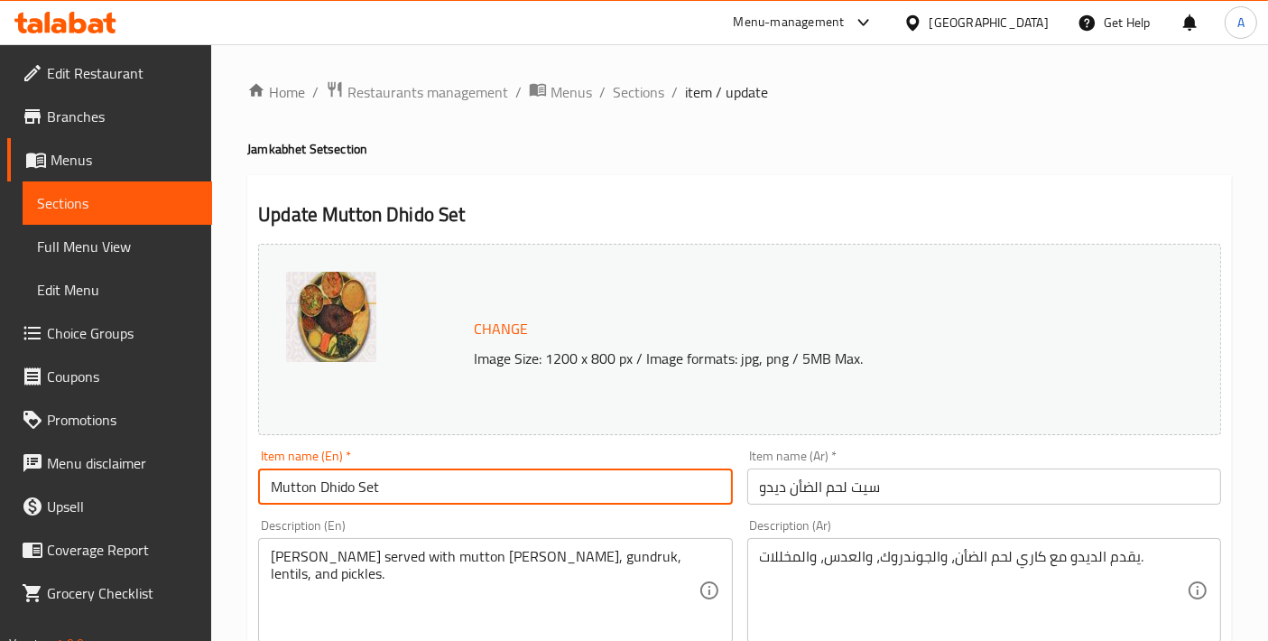
click at [578, 480] on input "Mutton Dhido Set" at bounding box center [495, 486] width 474 height 36
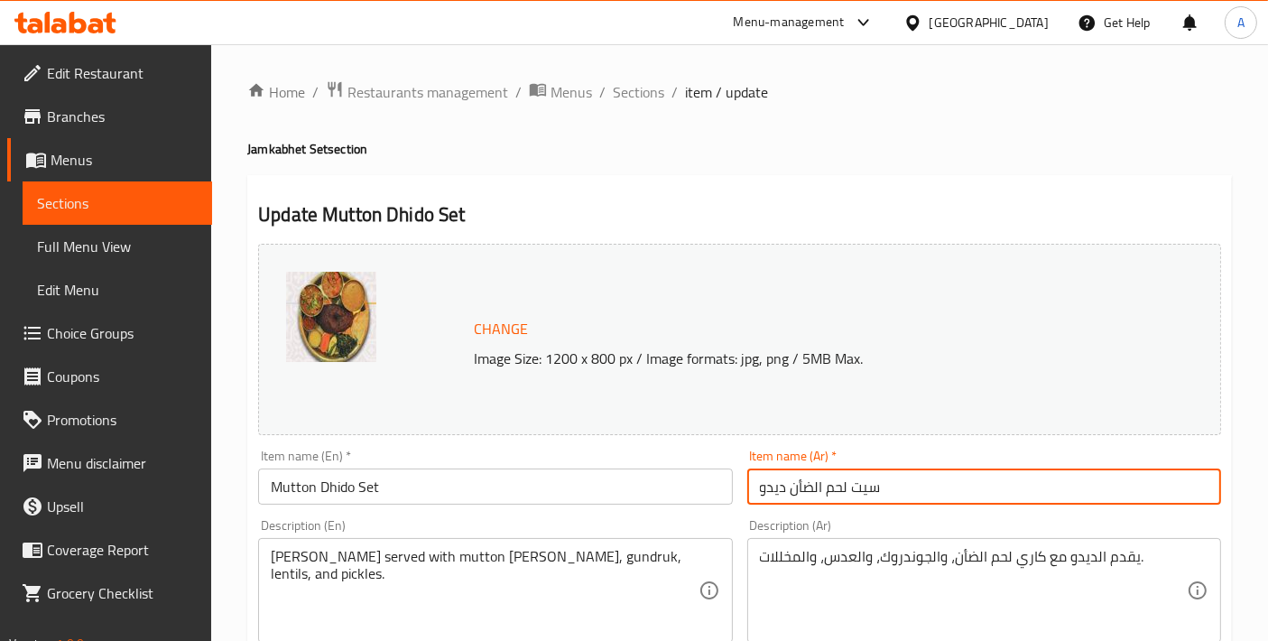
drag, startPoint x: 910, startPoint y: 491, endPoint x: 619, endPoint y: 484, distance: 290.7
click at [619, 484] on div "Change Image Size: 1200 x 800 px / Image formats: jpg, png / 5MB Max. Item name…" at bounding box center [739, 638] width 977 height 804
click at [600, 576] on textarea "[PERSON_NAME] served with mutton [PERSON_NAME], gundruk, lentils, and pickles." at bounding box center [484, 591] width 427 height 86
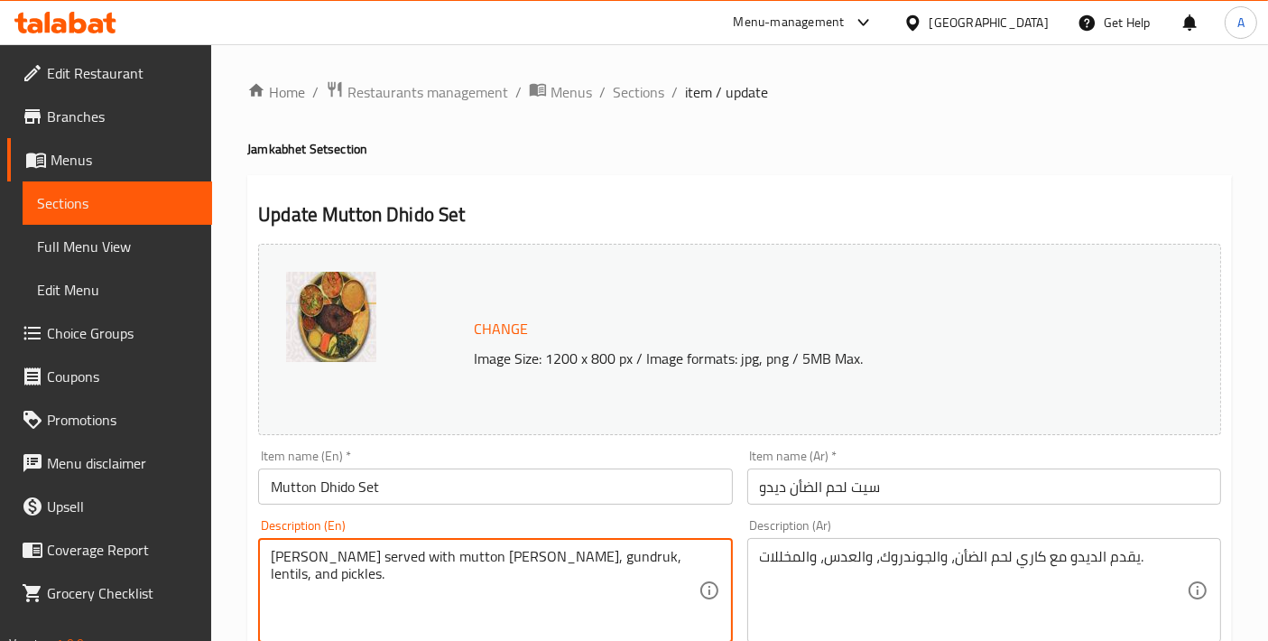
click at [600, 576] on textarea "[PERSON_NAME] served with mutton [PERSON_NAME], gundruk, lentils, and pickles." at bounding box center [484, 591] width 427 height 86
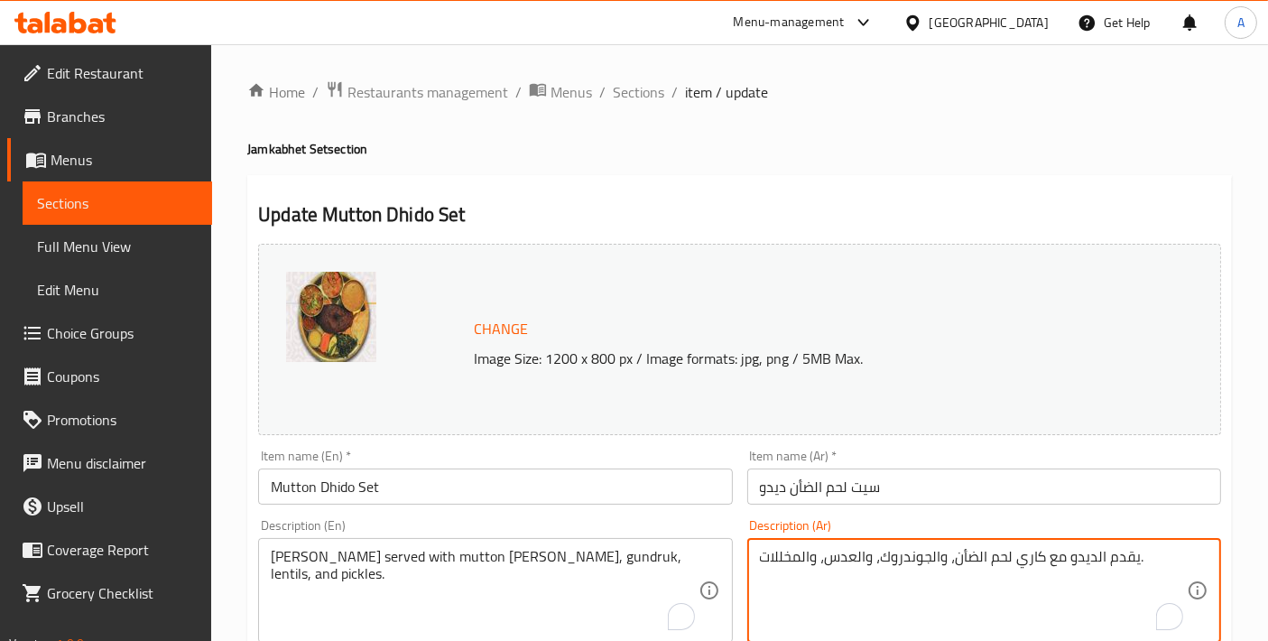
click at [915, 585] on textarea "يقدم الديدو مع كاري لحم الضأن، والجوندروك، والعدس، والمخللات." at bounding box center [973, 591] width 427 height 86
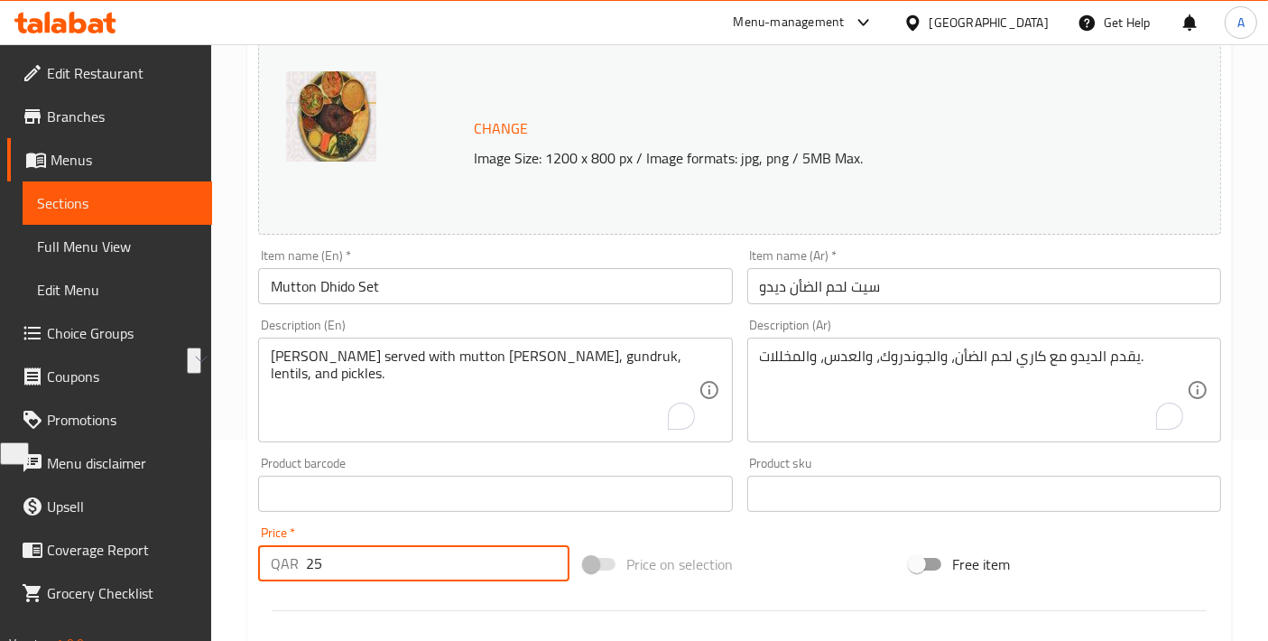
drag, startPoint x: 358, startPoint y: 564, endPoint x: 287, endPoint y: 569, distance: 71.5
click at [287, 569] on div "QAR 25 Price *" at bounding box center [413, 563] width 311 height 36
click at [405, 294] on input "Mutton Dhido Set" at bounding box center [495, 286] width 474 height 36
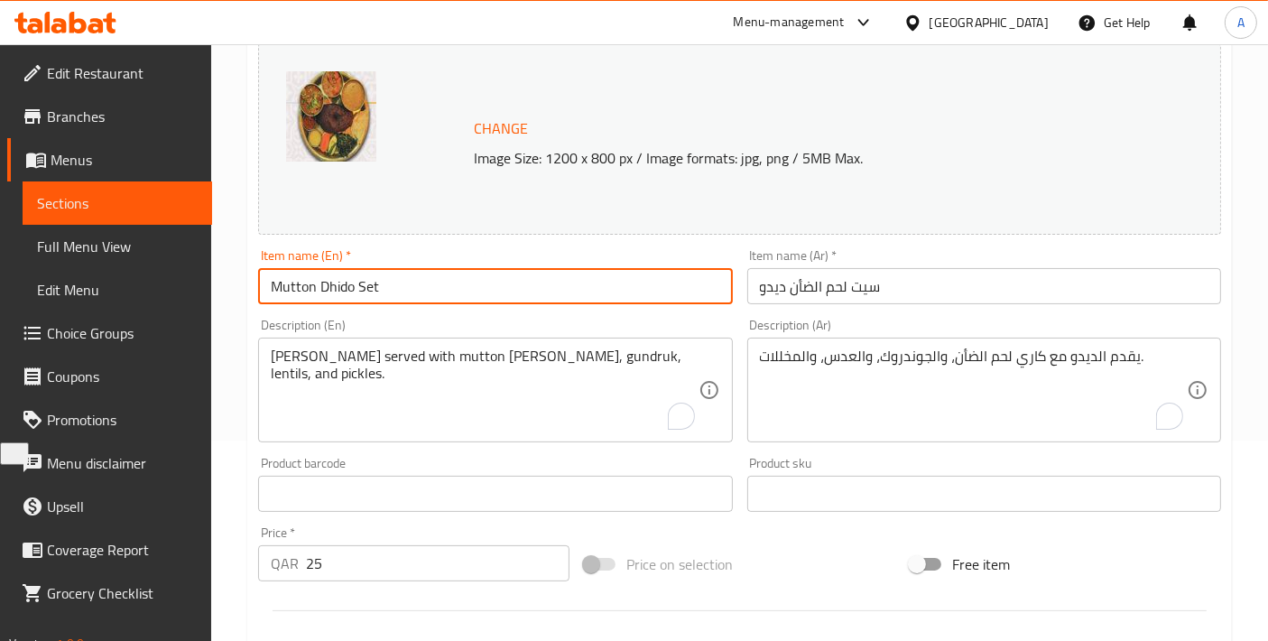
click at [405, 294] on input "Mutton Dhido Set" at bounding box center [495, 286] width 474 height 36
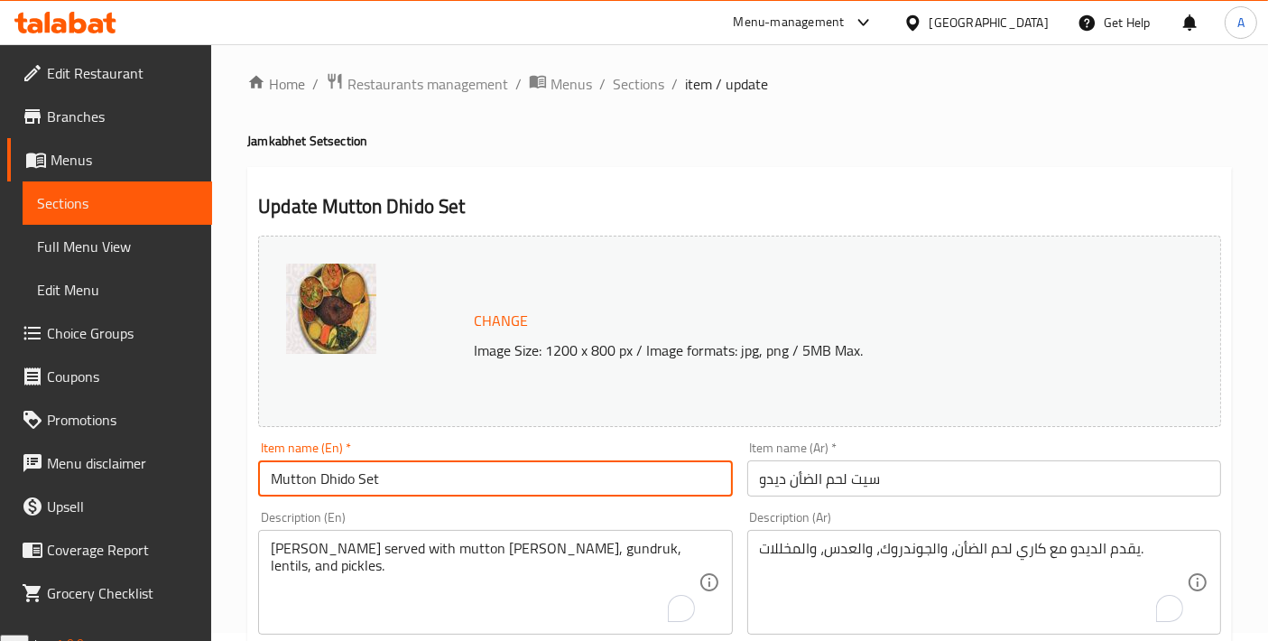
scroll to position [0, 0]
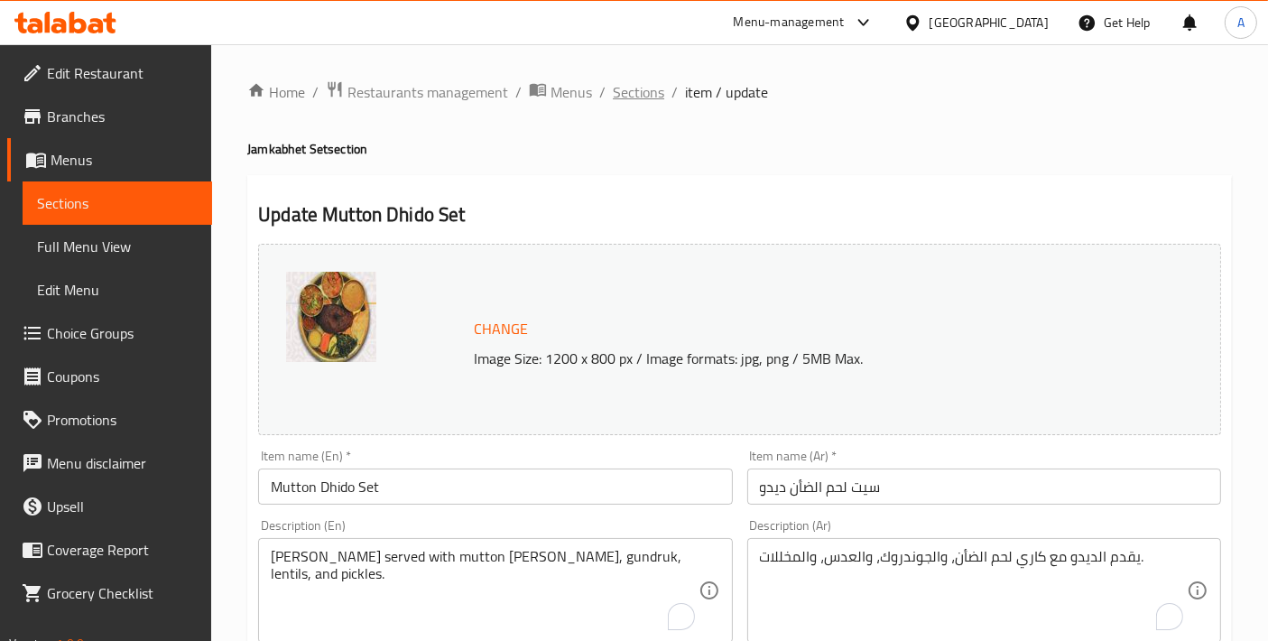
click at [621, 89] on span "Sections" at bounding box center [638, 92] width 51 height 22
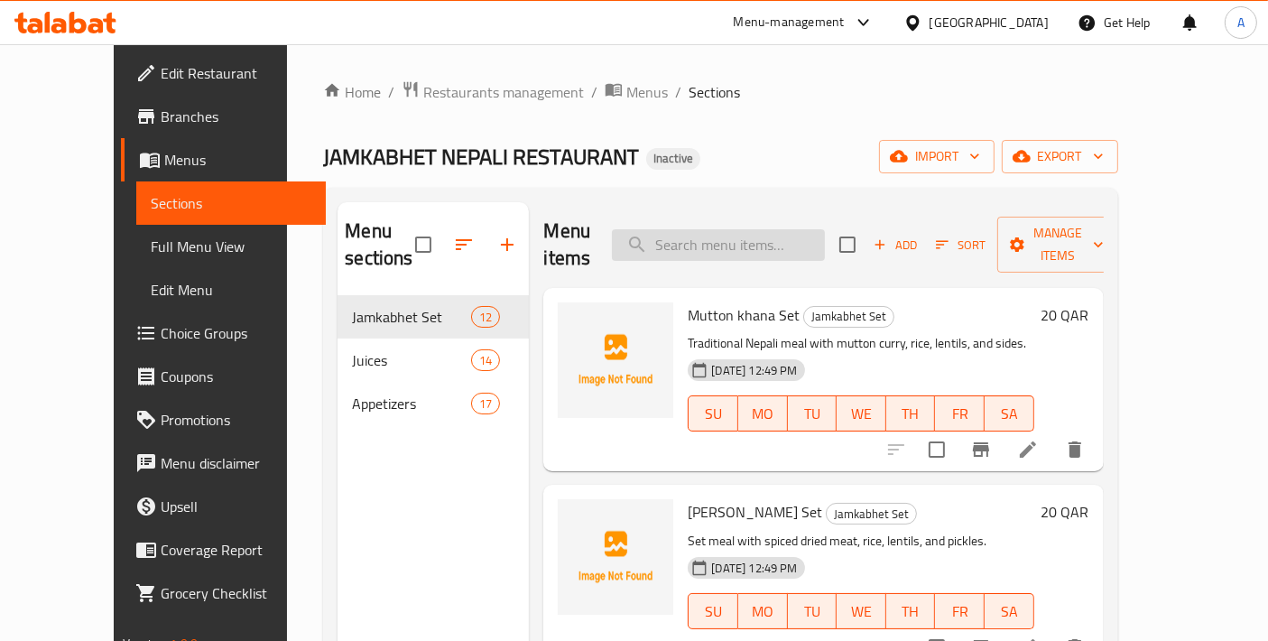
click at [731, 230] on input "search" at bounding box center [718, 245] width 213 height 32
paste input "Mutton Dhido Set"
type input "Mutton Dhido Set"
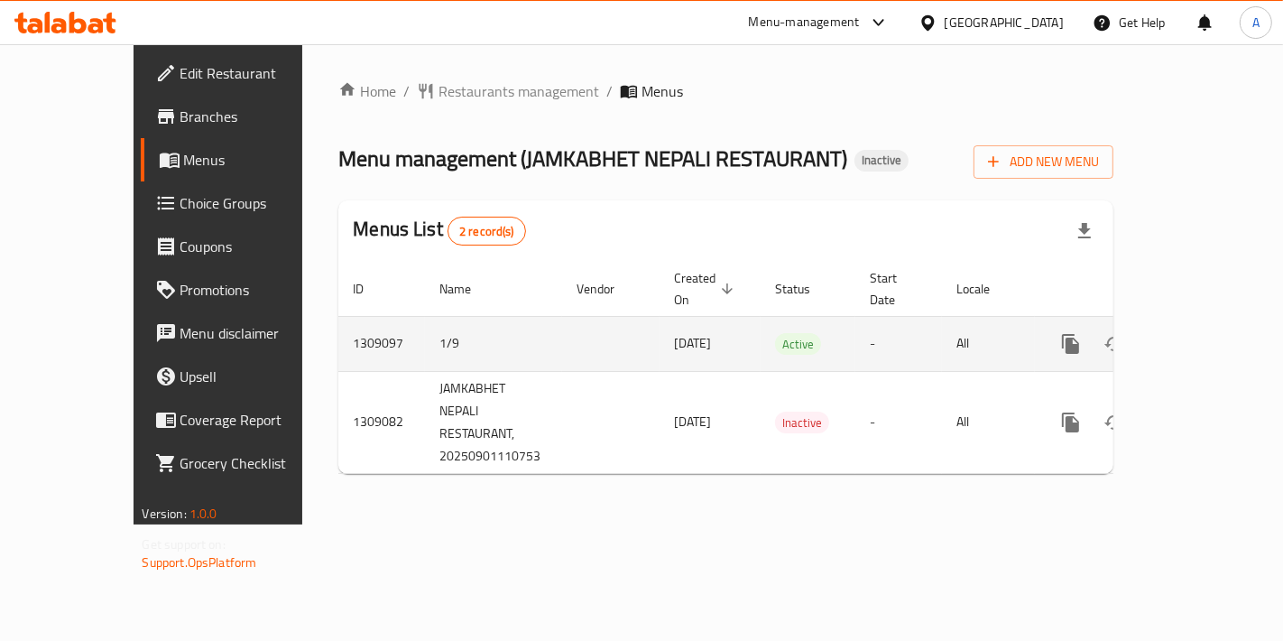
click at [1208, 336] on icon "enhanced table" at bounding box center [1201, 344] width 16 height 16
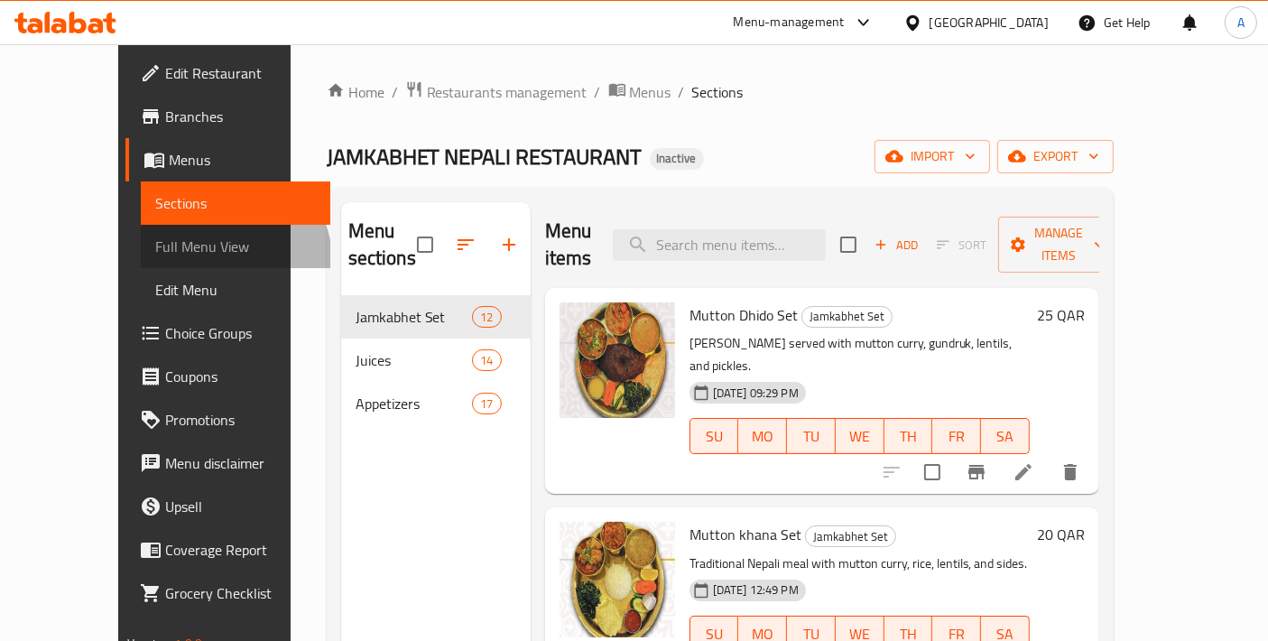
click at [155, 257] on span "Full Menu View" at bounding box center [235, 247] width 161 height 22
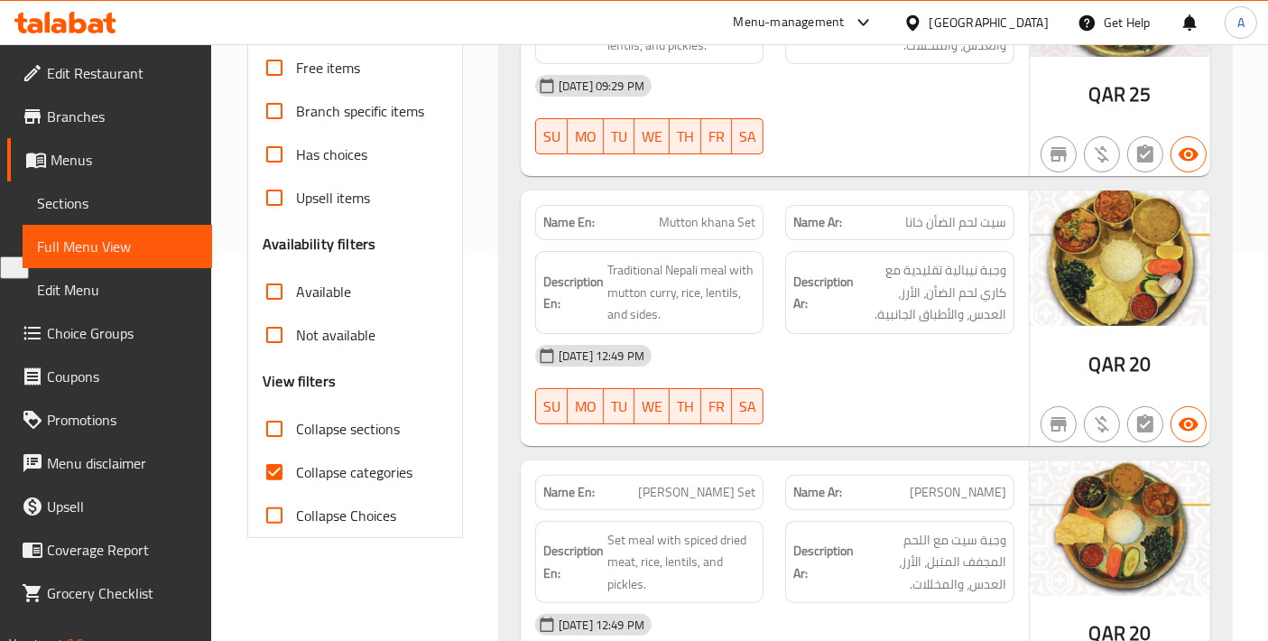
scroll to position [401, 0]
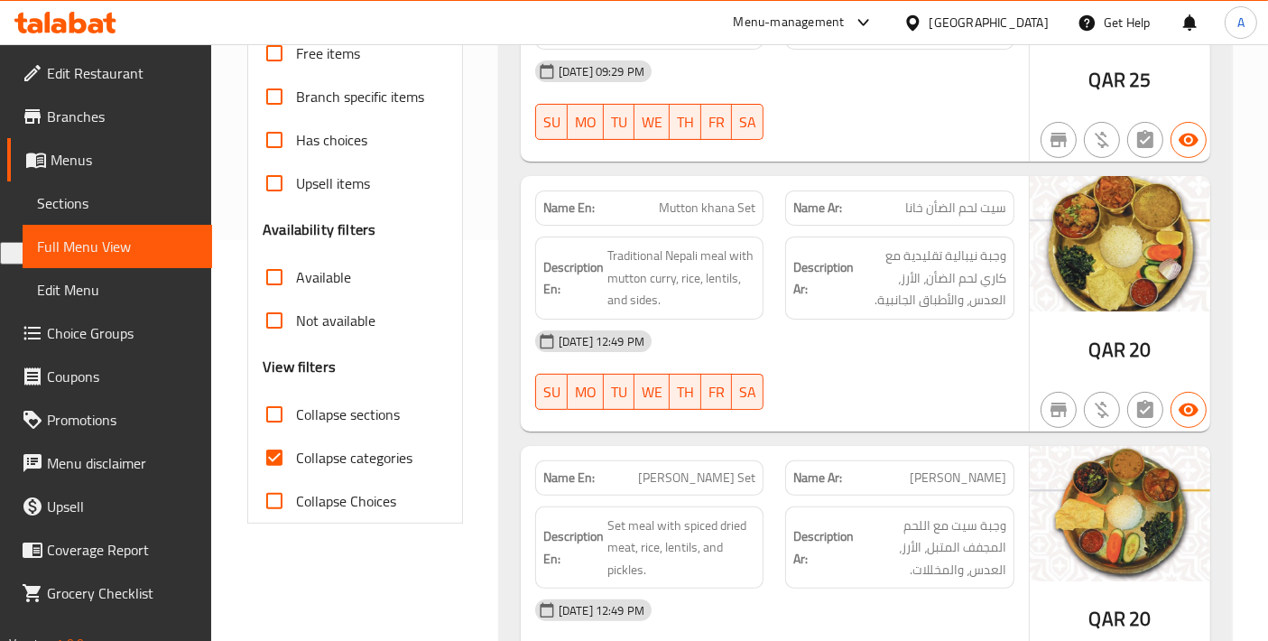
click at [295, 455] on input "Collapse categories" at bounding box center [274, 457] width 43 height 43
checkbox input "false"
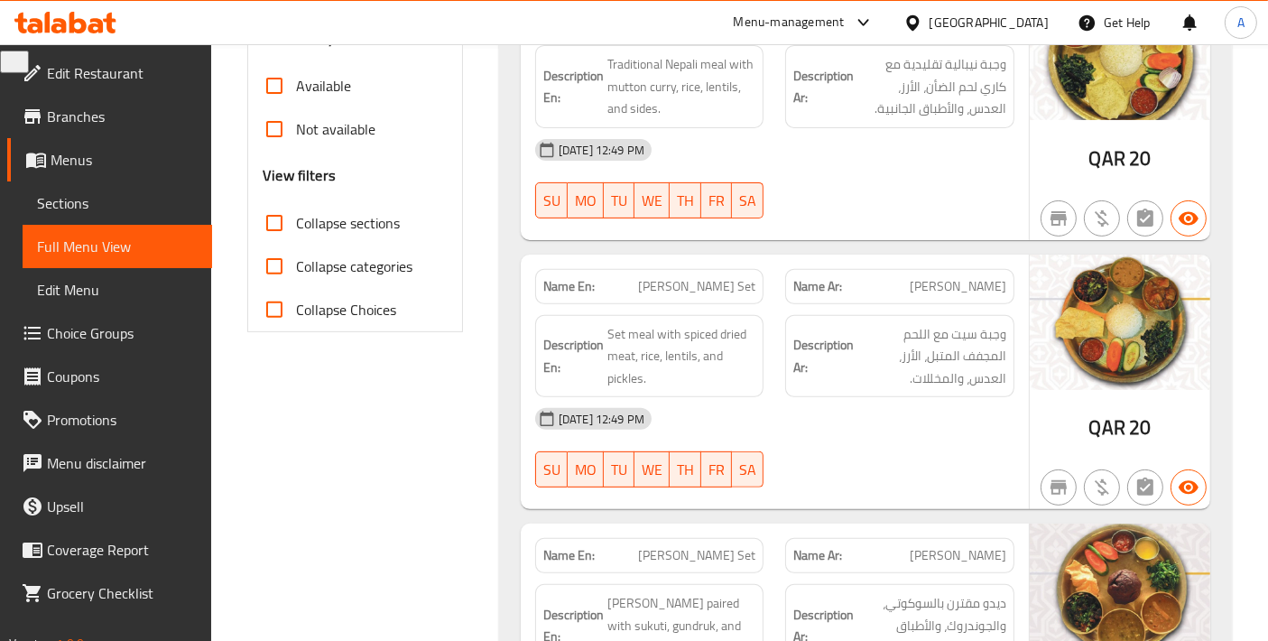
scroll to position [0, 0]
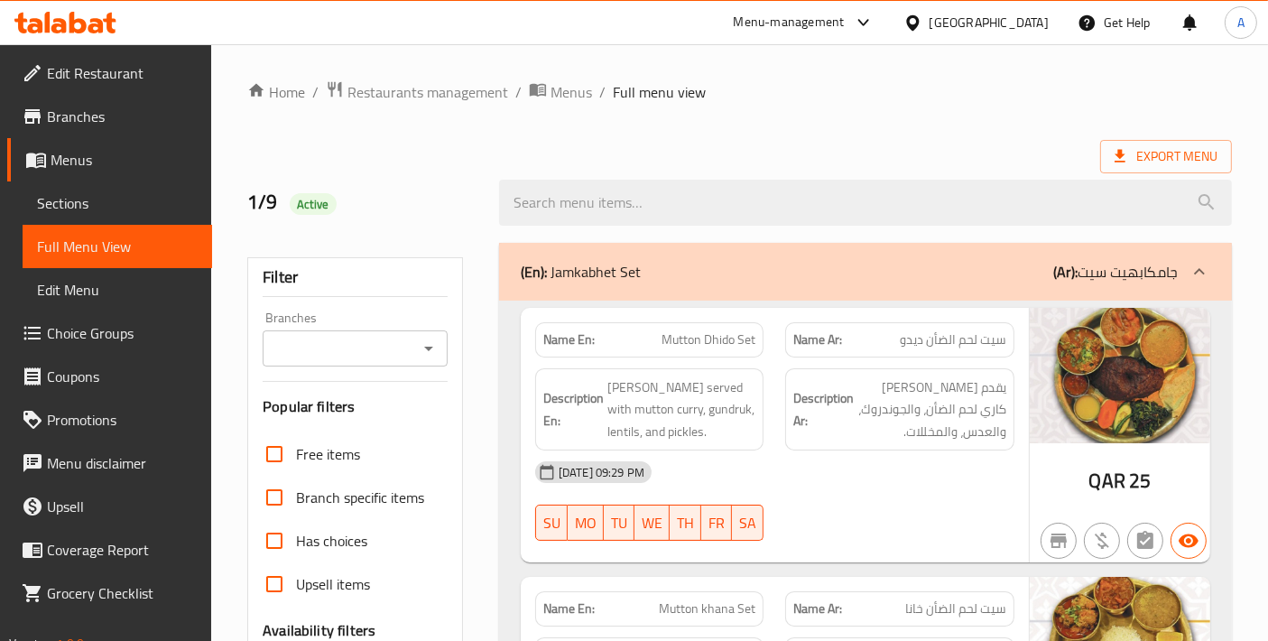
click at [1141, 145] on span "Export Menu" at bounding box center [1165, 156] width 103 height 23
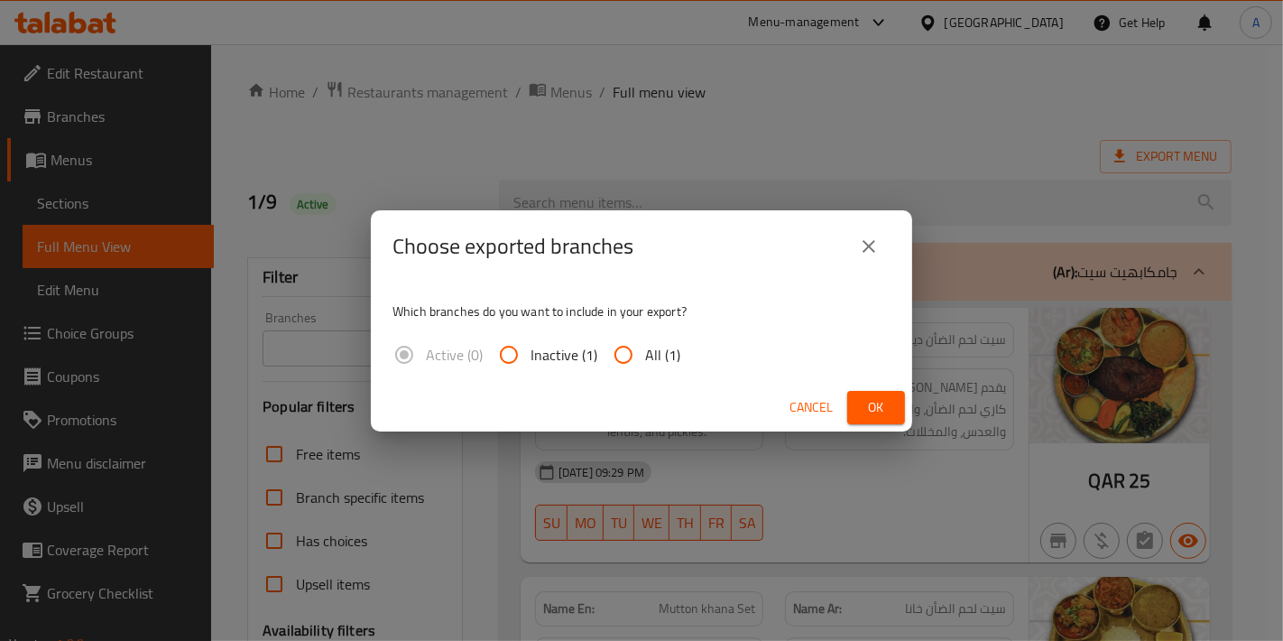
click at [638, 365] on input "All (1)" at bounding box center [623, 354] width 43 height 43
radio input "true"
click at [874, 393] on button "Ok" at bounding box center [876, 407] width 58 height 33
